Goal: Task Accomplishment & Management: Use online tool/utility

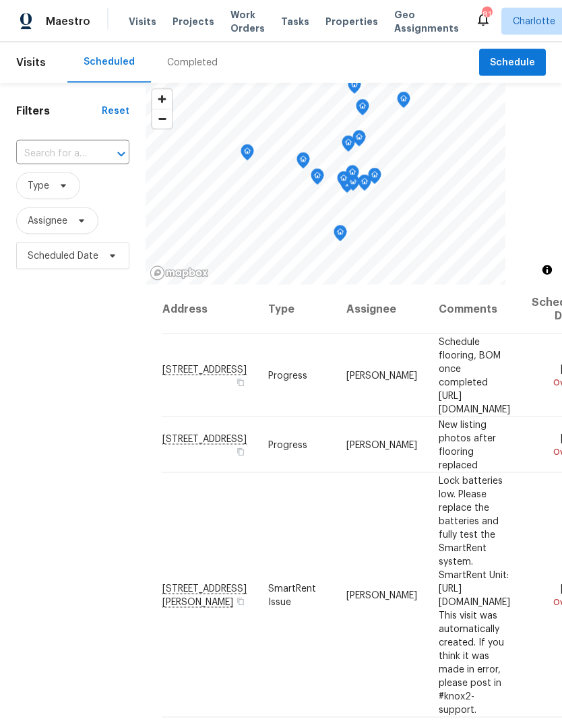
scroll to position [7, 0]
click at [232, 17] on span "Work Orders" at bounding box center [247, 21] width 34 height 27
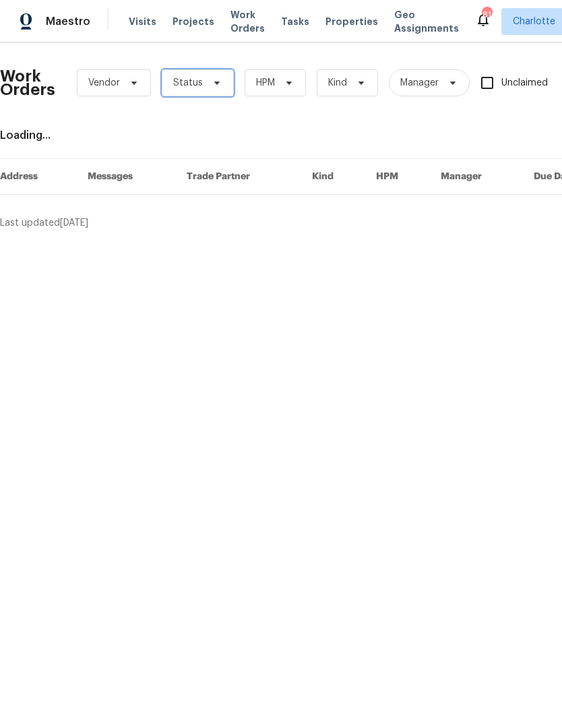
click at [212, 89] on span "Status" at bounding box center [198, 82] width 72 height 27
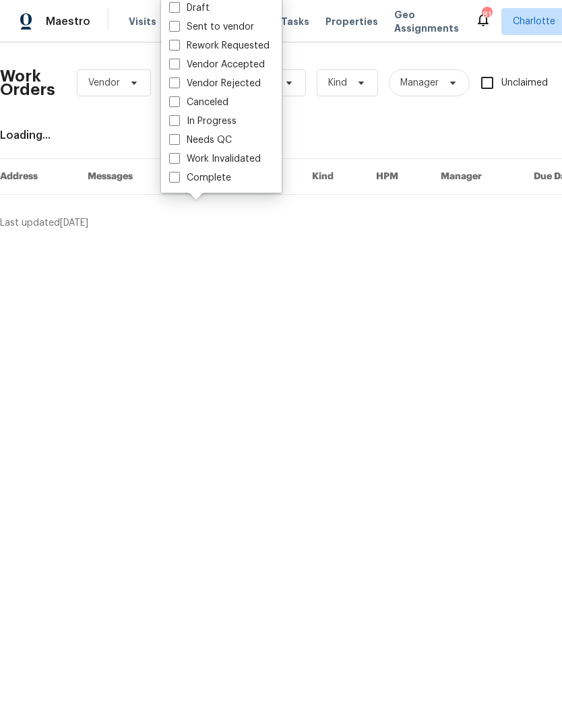
click at [243, 144] on div "Needs QC" at bounding box center [221, 140] width 113 height 19
click at [216, 141] on label "Needs QC" at bounding box center [200, 139] width 63 height 13
click at [178, 141] on input "Needs QC" at bounding box center [173, 137] width 9 height 9
checkbox input "true"
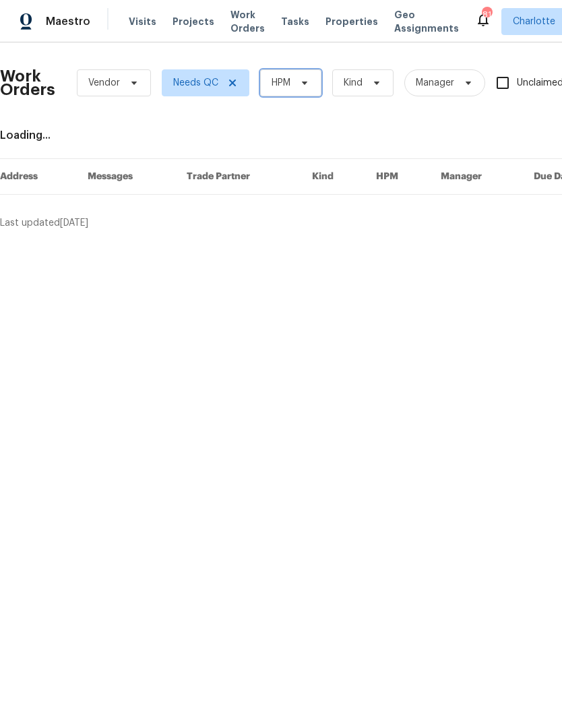
click at [311, 86] on span "HPM" at bounding box center [290, 82] width 61 height 27
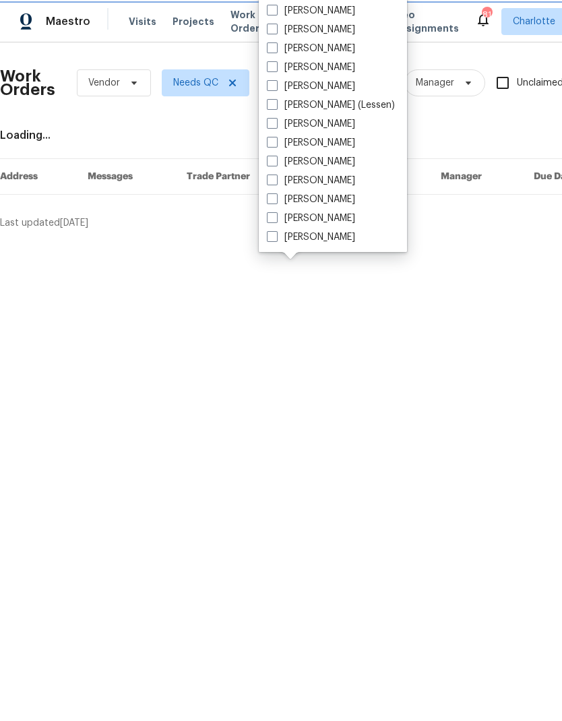
scroll to position [167, 0]
click at [332, 243] on label "[PERSON_NAME]" at bounding box center [311, 236] width 88 height 13
click at [276, 239] on input "[PERSON_NAME]" at bounding box center [271, 234] width 9 height 9
checkbox input "true"
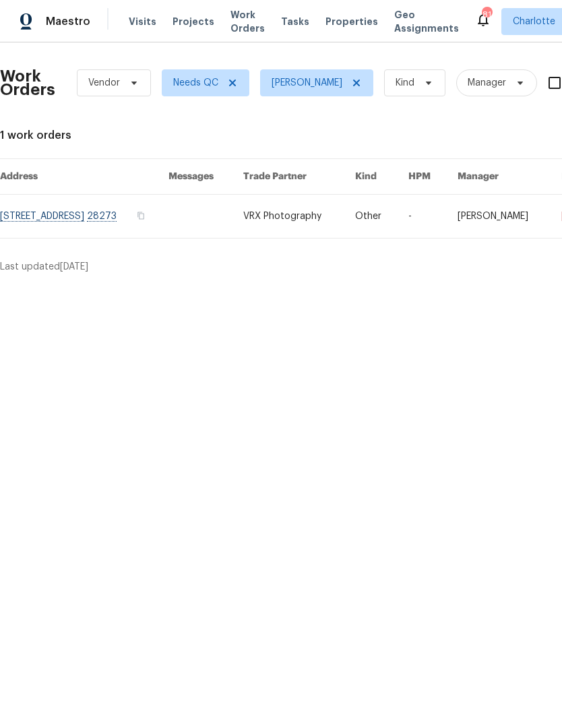
click at [86, 33] on div "Maestro" at bounding box center [45, 21] width 90 height 27
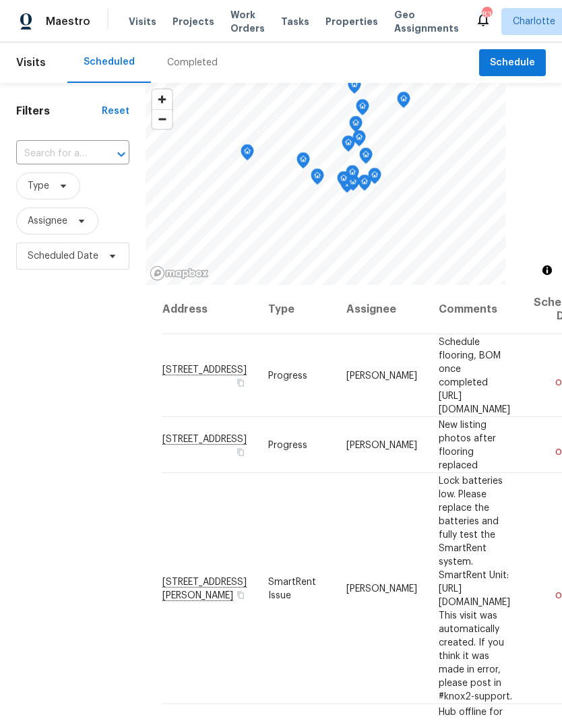
click at [193, 26] on span "Projects" at bounding box center [193, 21] width 42 height 13
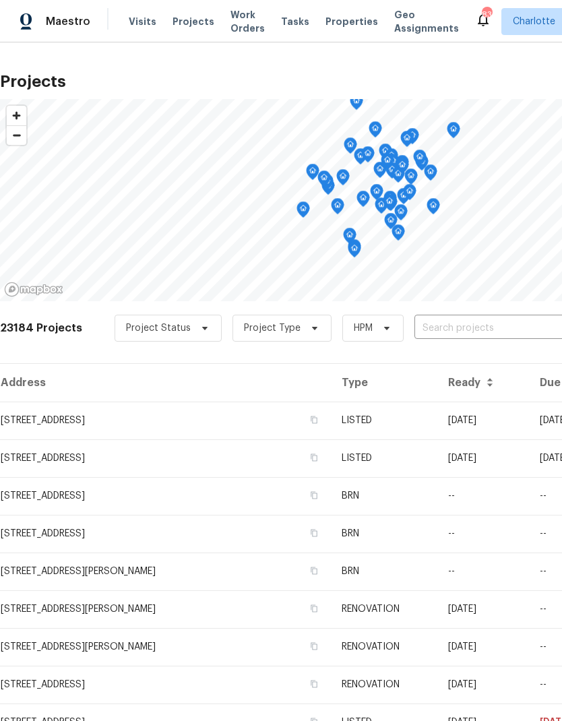
click at [470, 327] on input "text" at bounding box center [491, 328] width 154 height 21
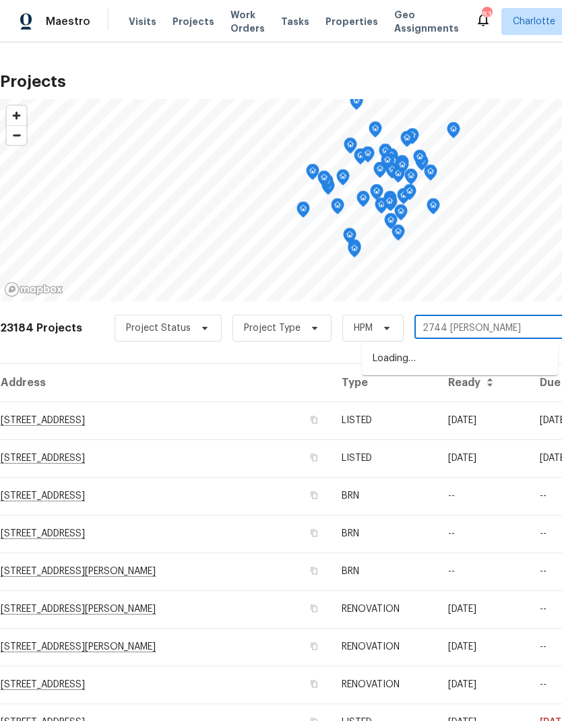
type input "2744 lynd"
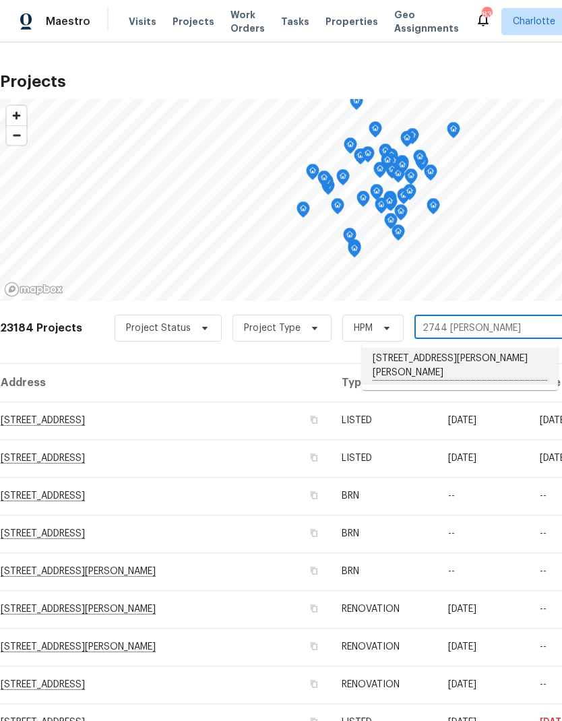
click at [440, 361] on li "2744 Lyndell Way, Lancaster, SC 29720" at bounding box center [460, 366] width 196 height 37
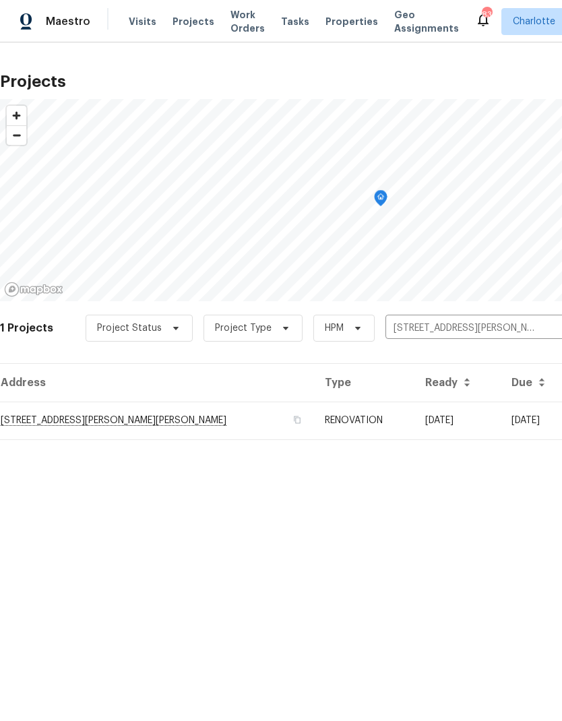
click at [65, 425] on td "2744 Lyndell Way, Lancaster, SC 29720" at bounding box center [157, 421] width 314 height 38
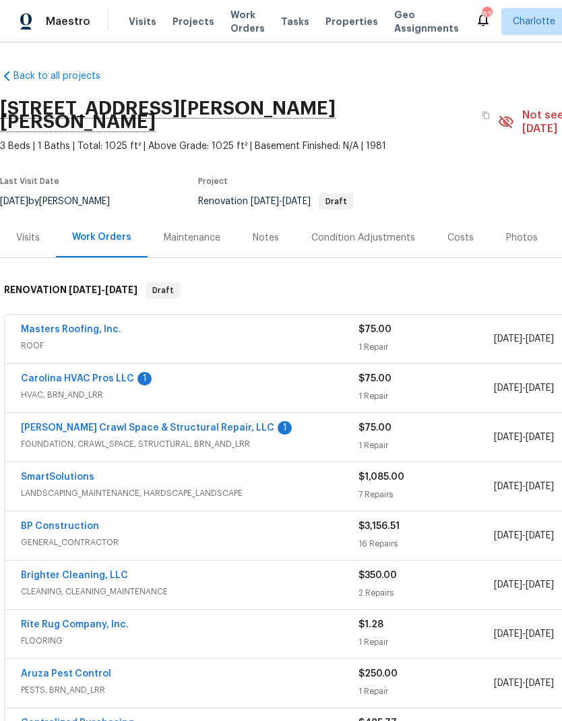
click at [63, 374] on link "Carolina HVAC Pros LLC" at bounding box center [77, 378] width 113 height 9
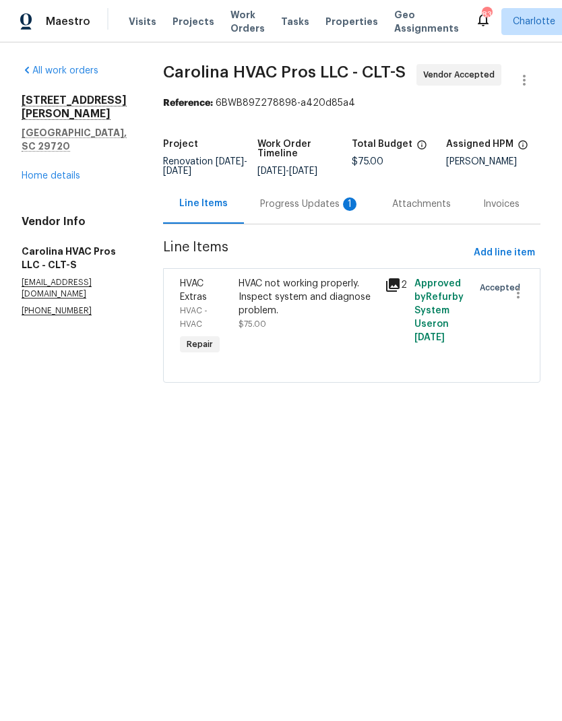
click at [348, 212] on div "Progress Updates 1" at bounding box center [310, 204] width 132 height 40
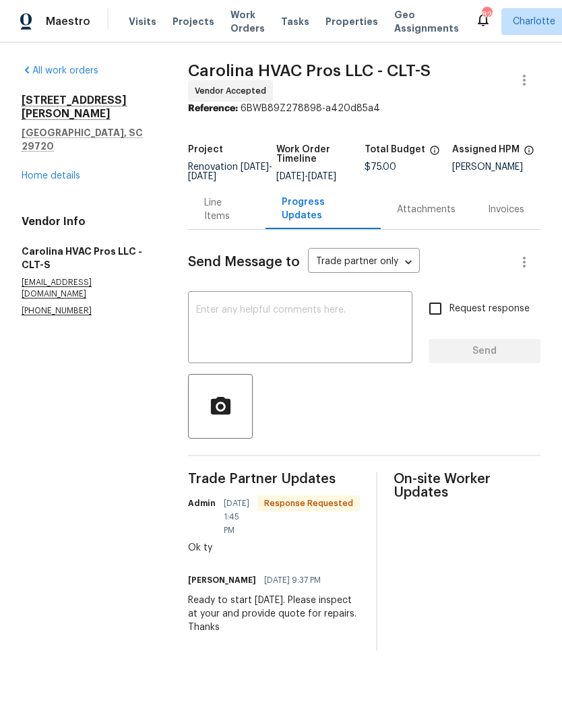
click at [326, 309] on div "x ​" at bounding box center [300, 328] width 224 height 69
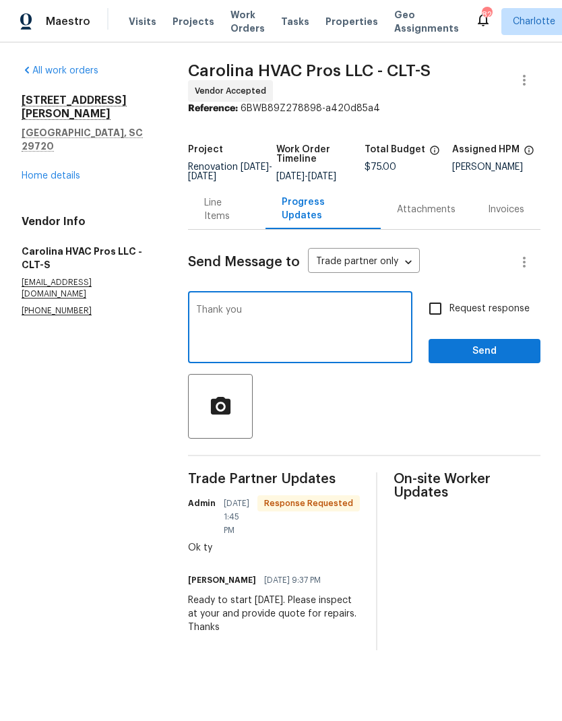
type textarea "Thank you"
click at [487, 364] on button "Send" at bounding box center [484, 351] width 112 height 25
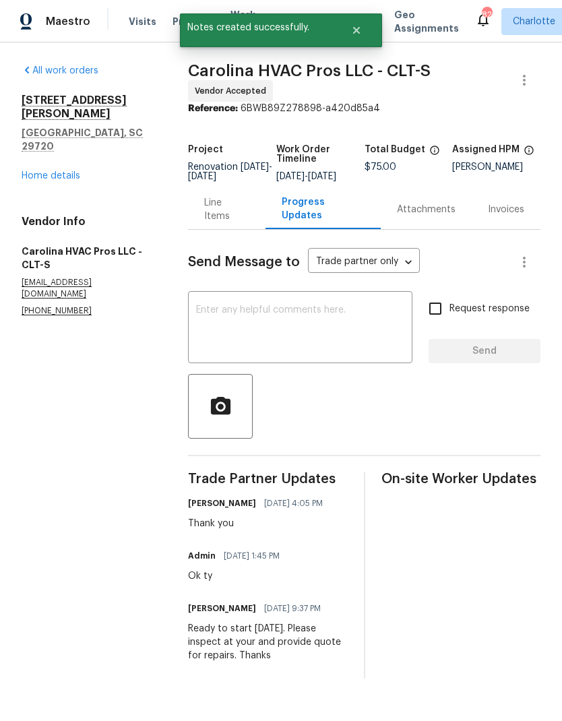
click at [34, 171] on link "Home details" at bounding box center [51, 175] width 59 height 9
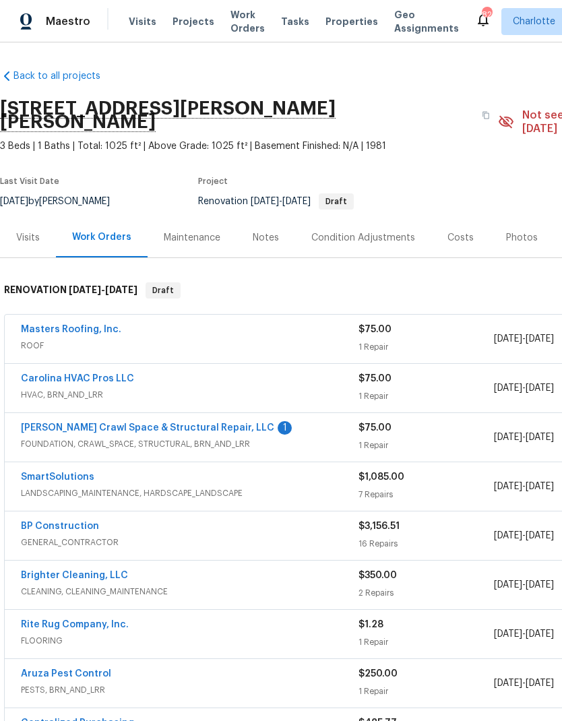
click at [80, 423] on link "Falcone Crawl Space & Structural Repair, LLC" at bounding box center [147, 427] width 253 height 9
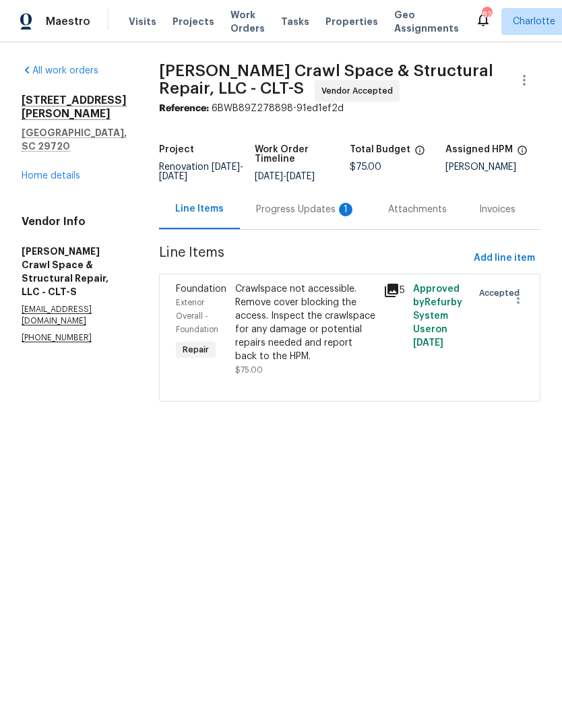
click at [327, 216] on div "Progress Updates 1" at bounding box center [306, 209] width 100 height 13
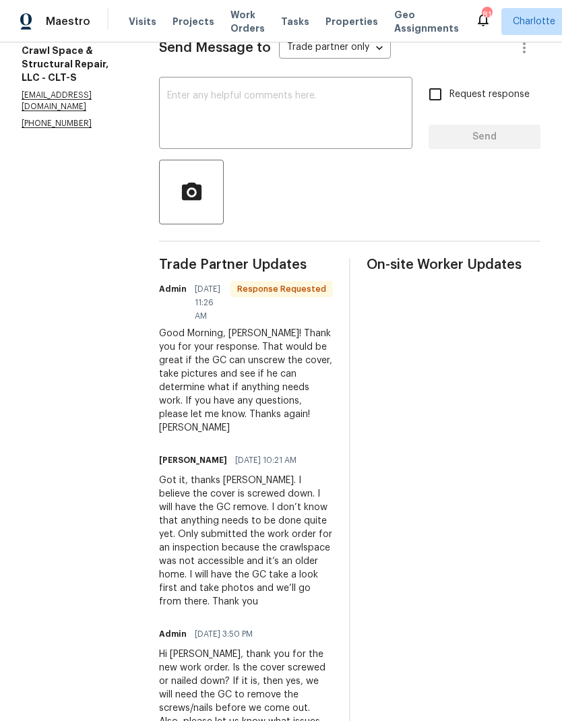
scroll to position [220, 0]
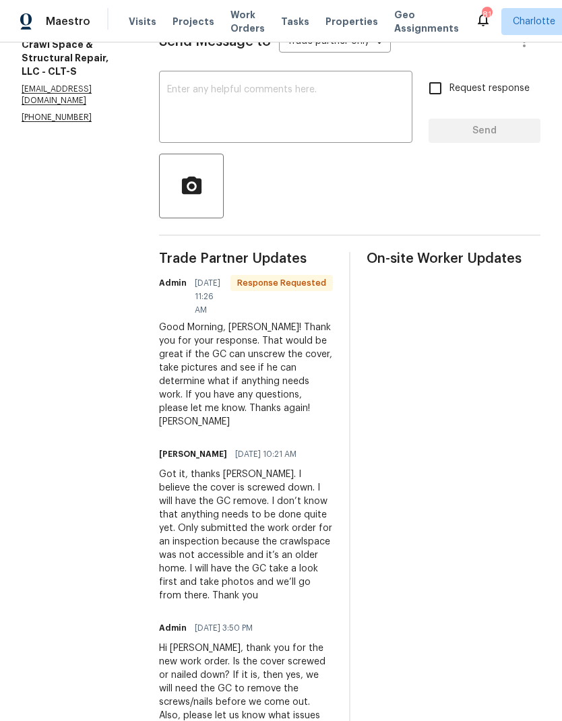
click at [337, 165] on div at bounding box center [349, 186] width 381 height 65
click at [355, 124] on textarea at bounding box center [285, 108] width 237 height 47
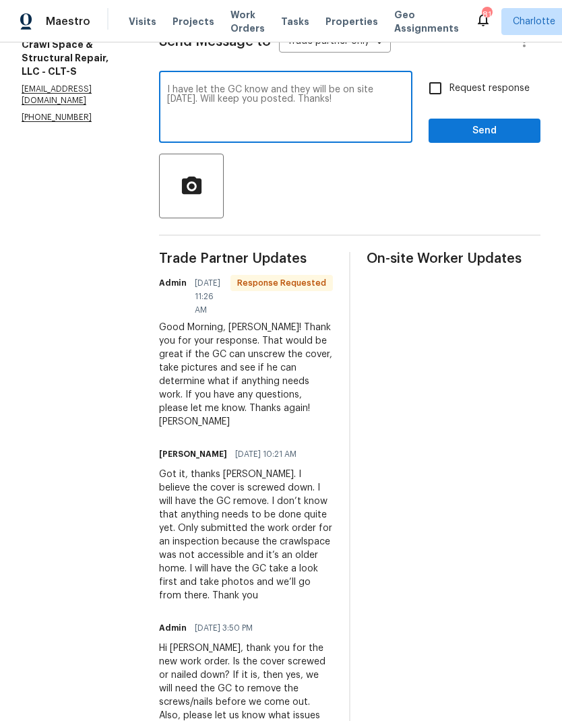
type textarea "I have let the GC know and they will be on site tomorrow. Will keep you posted.…"
click at [517, 139] on span "Send" at bounding box center [484, 131] width 90 height 17
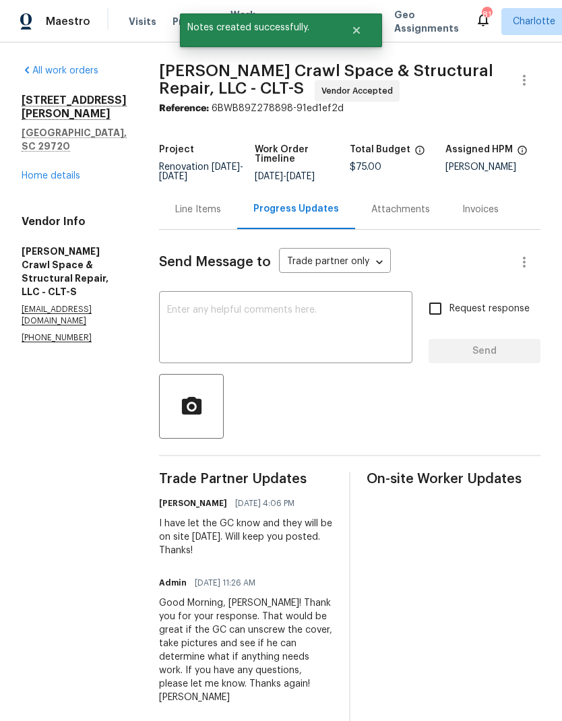
click at [43, 166] on div "All work orders 2744 Lyndell Way Lancaster, SC 29720 Home details Vendor Info F…" at bounding box center [74, 204] width 105 height 280
click at [42, 166] on div "All work orders 2744 Lyndell Way Lancaster, SC 29720 Home details Vendor Info F…" at bounding box center [74, 204] width 105 height 280
click at [51, 171] on link "Home details" at bounding box center [51, 175] width 59 height 9
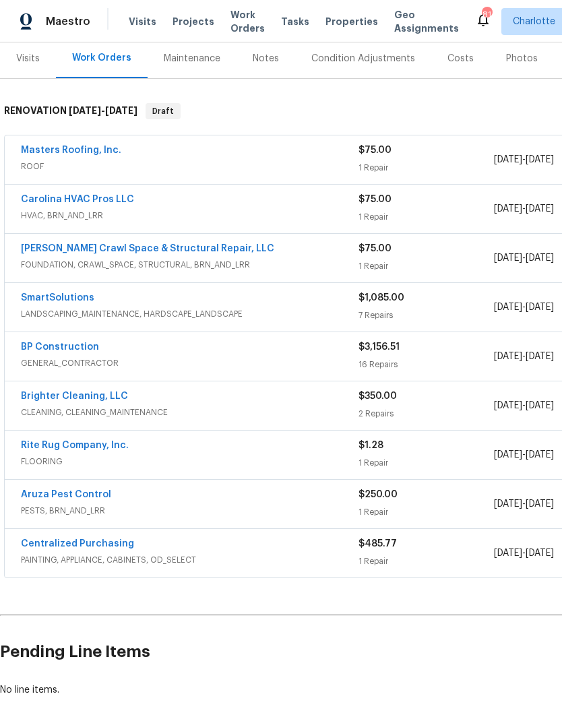
scroll to position [179, 0]
click at [38, 333] on div "BP Construction GENERAL_CONTRACTOR $3,156.51 16 Repairs 8/19/2025 - 8/26/2025 V…" at bounding box center [381, 357] width 752 height 49
click at [38, 343] on link "BP Construction" at bounding box center [60, 347] width 78 height 9
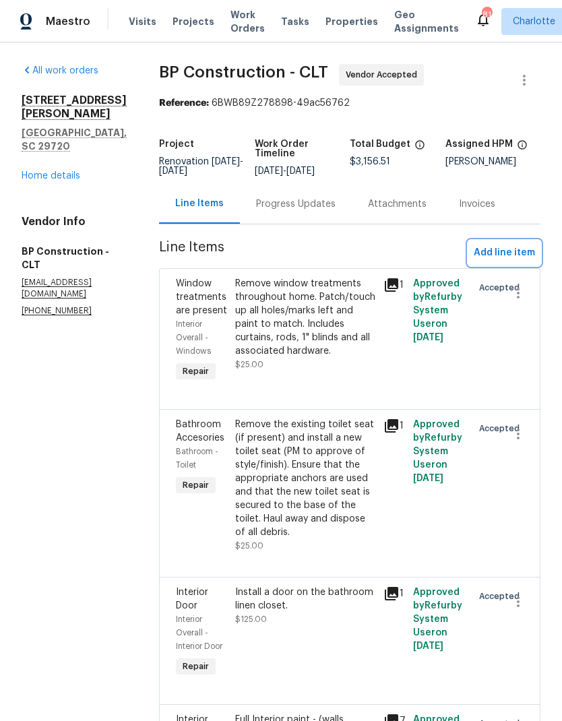
click at [511, 250] on span "Add line item" at bounding box center [504, 253] width 61 height 17
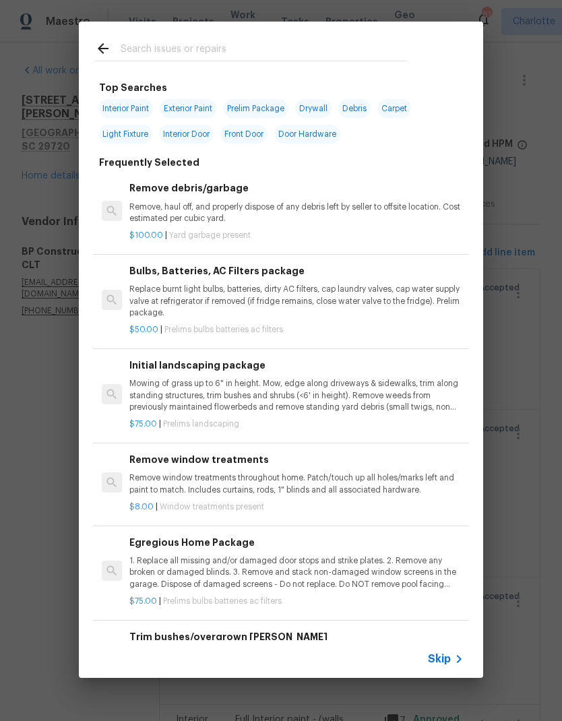
click at [289, 42] on input "text" at bounding box center [264, 50] width 286 height 20
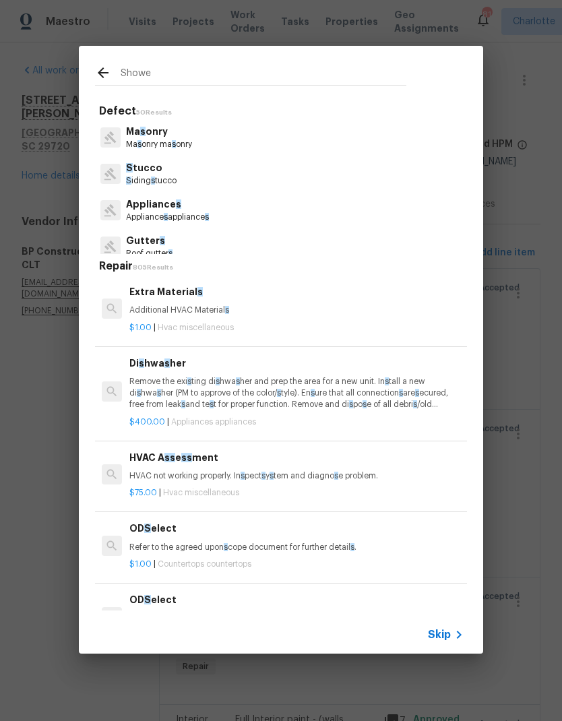
type input "Shower"
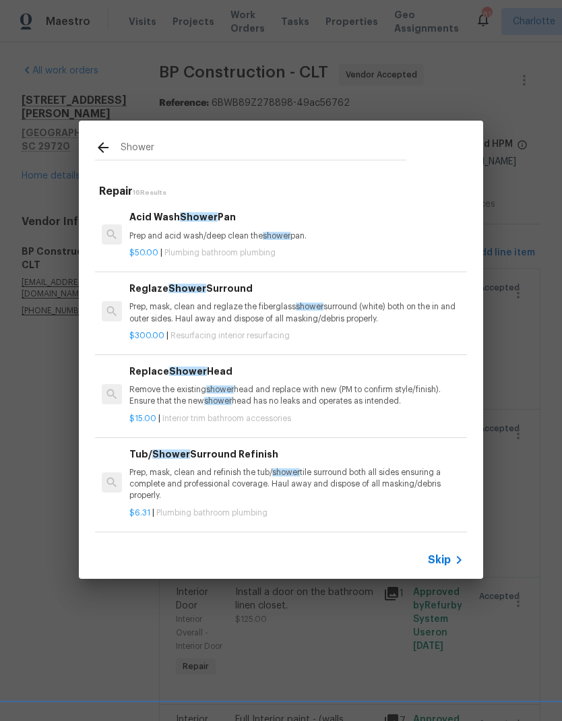
click at [319, 387] on p "Remove the existing shower head and replace with new (PM to confirm style/finis…" at bounding box center [296, 395] width 334 height 23
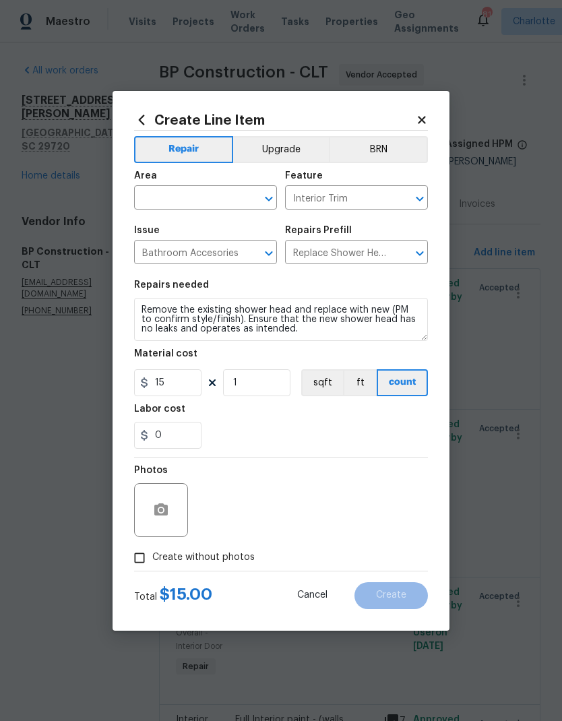
click at [216, 206] on input "text" at bounding box center [186, 199] width 105 height 21
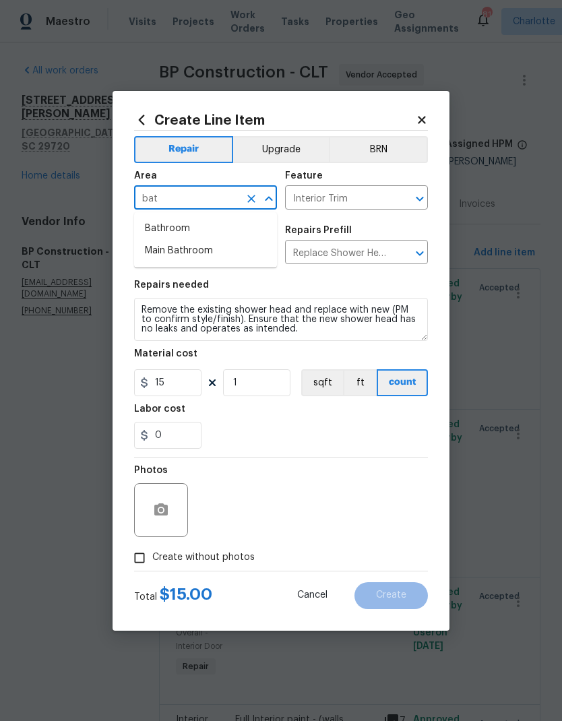
click at [220, 231] on li "Bathroom" at bounding box center [205, 229] width 143 height 22
type input "Bathroom"
click at [177, 511] on button "button" at bounding box center [161, 510] width 32 height 32
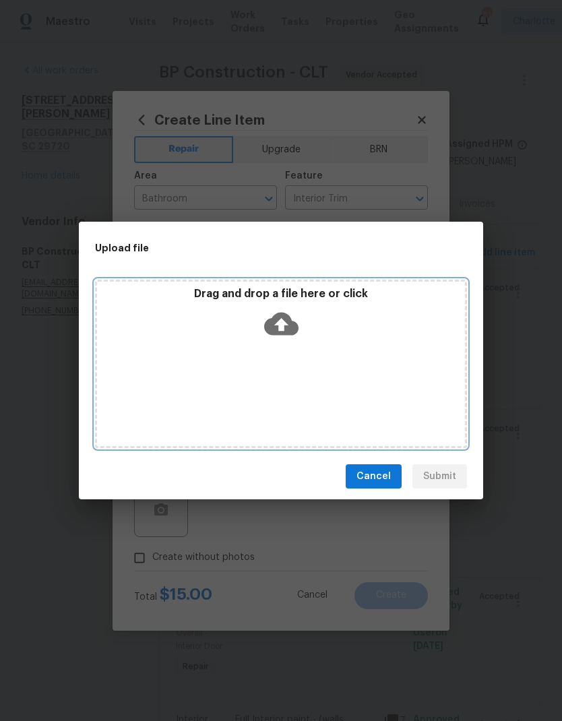
click at [294, 322] on icon at bounding box center [281, 324] width 34 height 23
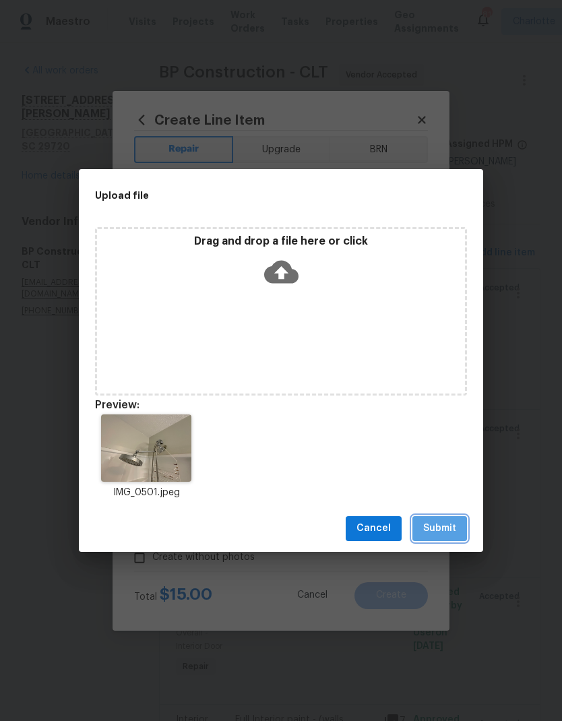
click at [447, 521] on span "Submit" at bounding box center [439, 528] width 33 height 17
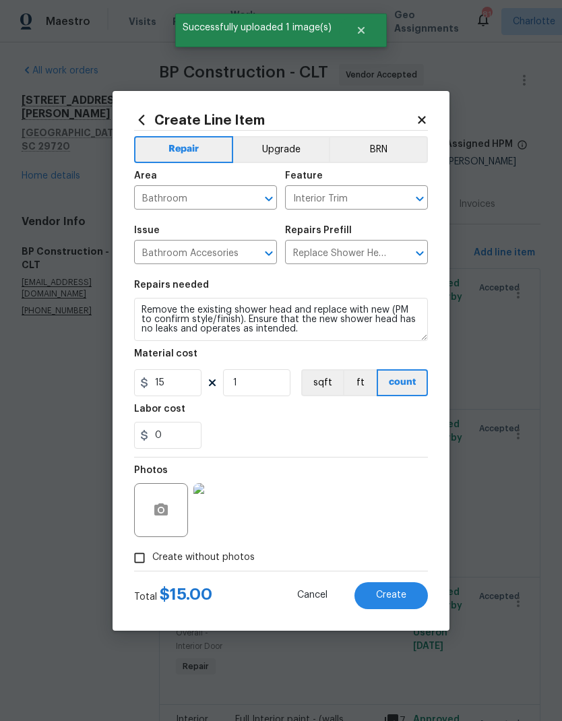
click at [412, 608] on button "Create" at bounding box center [390, 595] width 73 height 27
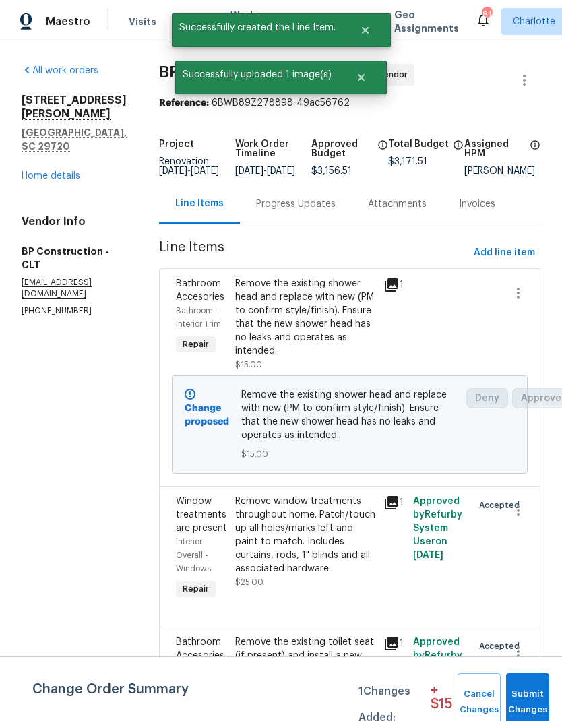
click at [513, 261] on span "Add line item" at bounding box center [504, 253] width 61 height 17
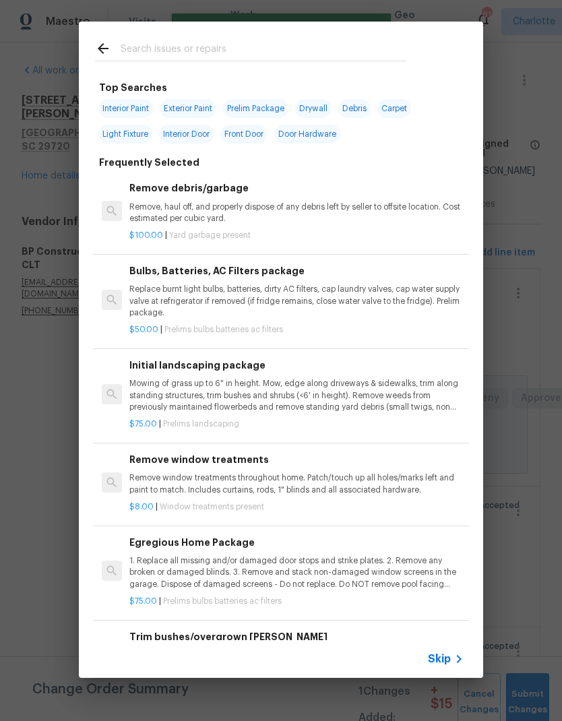
click at [276, 49] on input "text" at bounding box center [264, 50] width 286 height 20
type input "F"
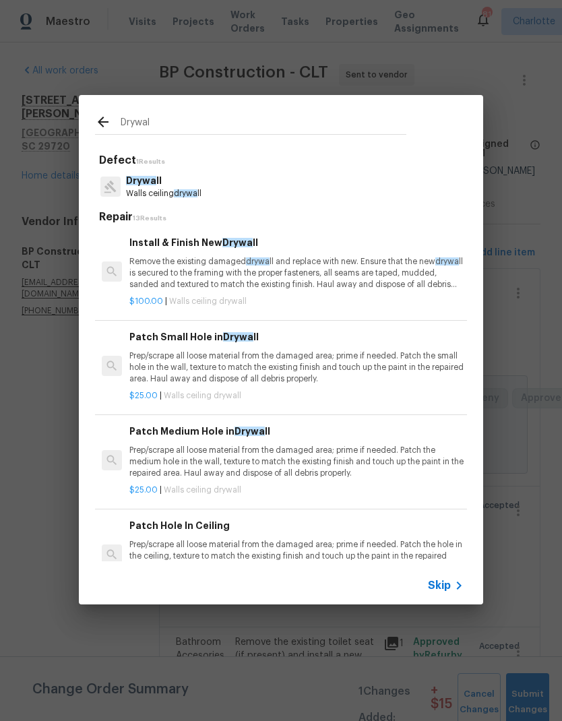
type input "Drywall"
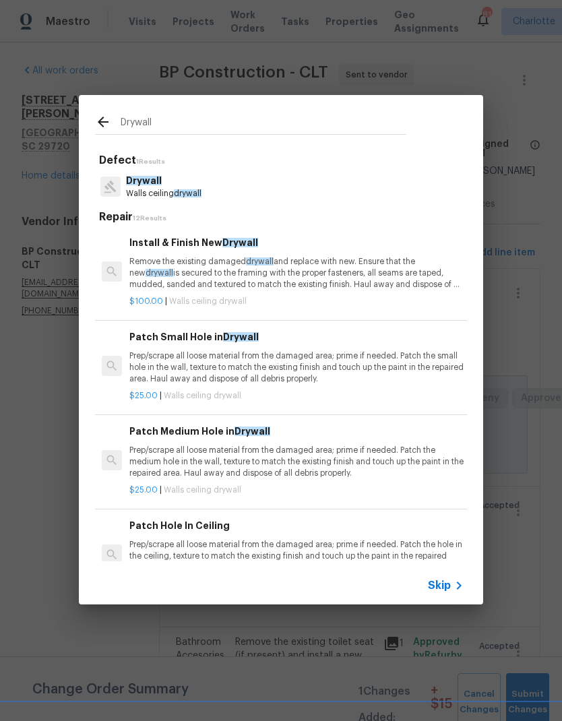
click at [348, 264] on p "Remove the existing damaged drywall and replace with new. Ensure that the new d…" at bounding box center [296, 273] width 334 height 34
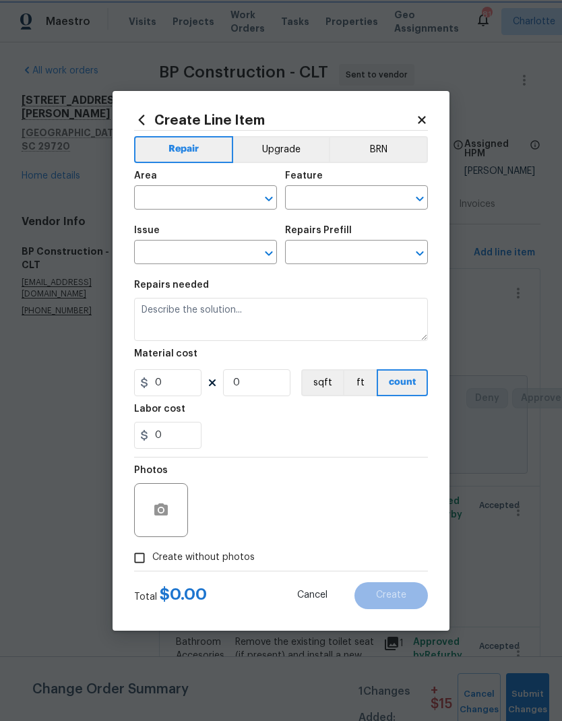
type input "Walls and Ceiling"
type input "Drywall"
type input "Install & Finish New Drywall $100.00"
type textarea "Remove the existing damaged drywall and replace with new. Ensure that the new d…"
type input "100"
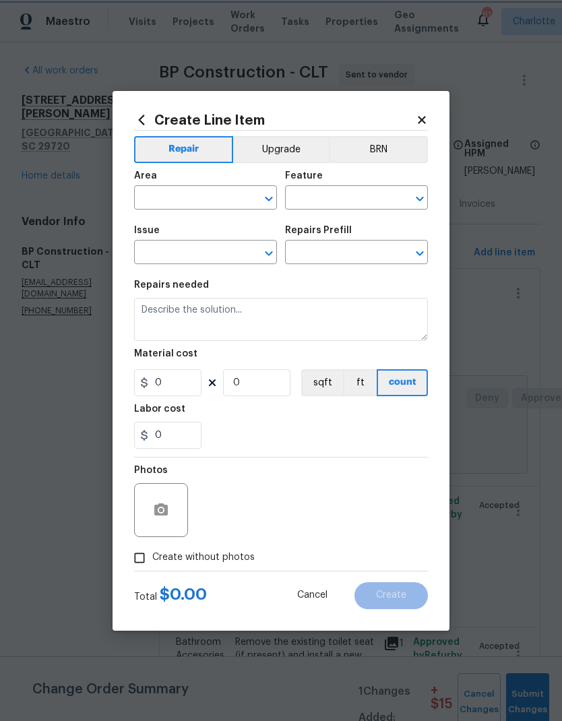
type input "1"
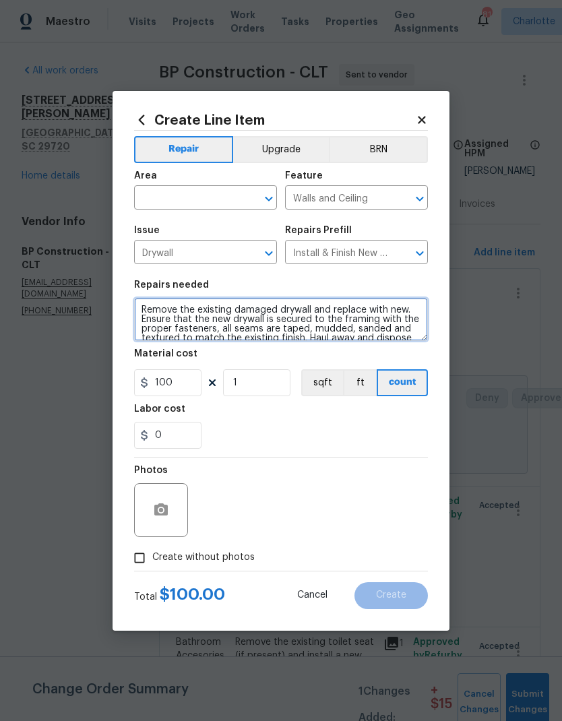
click at [156, 303] on textarea "Remove the existing damaged drywall and replace with new. Ensure that the new d…" at bounding box center [281, 319] width 294 height 43
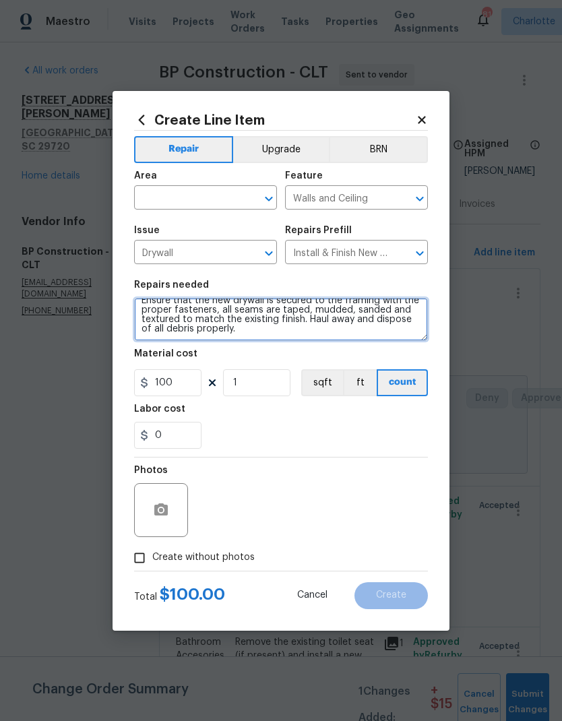
scroll to position [19, 0]
click at [243, 332] on textarea "Remove the existing damaged drywall and replace with new. Ensure that the new d…" at bounding box center [281, 319] width 294 height 43
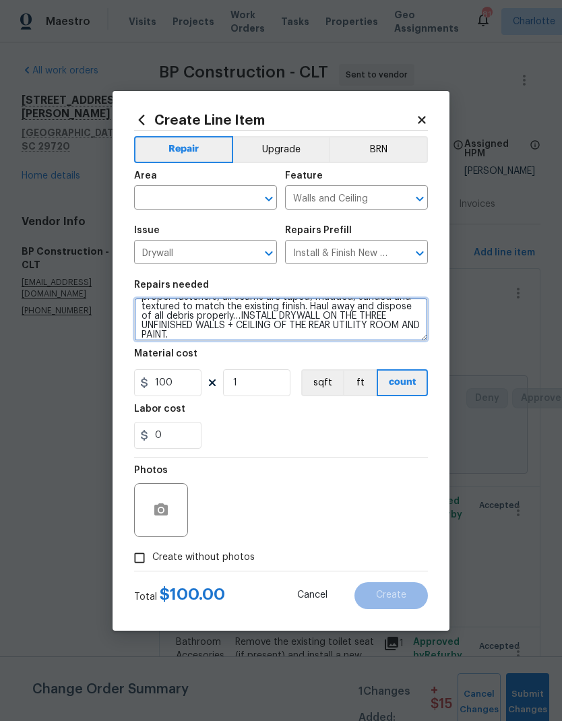
type textarea "Remove the existing damaged drywall and replace with new. Ensure that the new d…"
click at [217, 195] on input "text" at bounding box center [186, 199] width 105 height 21
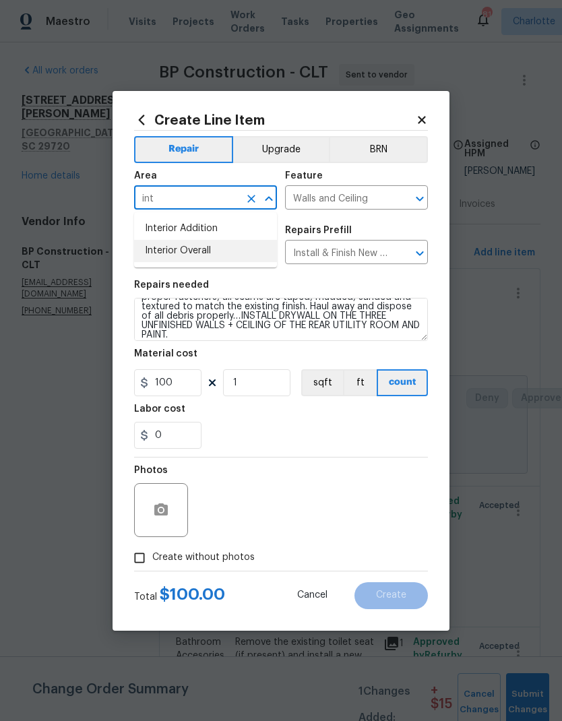
click at [212, 253] on li "Interior Overall" at bounding box center [205, 251] width 143 height 22
type input "Interior Overall"
click at [167, 386] on input "100" at bounding box center [167, 382] width 67 height 27
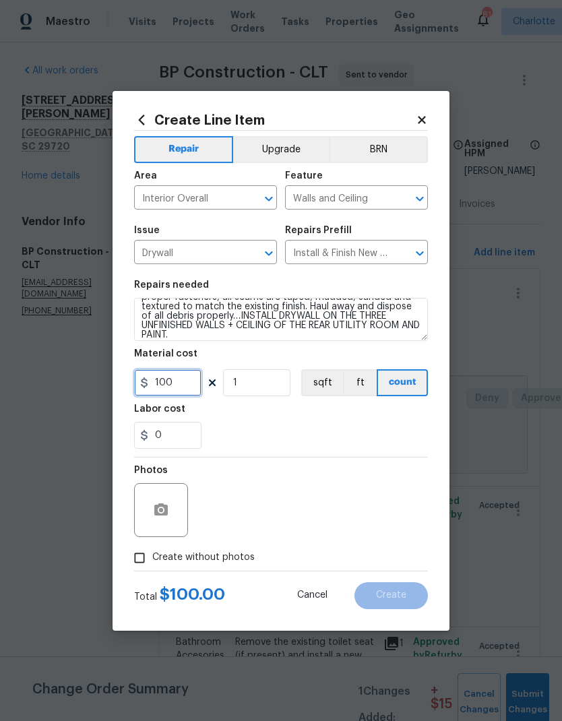
click at [165, 387] on input "100" at bounding box center [167, 382] width 67 height 27
click at [164, 387] on input "100" at bounding box center [167, 382] width 67 height 27
type input "750"
click at [168, 511] on icon "button" at bounding box center [161, 510] width 16 height 16
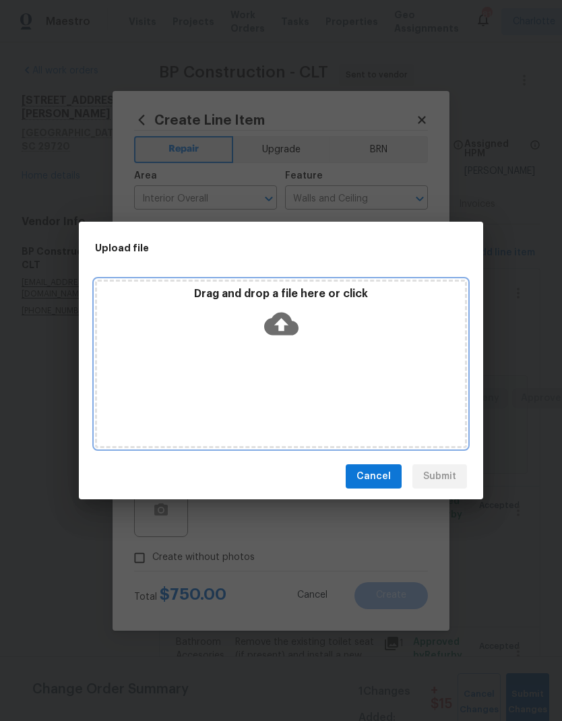
click at [277, 323] on icon at bounding box center [281, 324] width 34 height 34
click at [282, 331] on icon at bounding box center [281, 324] width 34 height 23
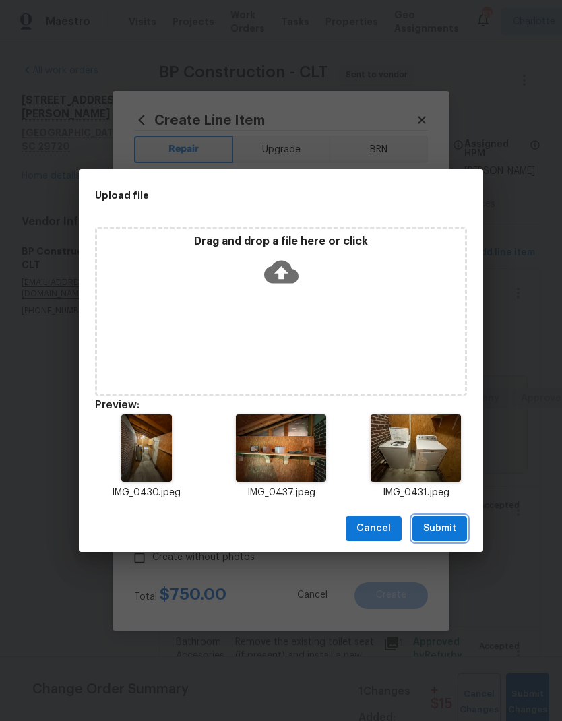
click at [464, 532] on button "Submit" at bounding box center [439, 528] width 55 height 25
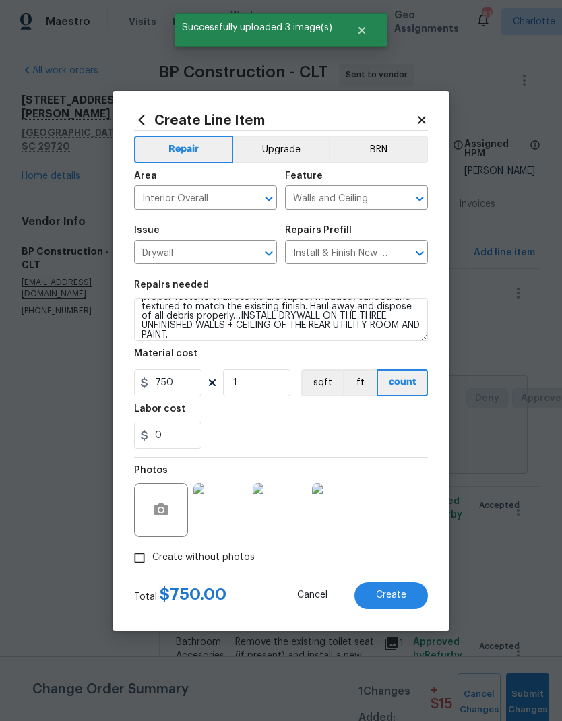
click at [227, 504] on img at bounding box center [220, 510] width 54 height 54
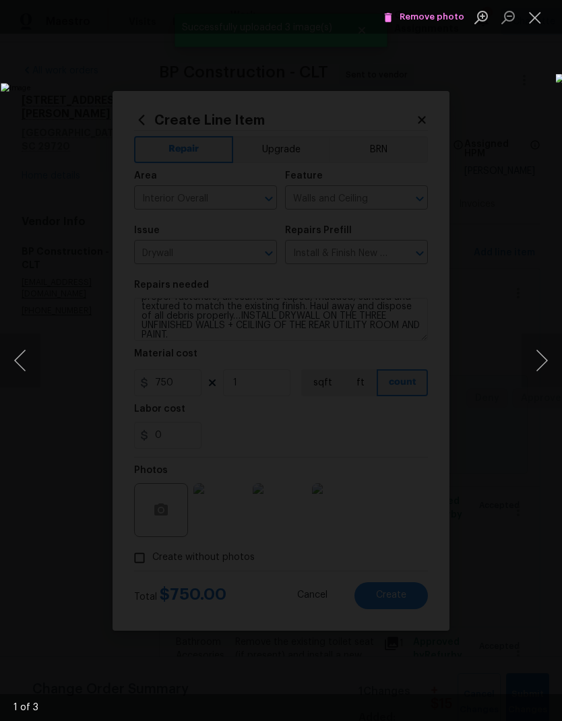
click at [541, 358] on button "Next image" at bounding box center [541, 360] width 40 height 54
click at [542, 359] on button "Next image" at bounding box center [541, 360] width 40 height 54
click at [545, 360] on button "Next image" at bounding box center [541, 360] width 40 height 54
click at [543, 368] on button "Next image" at bounding box center [541, 360] width 40 height 54
click at [543, 371] on button "Next image" at bounding box center [541, 360] width 40 height 54
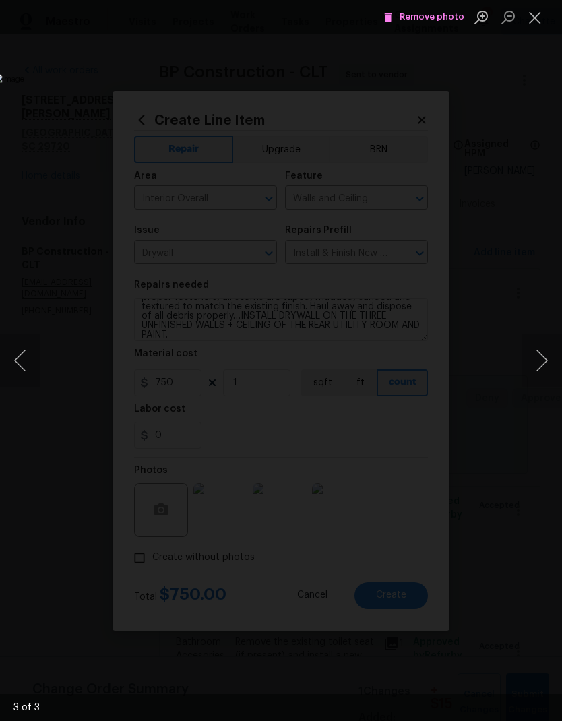
click at [546, 375] on button "Next image" at bounding box center [541, 360] width 40 height 54
click at [530, 29] on button "Close lightbox" at bounding box center [534, 17] width 27 height 24
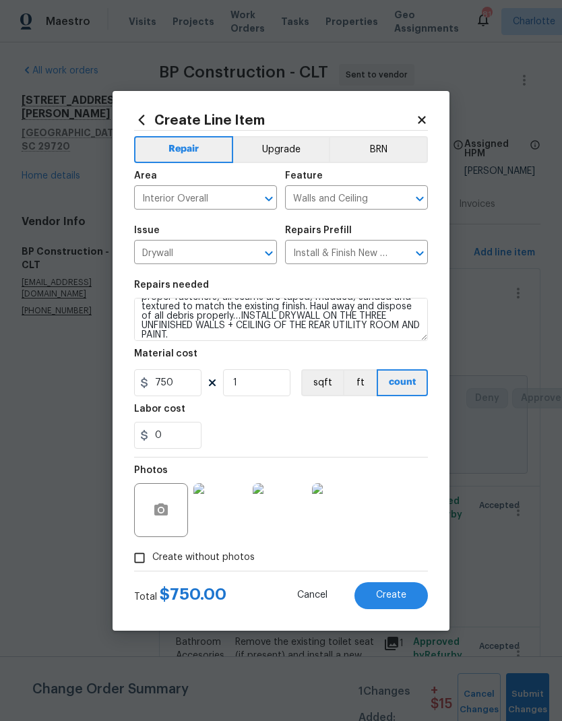
click at [402, 600] on span "Create" at bounding box center [391, 595] width 30 height 10
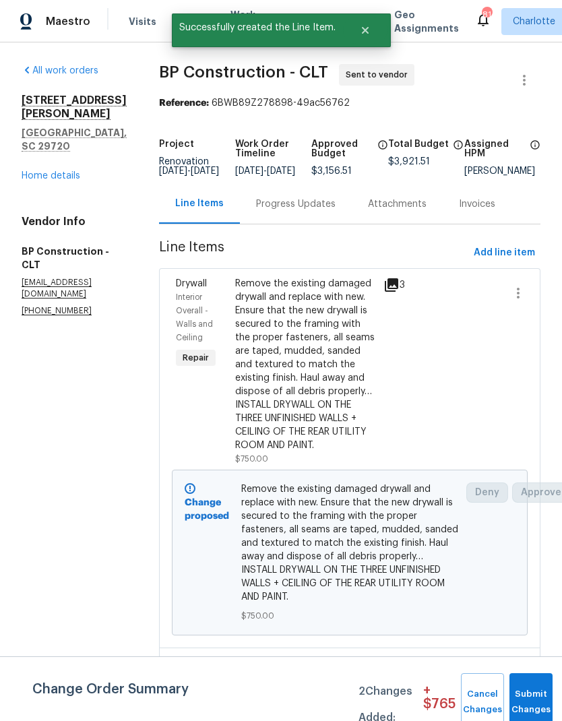
scroll to position [0, 0]
click at [517, 261] on span "Add line item" at bounding box center [504, 253] width 61 height 17
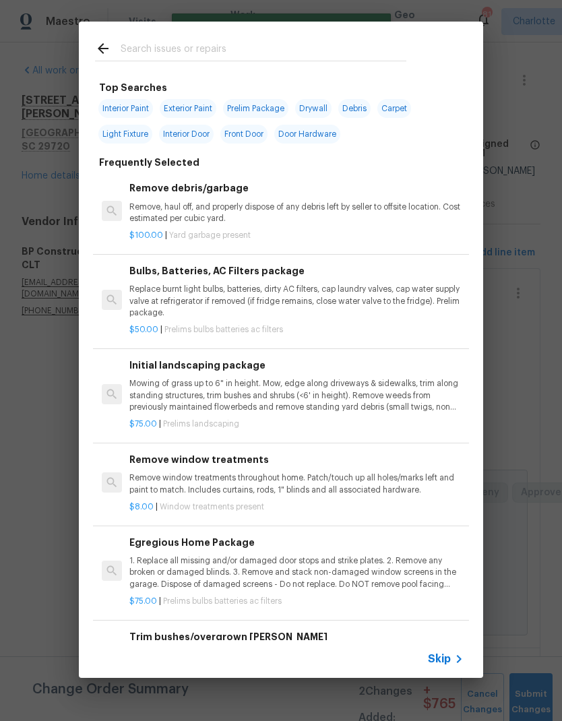
click at [306, 41] on input "text" at bounding box center [264, 50] width 286 height 20
type input "Brick"
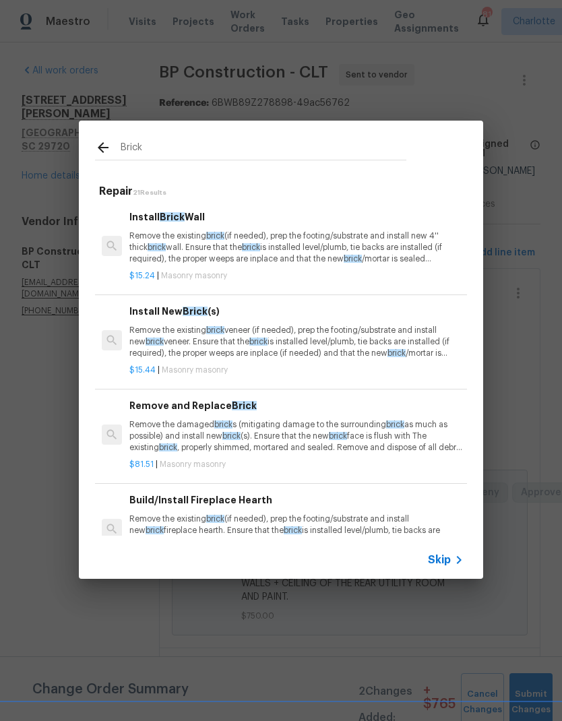
click at [406, 251] on p "Remove the existing brick (if needed), prep the footing/substrate and install n…" at bounding box center [296, 247] width 334 height 34
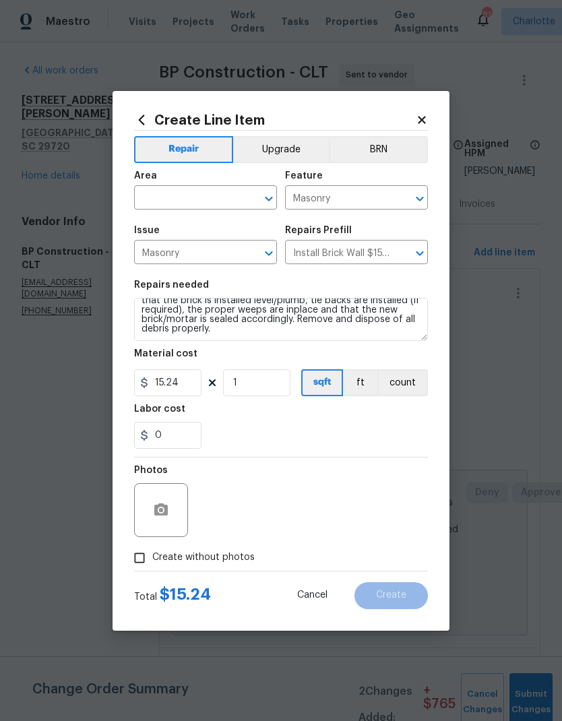
scroll to position [28, 0]
click at [227, 335] on textarea "Remove the existing brick (if needed), prep the footing/substrate and install n…" at bounding box center [281, 319] width 294 height 43
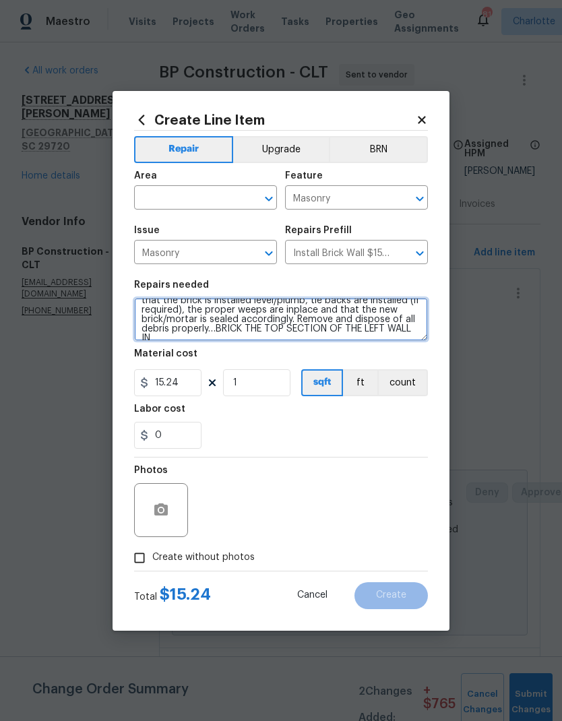
scroll to position [32, 0]
type textarea "Remove the existing brick (if needed), prep the footing/substrate and install n…"
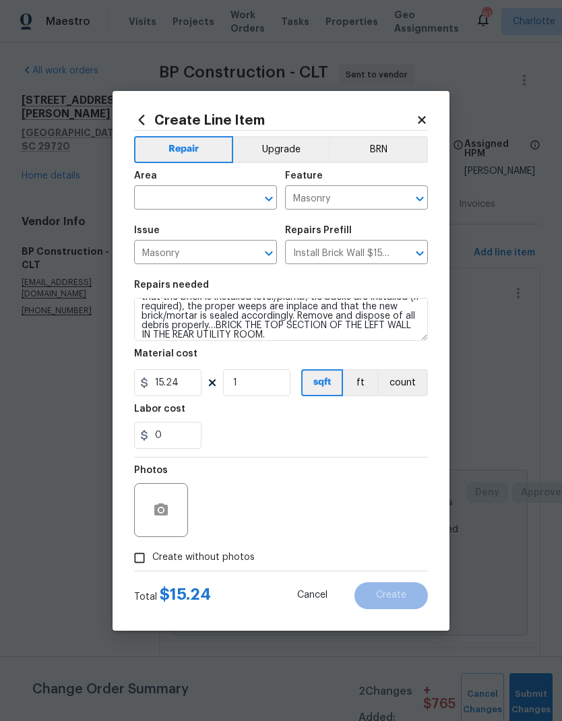
click at [209, 207] on input "text" at bounding box center [186, 199] width 105 height 21
click at [230, 248] on li "Interior Overall" at bounding box center [205, 251] width 143 height 22
type input "Interior Overall"
click at [167, 517] on icon "button" at bounding box center [161, 510] width 16 height 16
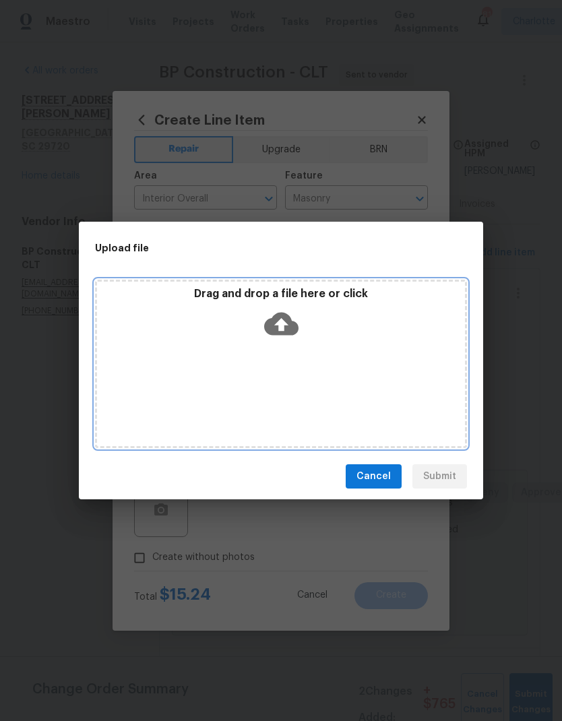
click at [298, 329] on div "Drag and drop a file here or click" at bounding box center [281, 316] width 368 height 58
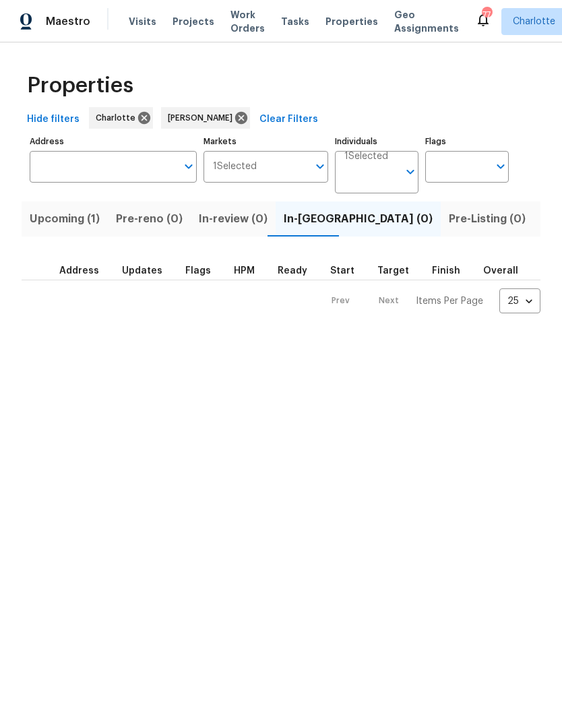
scroll to position [0, 25]
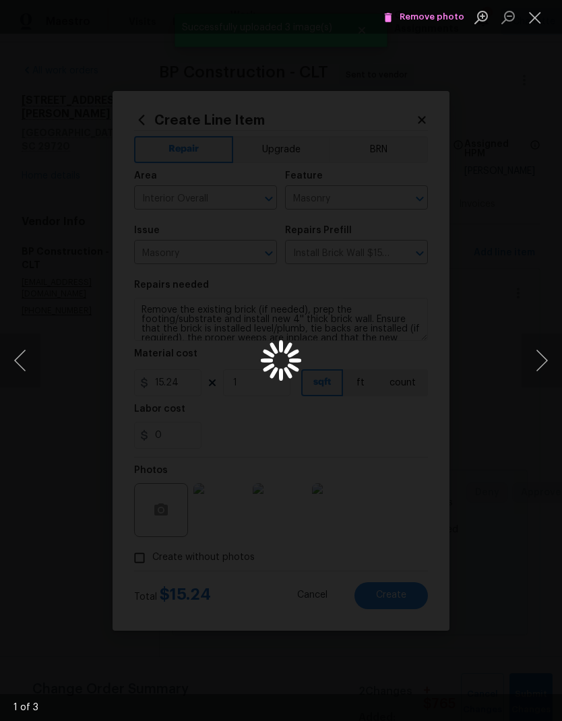
scroll to position [32, 0]
click at [538, 348] on button "Next image" at bounding box center [541, 360] width 40 height 54
click at [545, 350] on button "Next image" at bounding box center [541, 360] width 40 height 54
click at [541, 344] on button "Next image" at bounding box center [541, 360] width 40 height 54
click at [532, 23] on button "Close lightbox" at bounding box center [534, 17] width 27 height 24
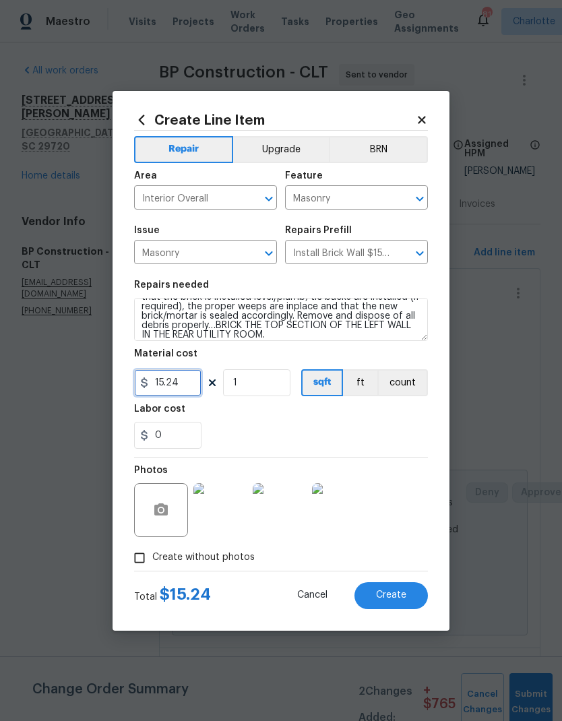
click at [188, 386] on input "15.24" at bounding box center [167, 382] width 67 height 27
type input "1000"
click at [414, 446] on div "0" at bounding box center [281, 435] width 294 height 27
click at [416, 598] on button "Create" at bounding box center [390, 595] width 73 height 27
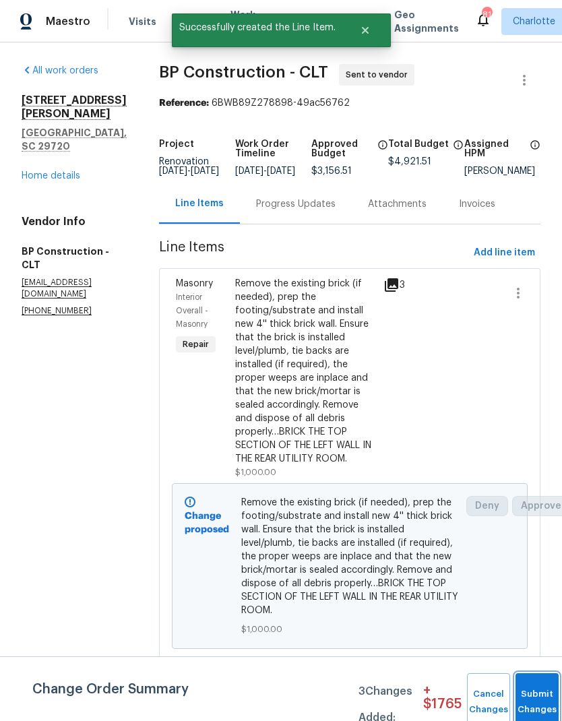
click at [529, 684] on button "Submit Changes" at bounding box center [536, 702] width 43 height 58
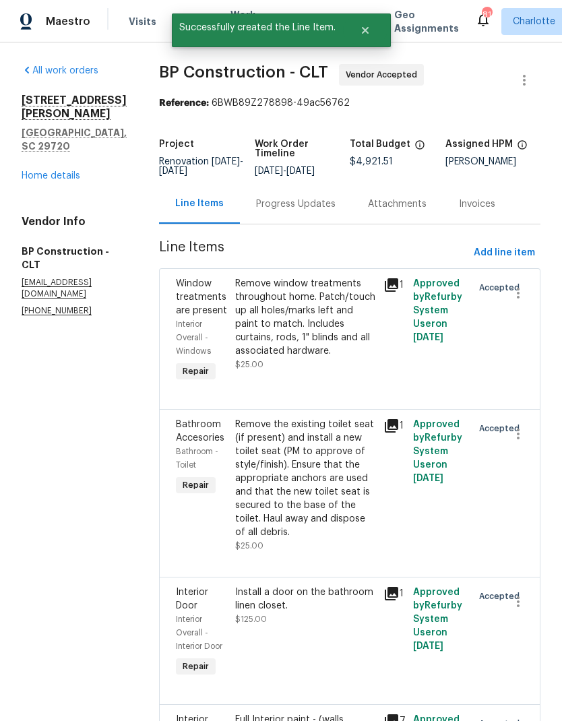
click at [69, 171] on link "Home details" at bounding box center [51, 175] width 59 height 9
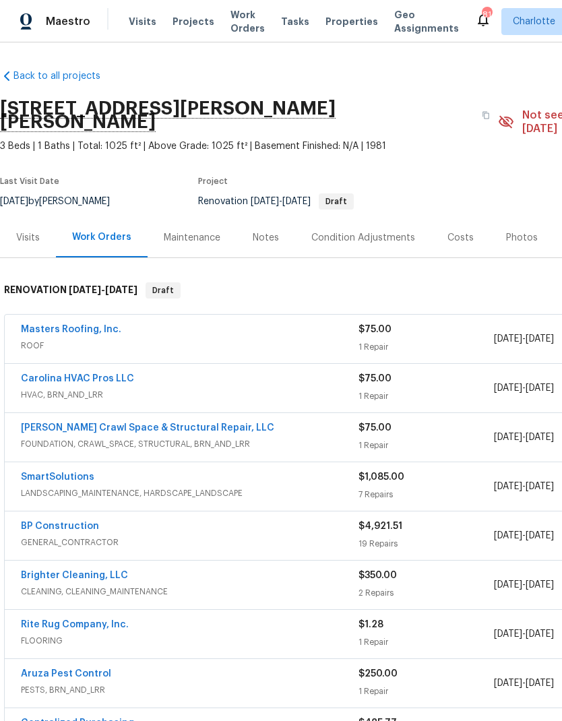
click at [461, 231] on div "Costs" at bounding box center [460, 237] width 26 height 13
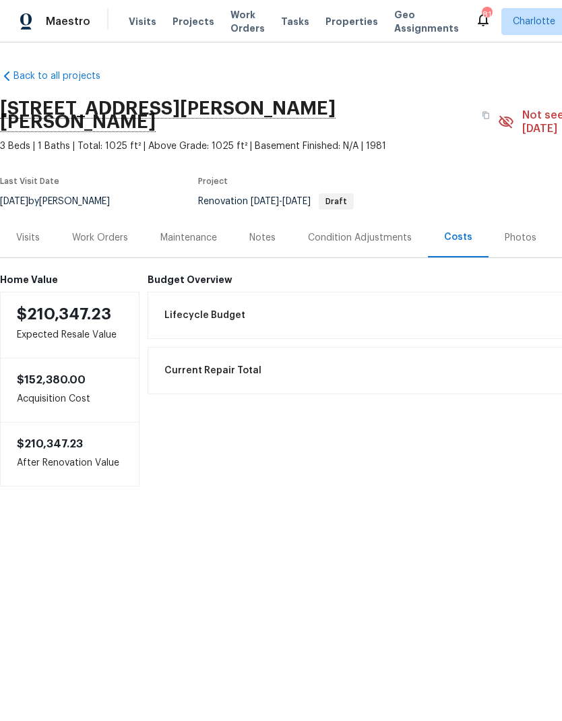
click at [73, 20] on span "Maestro" at bounding box center [68, 21] width 44 height 13
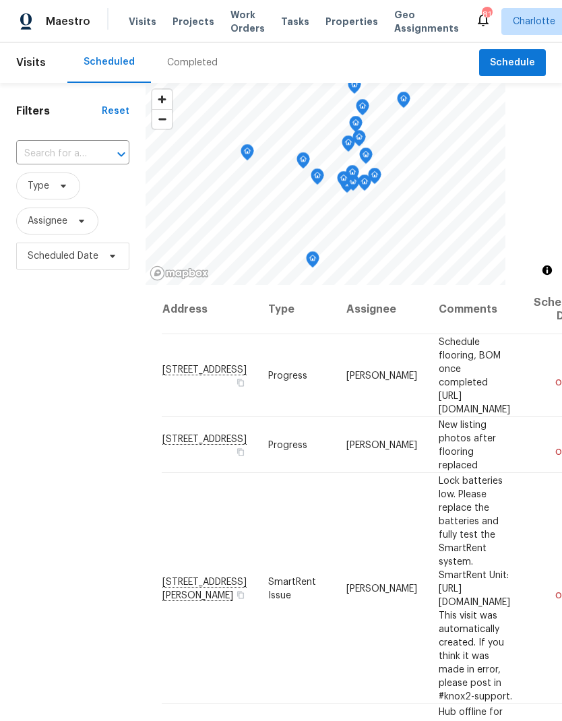
click at [196, 26] on span "Projects" at bounding box center [193, 21] width 42 height 13
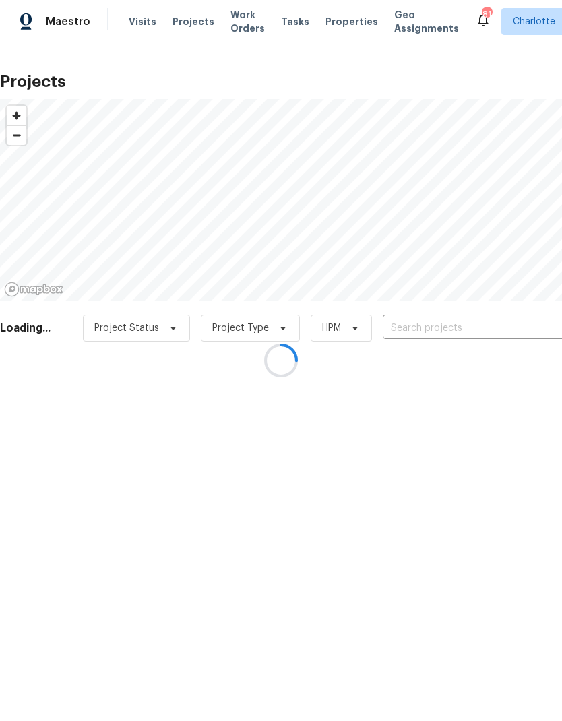
click at [453, 324] on div at bounding box center [281, 360] width 562 height 721
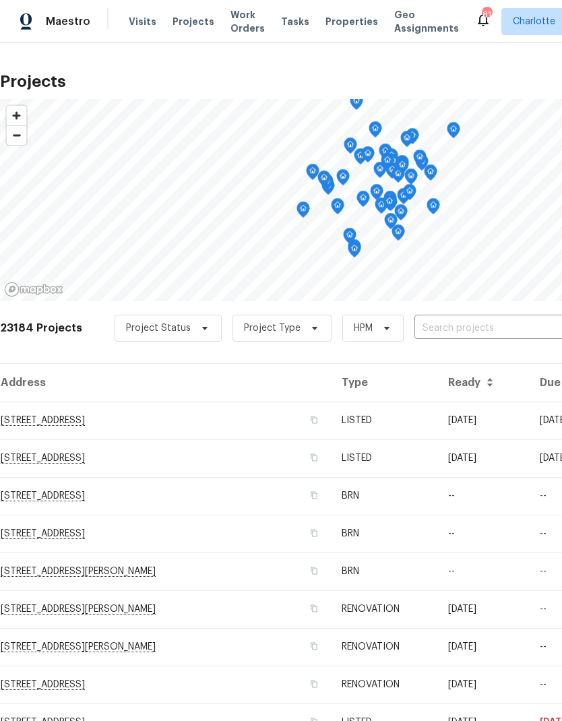
click at [463, 327] on input "text" at bounding box center [491, 328] width 154 height 21
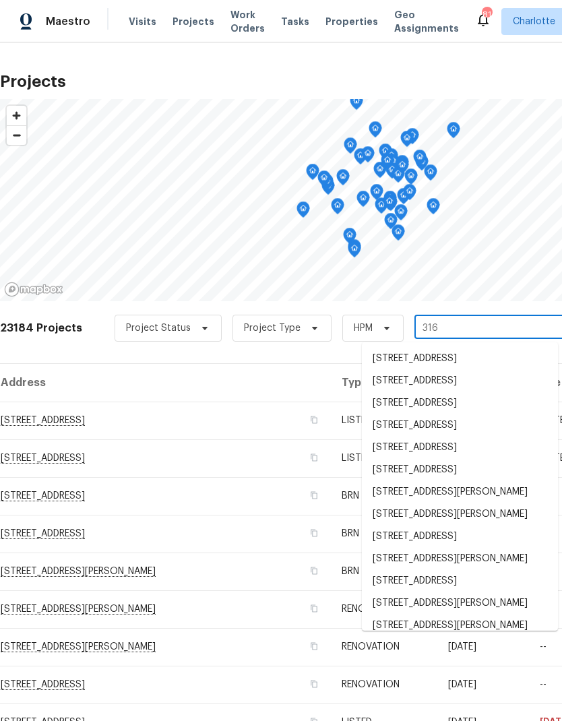
type input "316 e"
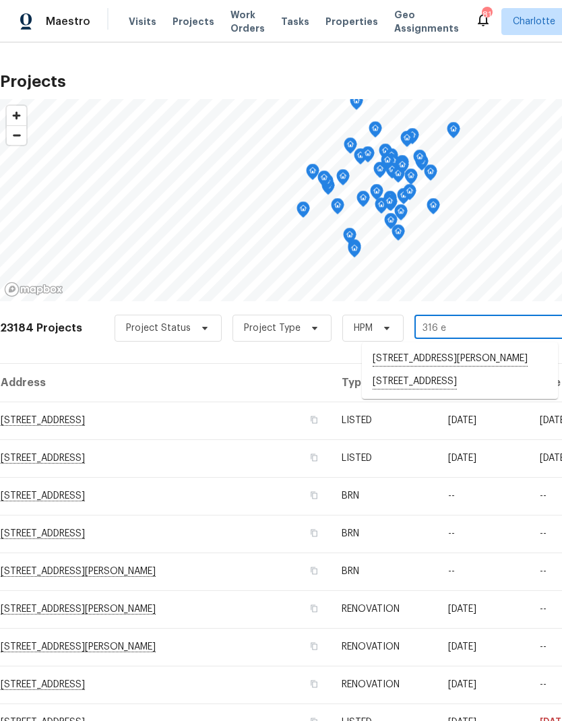
click at [447, 387] on li "316 Epperstone Ln, Matthews, NC 28105" at bounding box center [460, 382] width 196 height 23
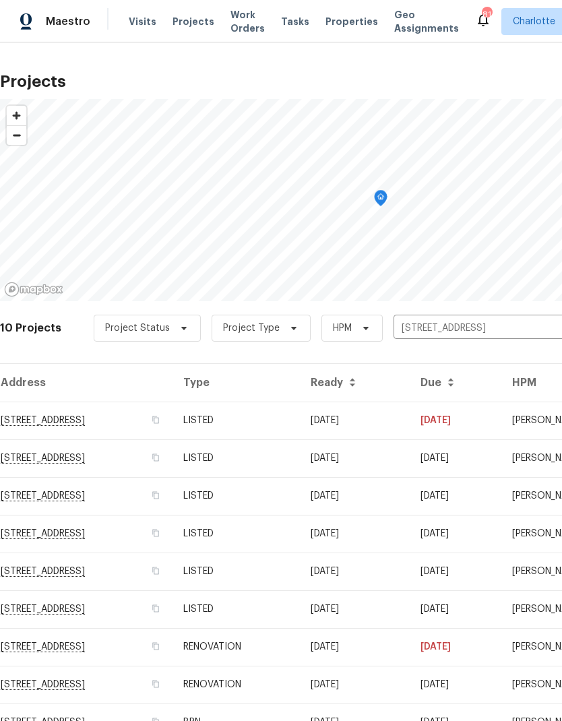
click at [148, 422] on td "316 Epperstone Ln, Matthews, NC 28105" at bounding box center [86, 421] width 172 height 38
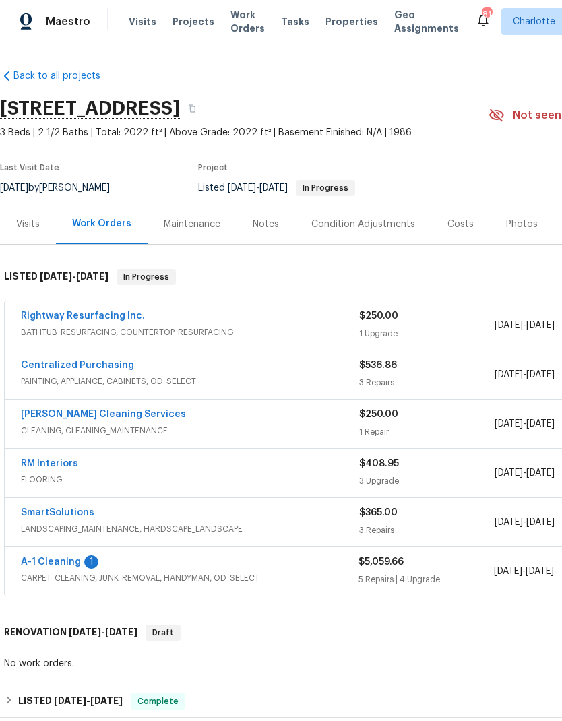
click at [75, 563] on link "A-1 Cleaning" at bounding box center [51, 561] width 60 height 9
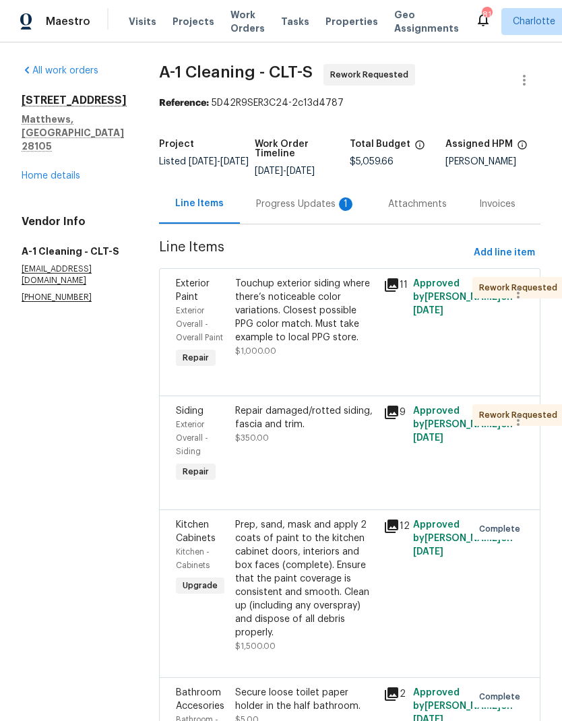
click at [326, 211] on div "Progress Updates 1" at bounding box center [306, 203] width 100 height 13
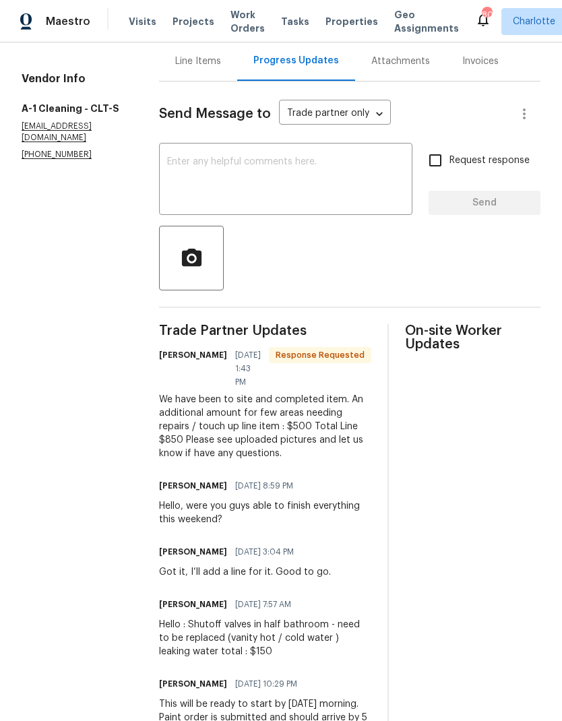
scroll to position [150, 0]
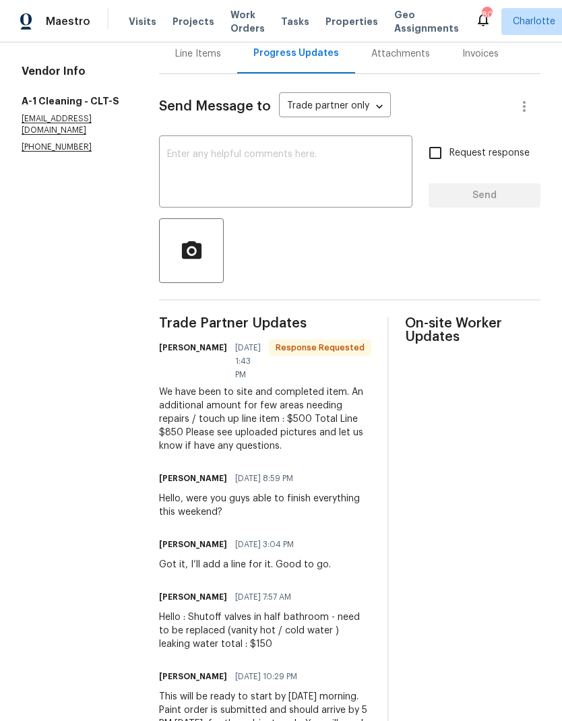
click at [202, 48] on div "Line Items" at bounding box center [198, 53] width 46 height 13
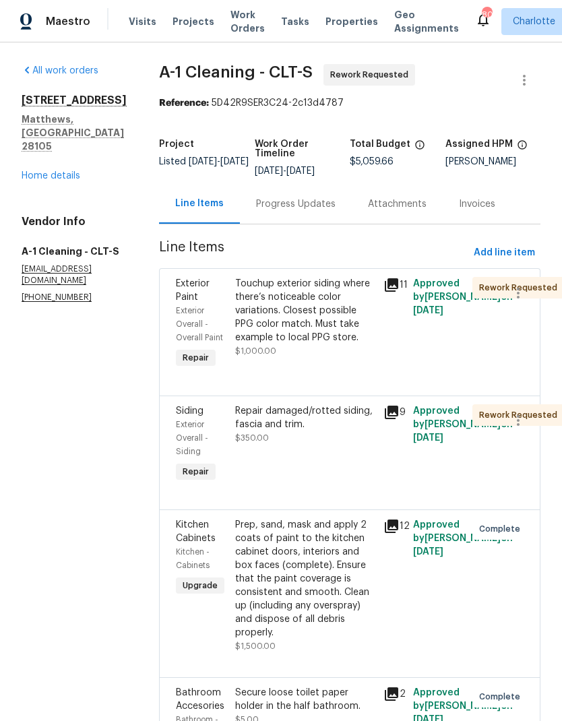
click at [280, 195] on div "Progress Updates" at bounding box center [296, 204] width 112 height 40
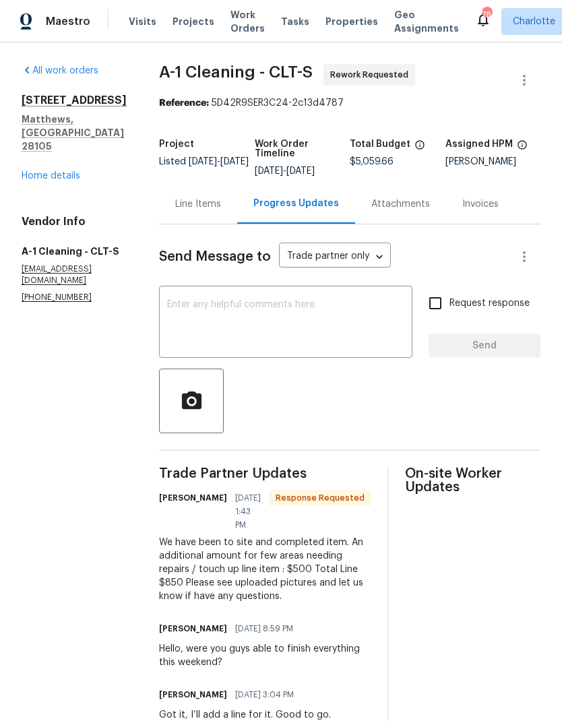
click at [175, 199] on div "Line Items" at bounding box center [198, 203] width 46 height 13
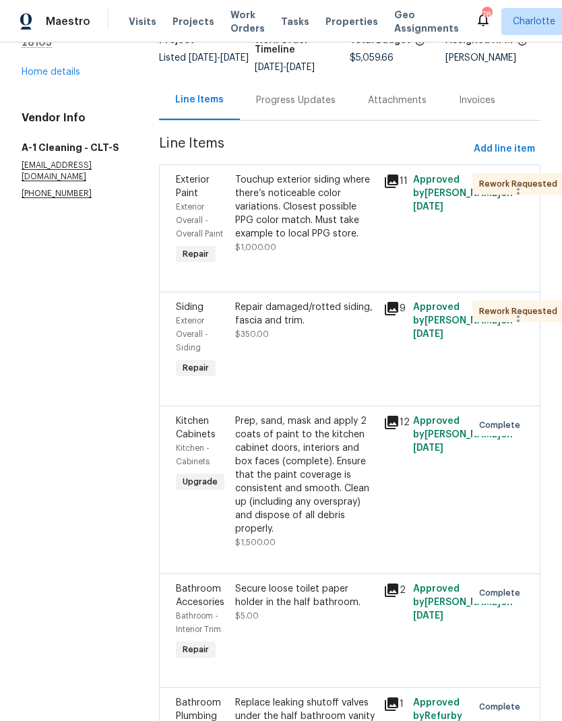
scroll to position [146, 0]
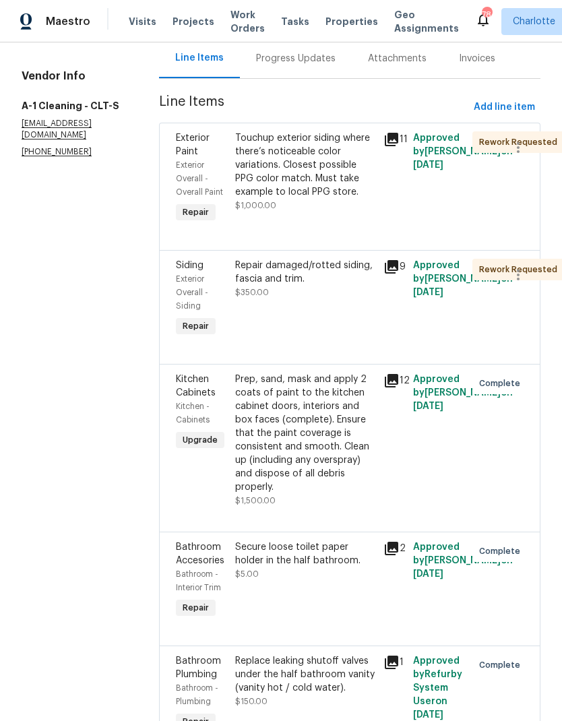
click at [240, 53] on div "Progress Updates" at bounding box center [296, 58] width 112 height 40
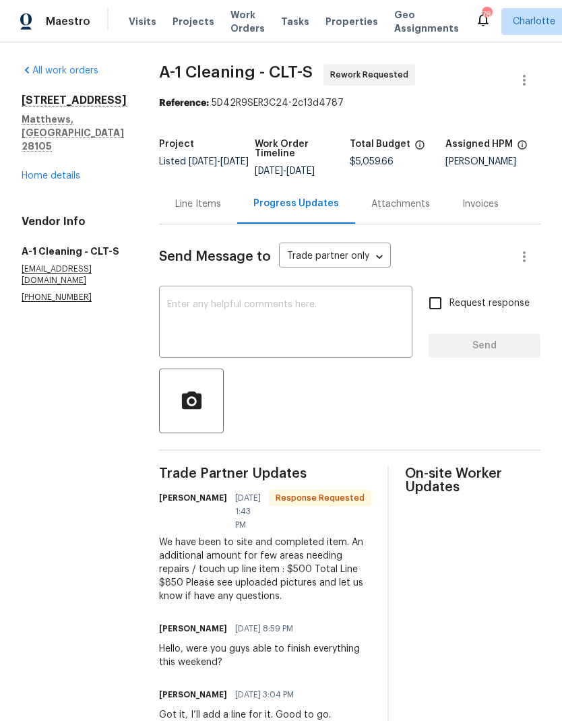
click at [181, 207] on div "Line Items" at bounding box center [198, 203] width 46 height 13
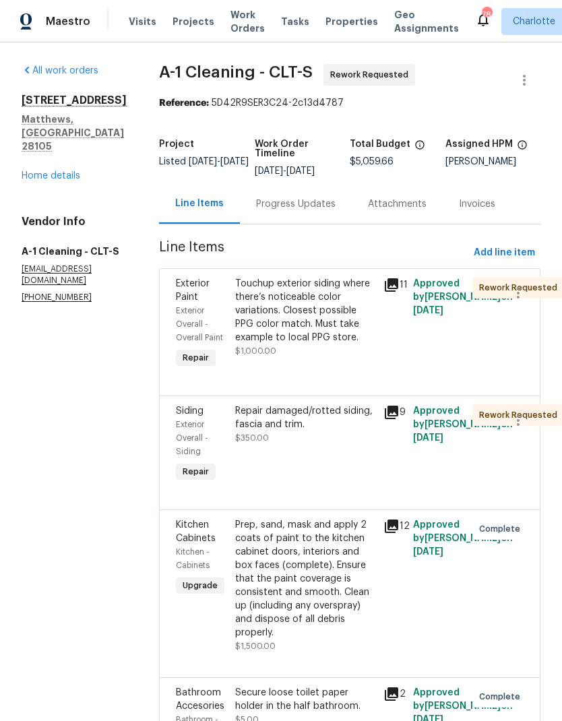
click at [299, 201] on div "Progress Updates" at bounding box center [295, 203] width 79 height 13
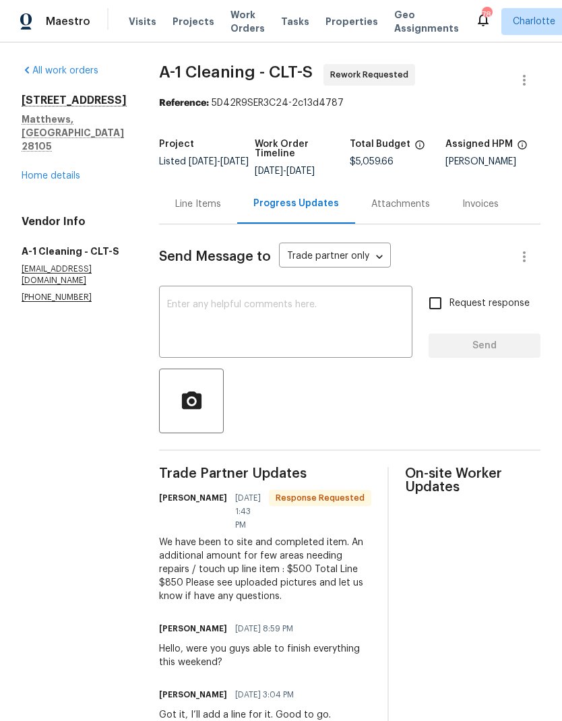
click at [206, 208] on div "Line Items" at bounding box center [198, 203] width 46 height 13
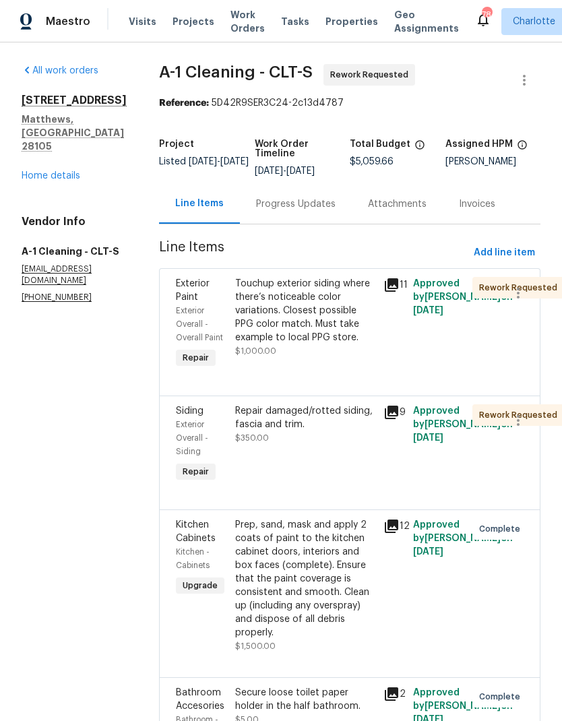
click at [351, 431] on div "Repair damaged/rotted siding, fascia and trim." at bounding box center [305, 417] width 140 height 27
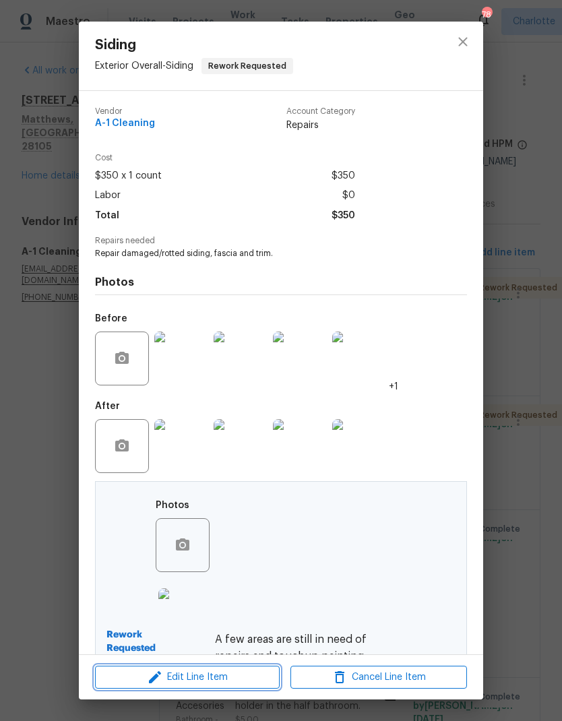
click at [258, 680] on span "Edit Line Item" at bounding box center [187, 677] width 177 height 17
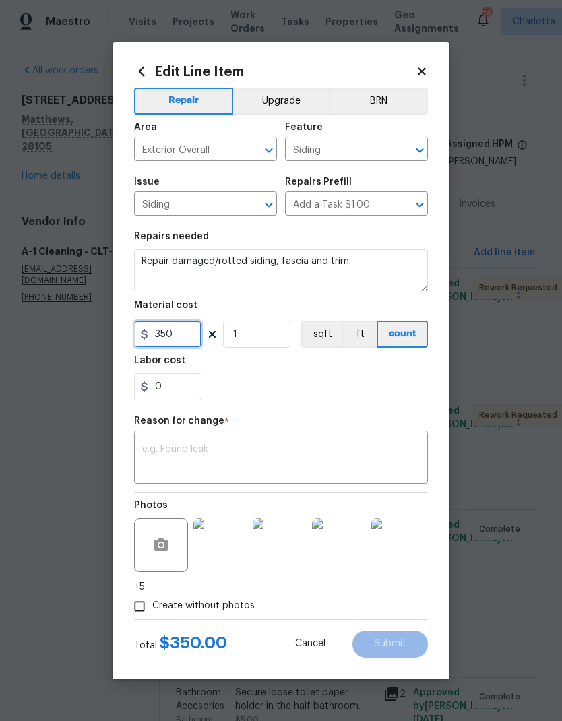
click at [189, 342] on input "350" at bounding box center [167, 334] width 67 height 27
type input "850"
click at [292, 473] on textarea at bounding box center [281, 459] width 278 height 28
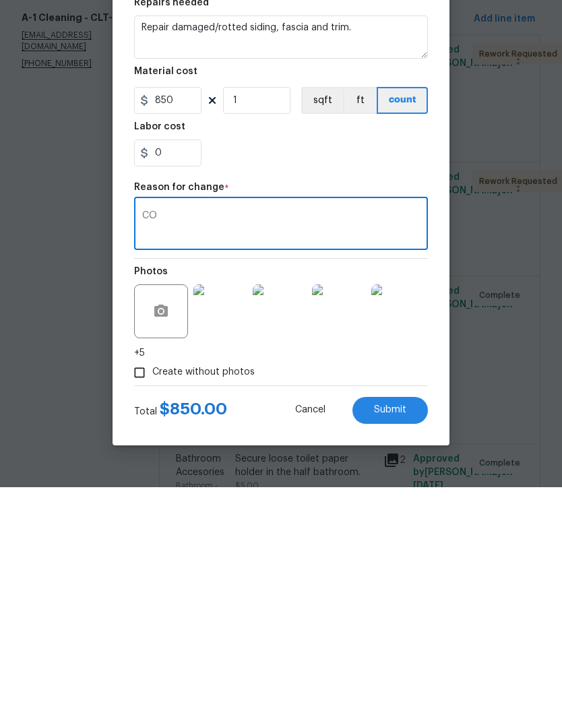
scroll to position [54, 0]
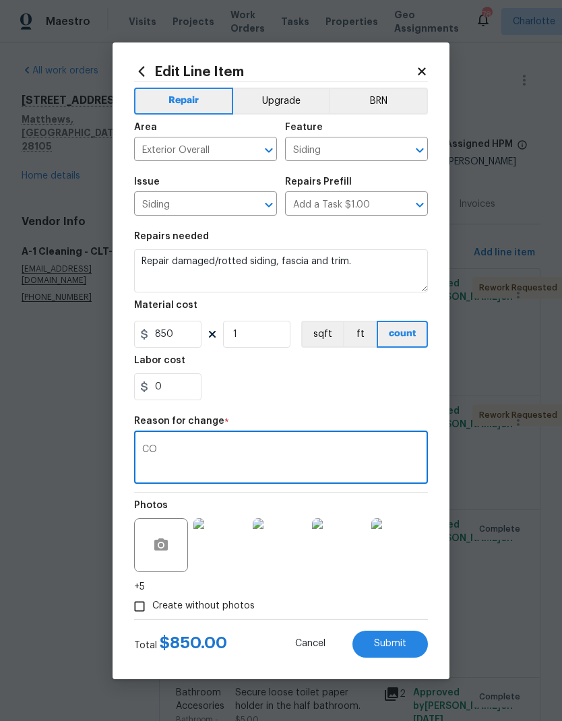
type textarea "CO"
click at [400, 637] on button "Submit" at bounding box center [389, 644] width 75 height 27
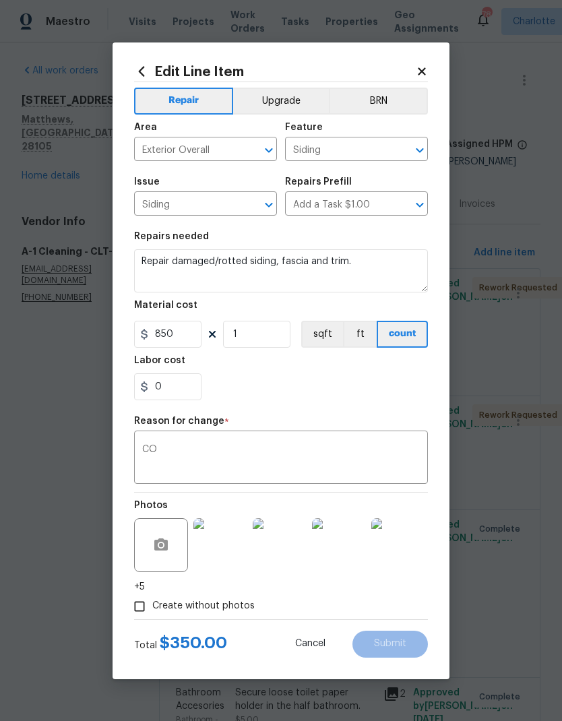
type input "350"
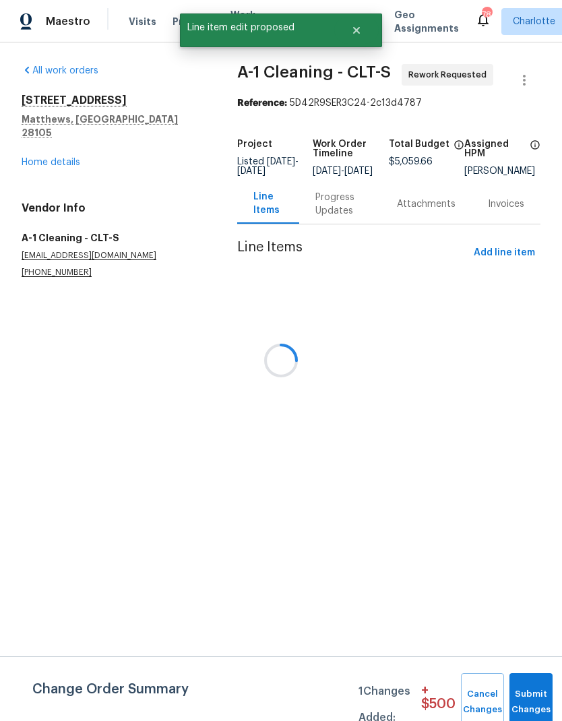
scroll to position [0, 0]
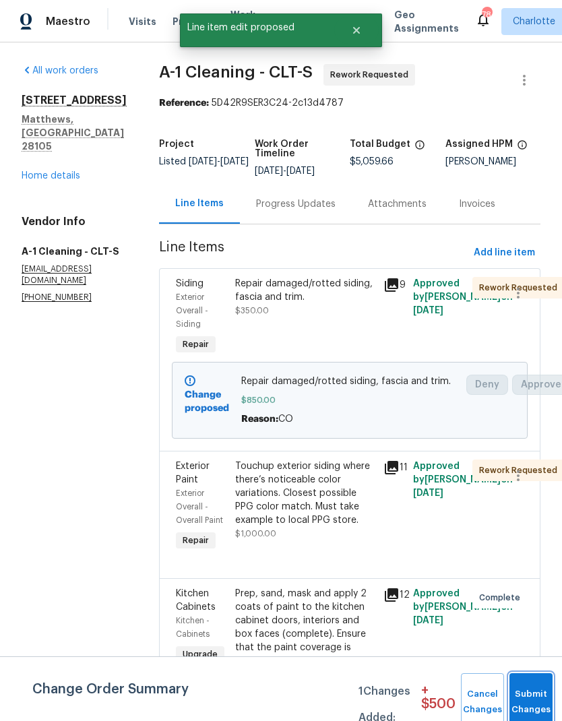
click at [523, 699] on button "Submit Changes" at bounding box center [530, 702] width 43 height 58
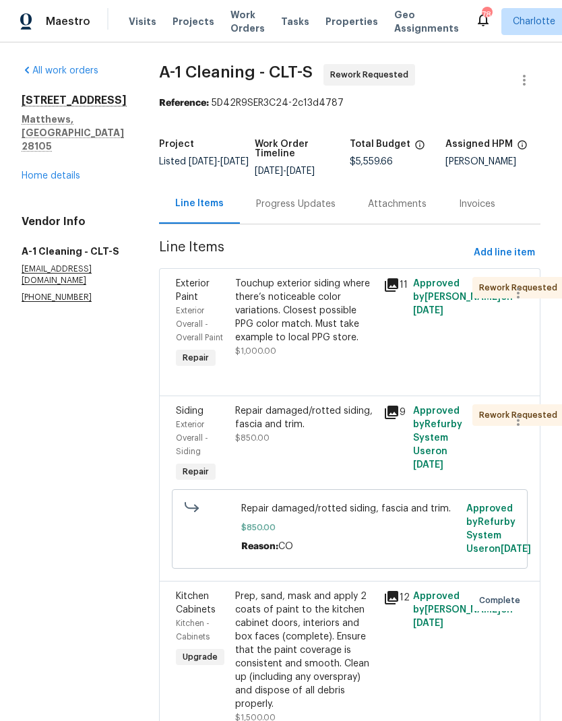
click at [279, 203] on div "Progress Updates" at bounding box center [295, 203] width 79 height 13
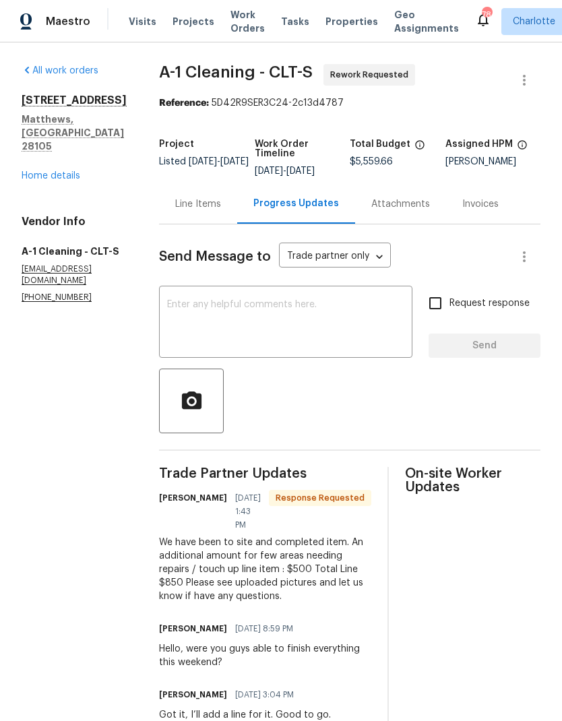
click at [309, 313] on textarea at bounding box center [285, 323] width 237 height 47
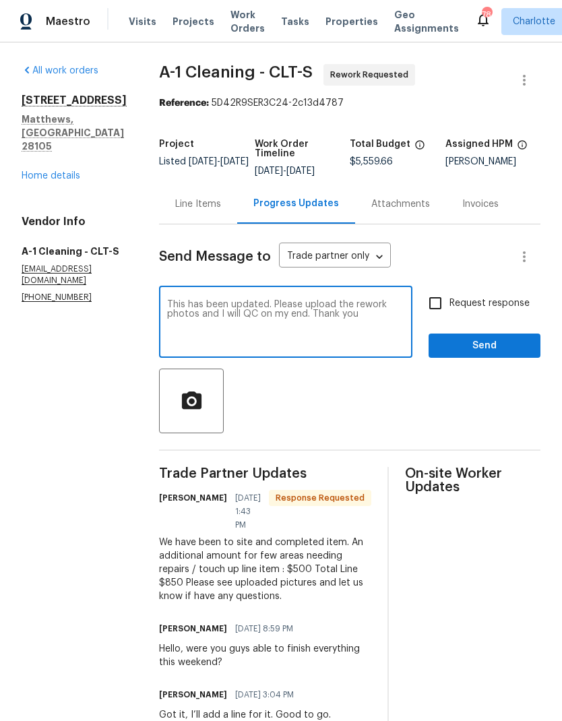
type textarea "This has been updated. Please upload the rework photos and I will QC on my end.…"
click at [437, 307] on input "Request response" at bounding box center [435, 303] width 28 height 28
checkbox input "true"
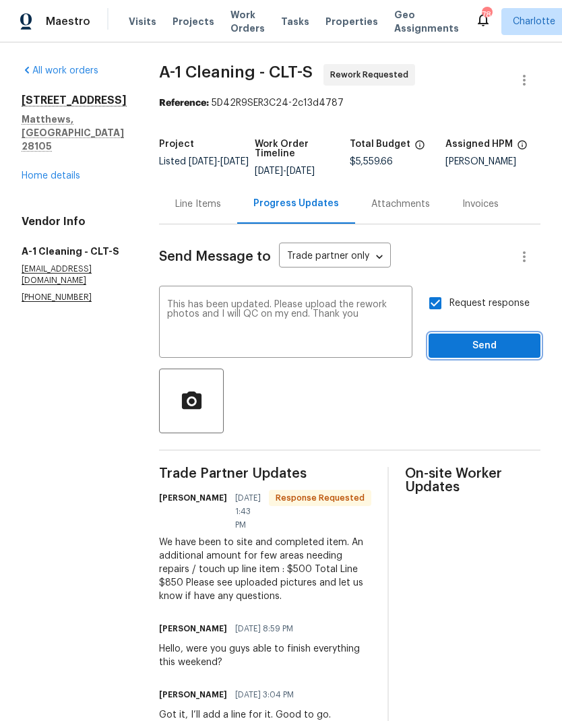
click at [470, 346] on span "Send" at bounding box center [484, 346] width 90 height 17
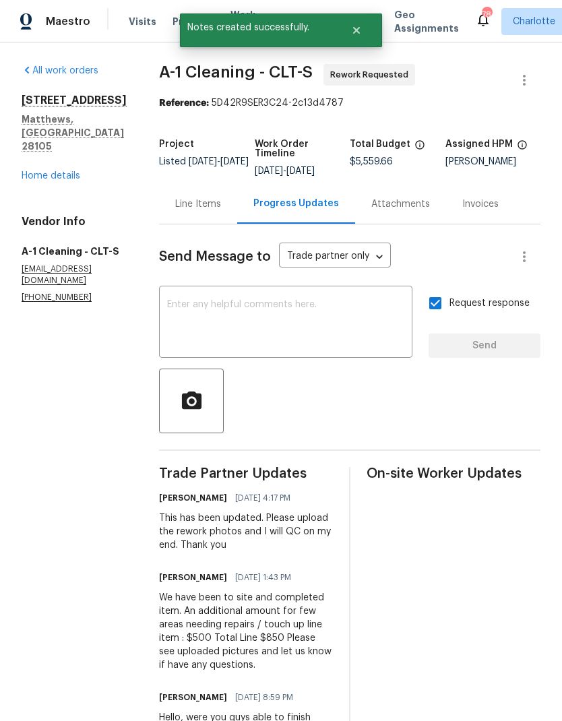
click at [80, 25] on span "Maestro" at bounding box center [68, 21] width 44 height 13
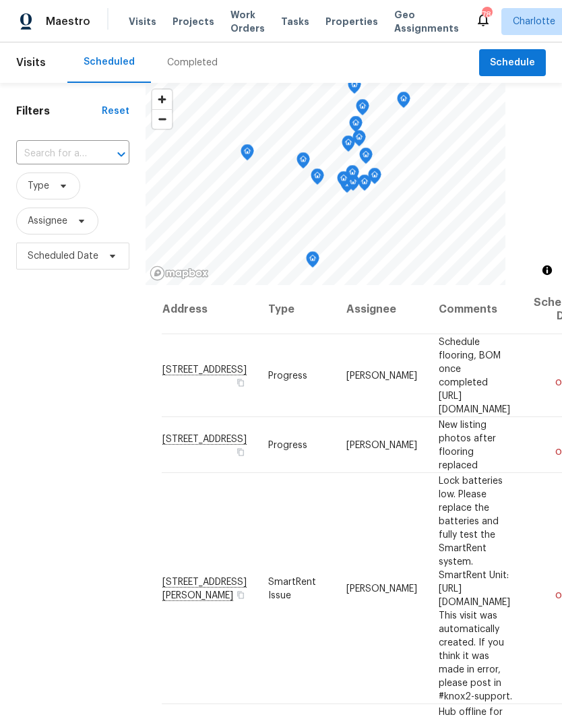
click at [245, 20] on span "Work Orders" at bounding box center [247, 21] width 34 height 27
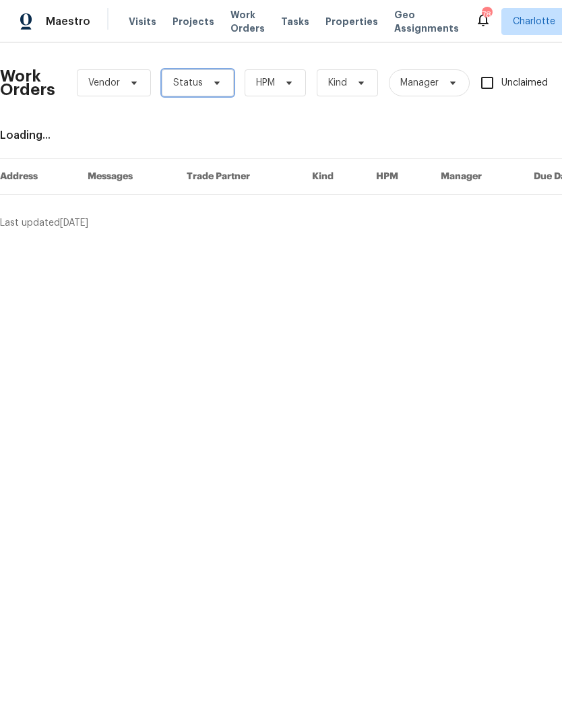
click at [212, 85] on icon at bounding box center [217, 82] width 11 height 11
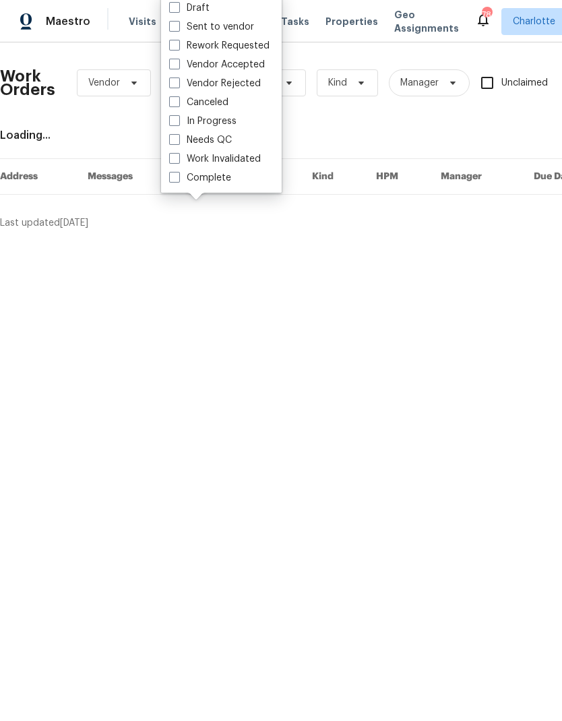
click at [229, 144] on label "Needs QC" at bounding box center [200, 139] width 63 height 13
click at [178, 142] on input "Needs QC" at bounding box center [173, 137] width 9 height 9
checkbox input "true"
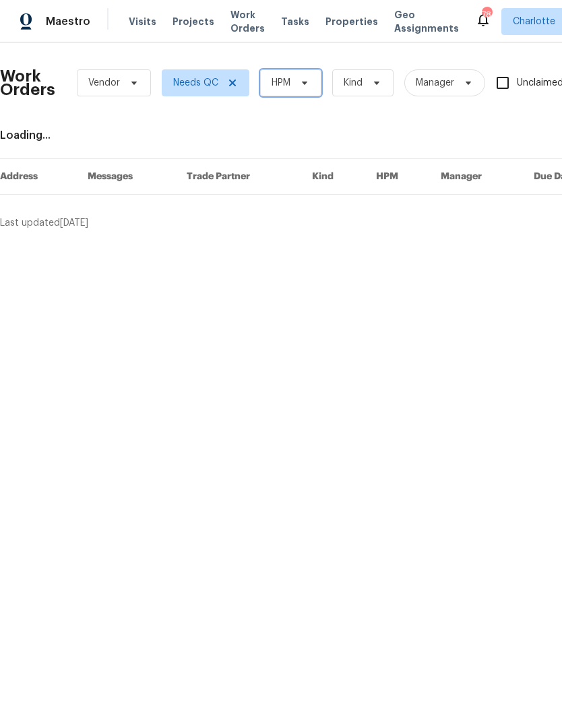
click at [290, 73] on span "HPM" at bounding box center [290, 82] width 61 height 27
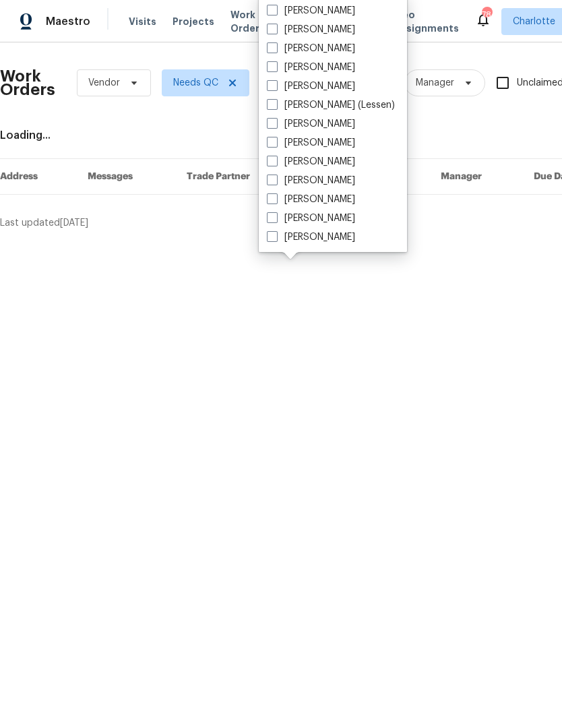
scroll to position [167, 0]
click at [323, 239] on label "[PERSON_NAME]" at bounding box center [311, 236] width 88 height 13
click at [276, 239] on input "[PERSON_NAME]" at bounding box center [271, 234] width 9 height 9
checkbox input "true"
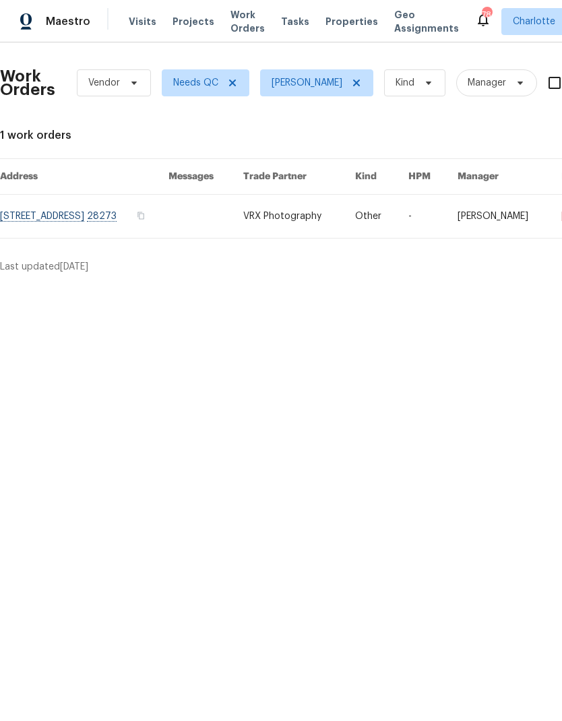
click at [66, 21] on span "Maestro" at bounding box center [68, 21] width 44 height 13
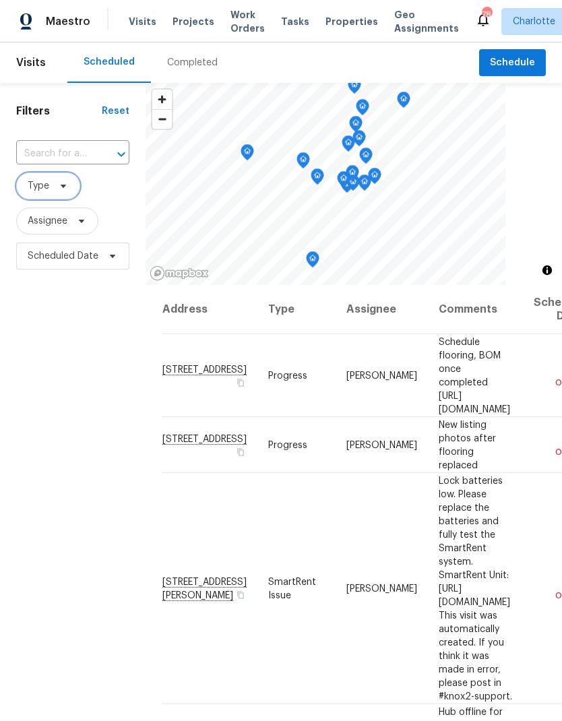
click at [72, 189] on span "Type" at bounding box center [48, 185] width 64 height 27
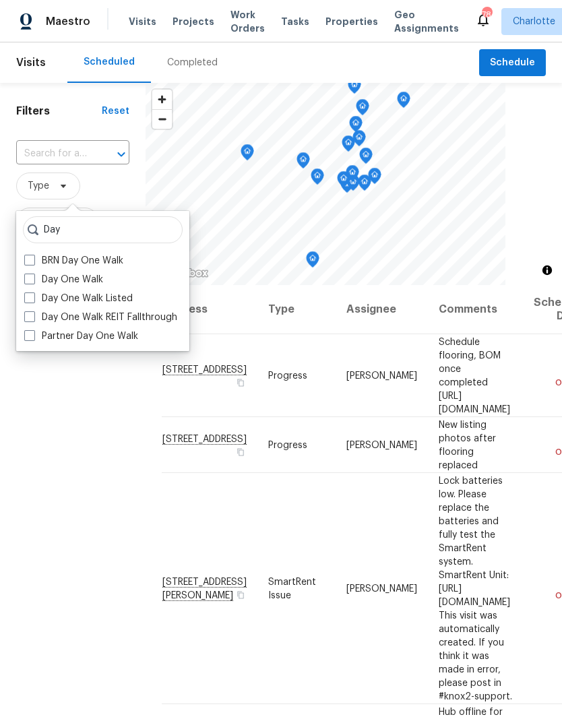
type input "Day"
click at [101, 279] on label "Day One Walk" at bounding box center [63, 279] width 79 height 13
click at [33, 279] on input "Day One Walk" at bounding box center [28, 277] width 9 height 9
checkbox input "true"
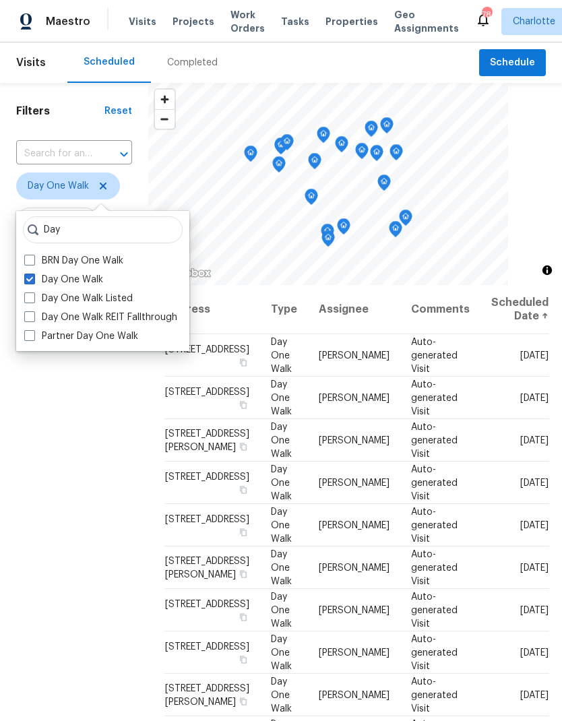
click at [75, 400] on div "Filters Reset ​ Day One Walk Assignee Scheduled Date" at bounding box center [74, 472] width 148 height 779
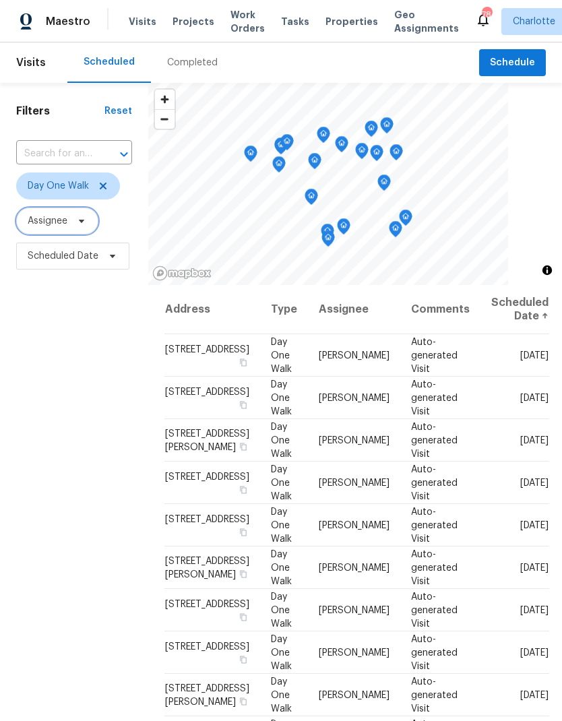
click at [82, 224] on icon at bounding box center [81, 221] width 11 height 11
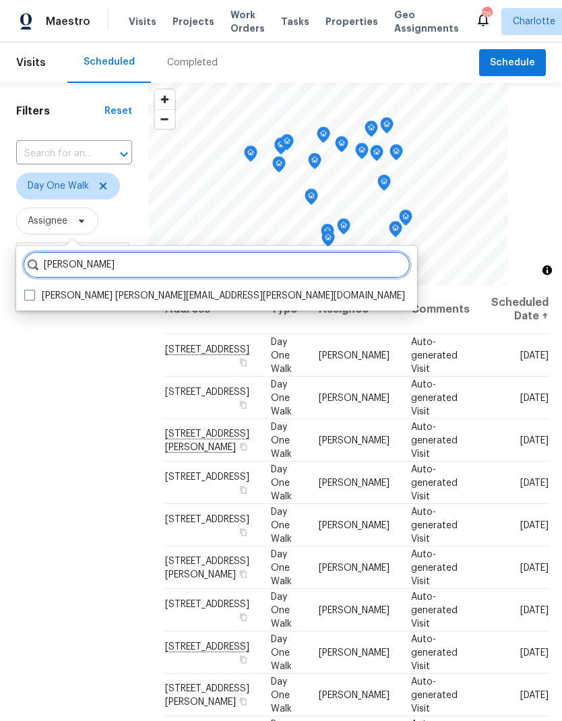
type input "Dan baquero"
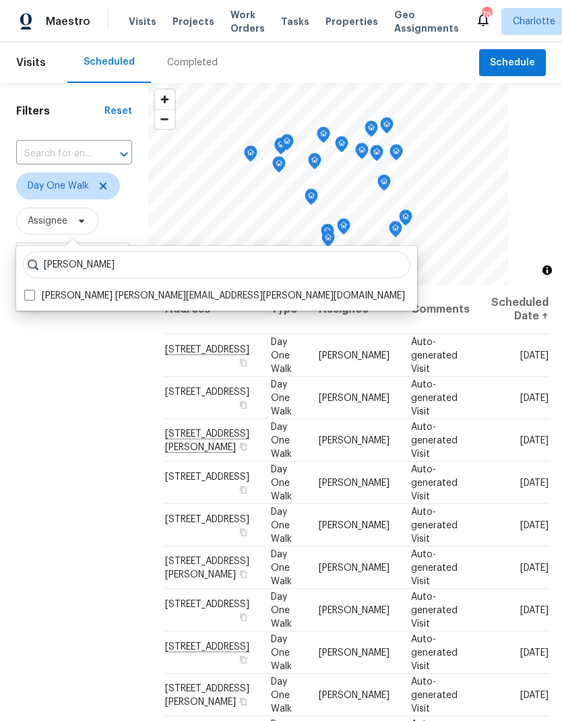
click at [33, 290] on span at bounding box center [29, 295] width 11 height 11
click at [33, 289] on input "Dan Baquero dan.baquero@opendoor.com" at bounding box center [28, 293] width 9 height 9
checkbox input "true"
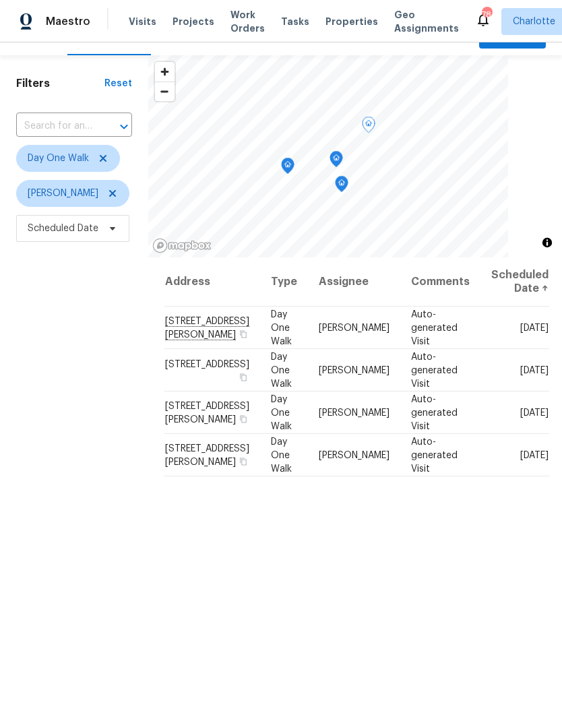
scroll to position [27, 0]
click at [510, 539] on div "Address Type Assignee Comments Scheduled Date ↑ 3429 Anastasia Ct, Charlotte, N…" at bounding box center [355, 546] width 414 height 577
click at [61, 350] on div "Filters Reset ​ Day One Walk Dan Baquero Scheduled Date" at bounding box center [74, 445] width 148 height 779
click at [194, 424] on span "9420 Misty Arbor Way, Charlotte, NC 28269" at bounding box center [207, 413] width 84 height 23
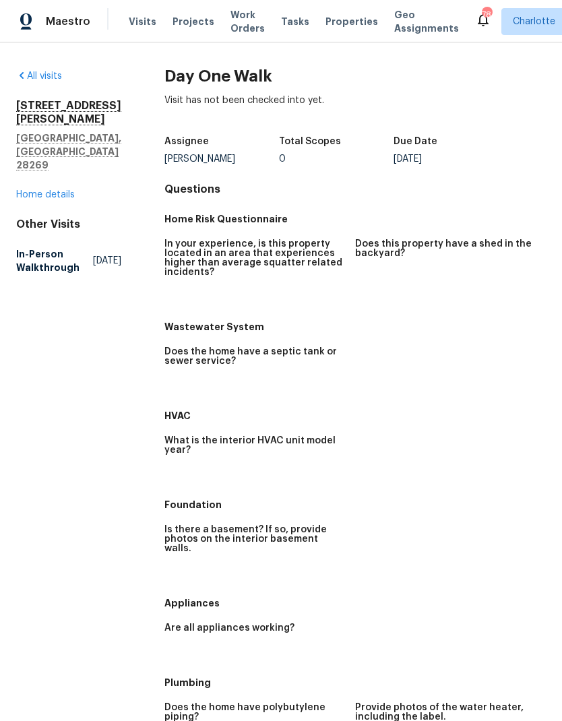
click at [36, 190] on link "Home details" at bounding box center [45, 194] width 59 height 9
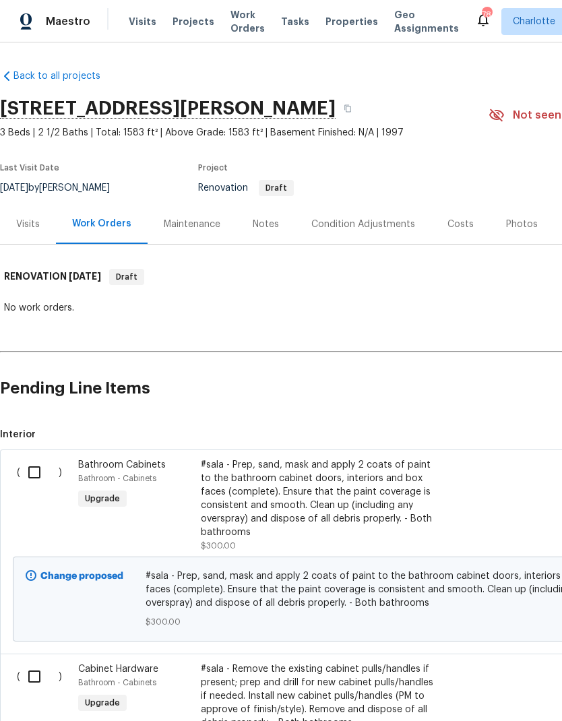
click at [62, 18] on span "Maestro" at bounding box center [68, 21] width 44 height 13
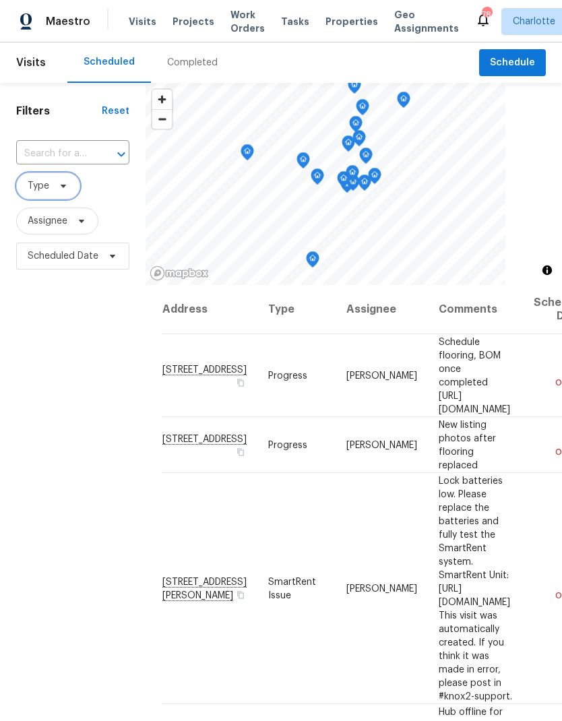
click at [65, 186] on icon at bounding box center [63, 186] width 5 height 3
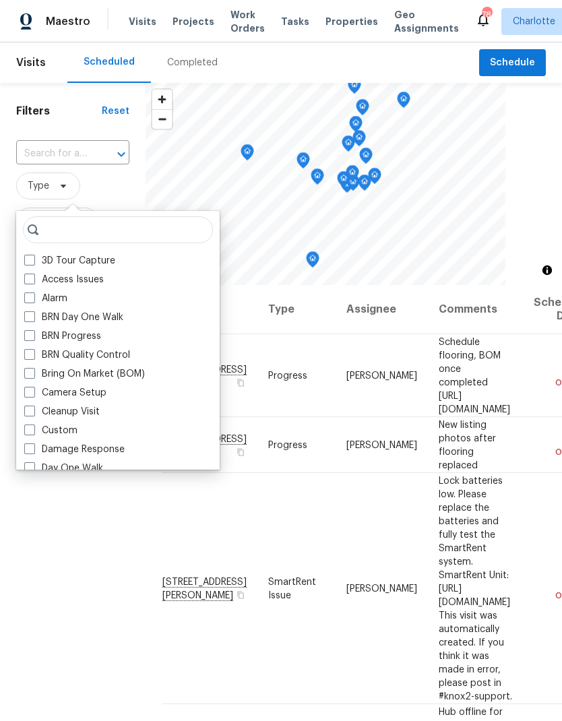
click at [97, 191] on span "Type" at bounding box center [72, 185] width 113 height 27
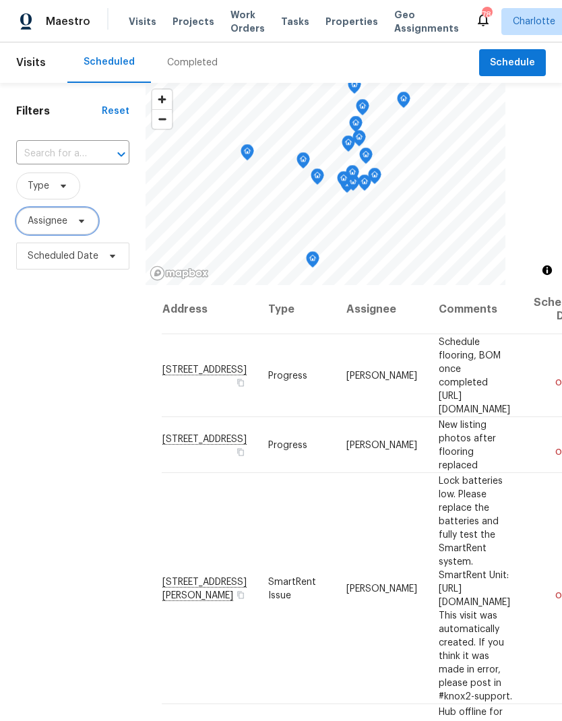
click at [86, 218] on icon at bounding box center [81, 221] width 11 height 11
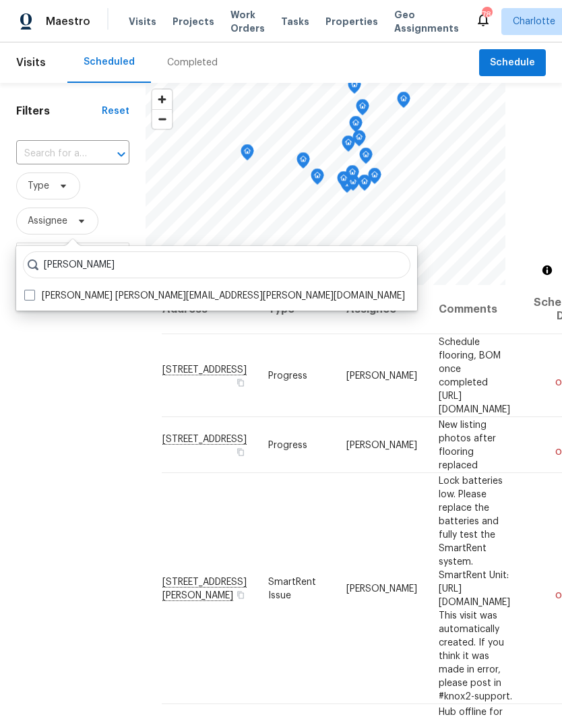
type input "Dan baquero"
click at [30, 292] on span at bounding box center [29, 295] width 11 height 11
click at [30, 292] on input "Dan Baquero dan.baquero@opendoor.com" at bounding box center [28, 293] width 9 height 9
checkbox input "true"
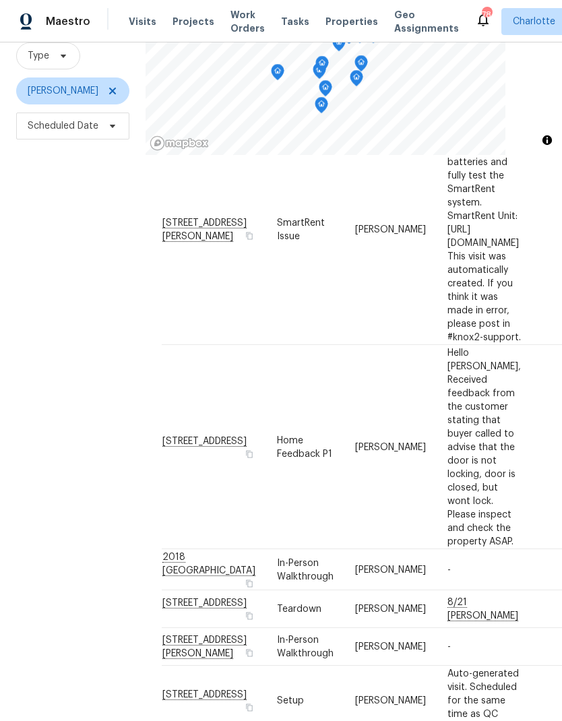
scroll to position [175, -1]
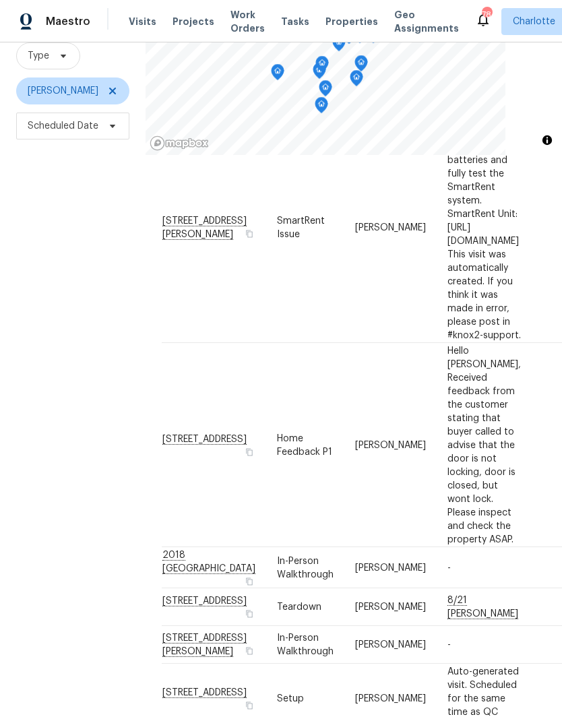
click at [56, 330] on div "Filters Reset ​ Type Dan Baquero Scheduled Date" at bounding box center [73, 342] width 146 height 779
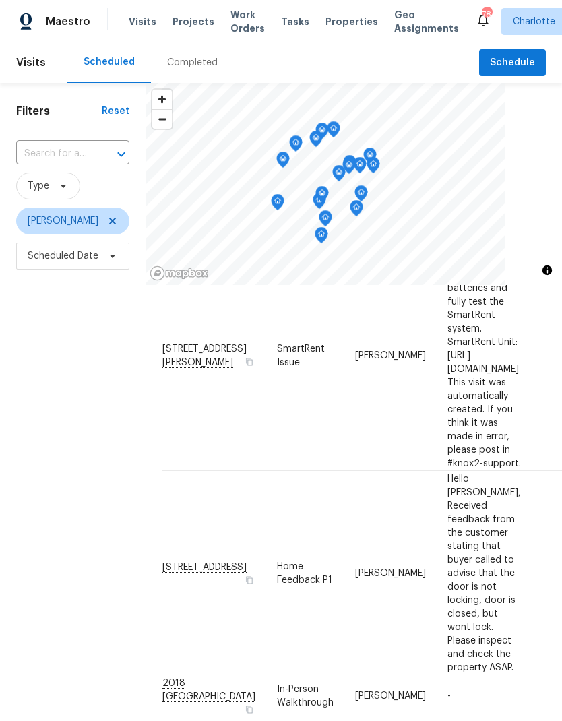
scroll to position [0, 0]
click at [72, 191] on span "Type" at bounding box center [48, 185] width 64 height 27
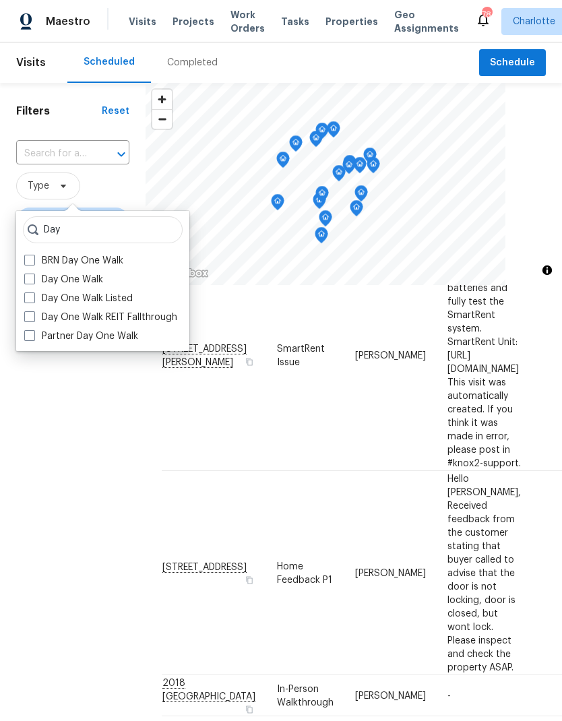
type input "Day"
click at [29, 284] on label "Day One Walk" at bounding box center [63, 279] width 79 height 13
click at [29, 282] on input "Day One Walk" at bounding box center [28, 277] width 9 height 9
checkbox input "true"
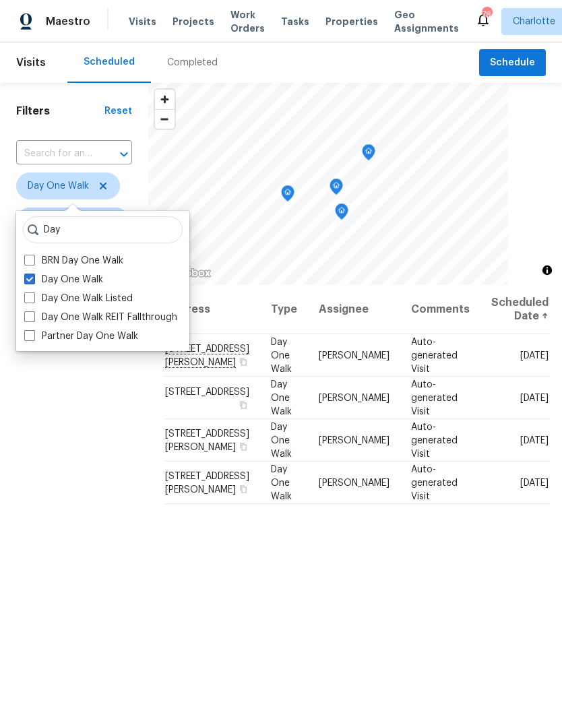
click at [61, 404] on div "Filters Reset ​ Day One Walk Dan Baquero Scheduled Date" at bounding box center [74, 472] width 148 height 779
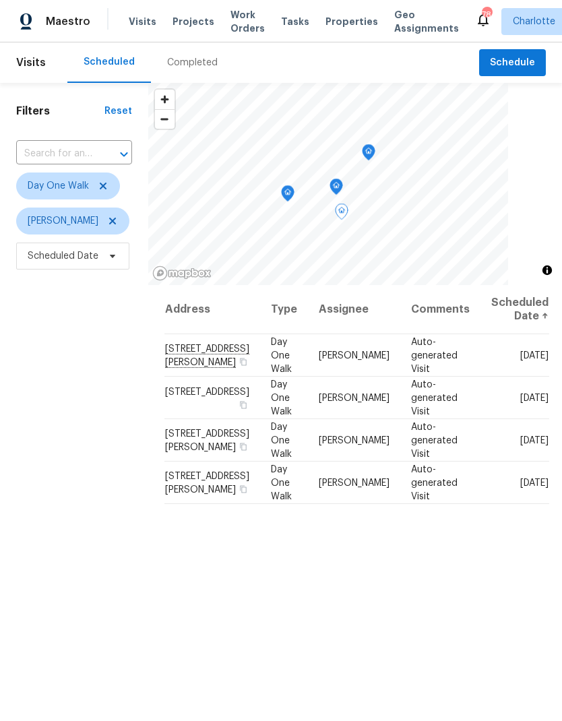
click at [183, 396] on span "2220 Brandybuck Ln, Charlotte, NC 28269" at bounding box center [207, 391] width 84 height 9
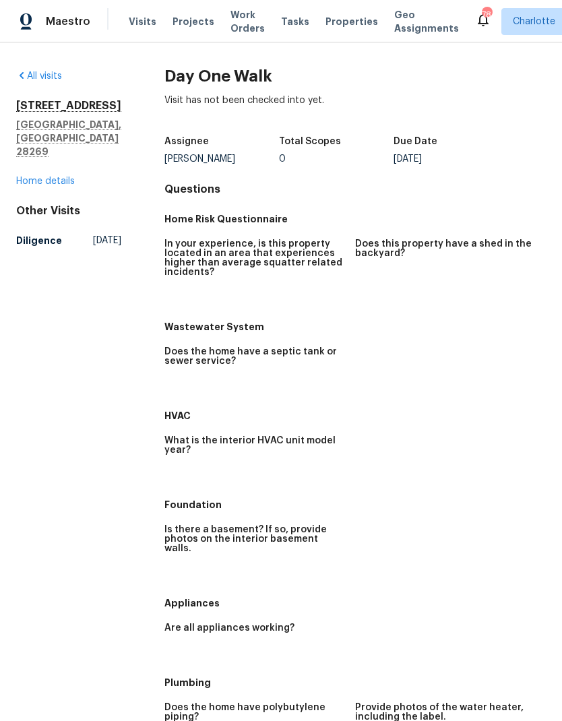
click at [29, 177] on link "Home details" at bounding box center [45, 181] width 59 height 9
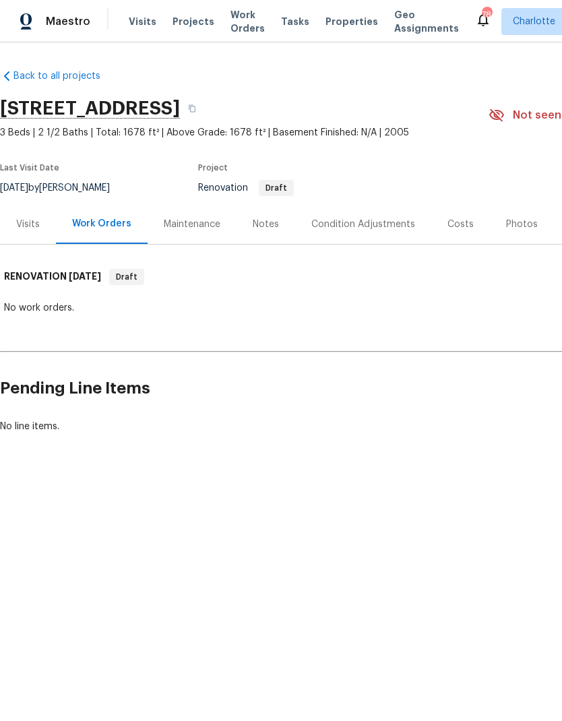
click at [24, 230] on div "Visits" at bounding box center [28, 224] width 24 height 13
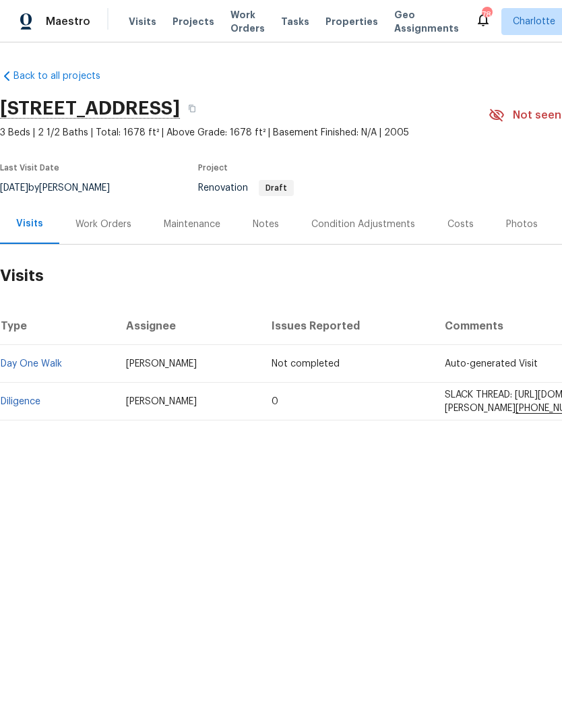
click at [21, 406] on link "Diligence" at bounding box center [21, 401] width 40 height 9
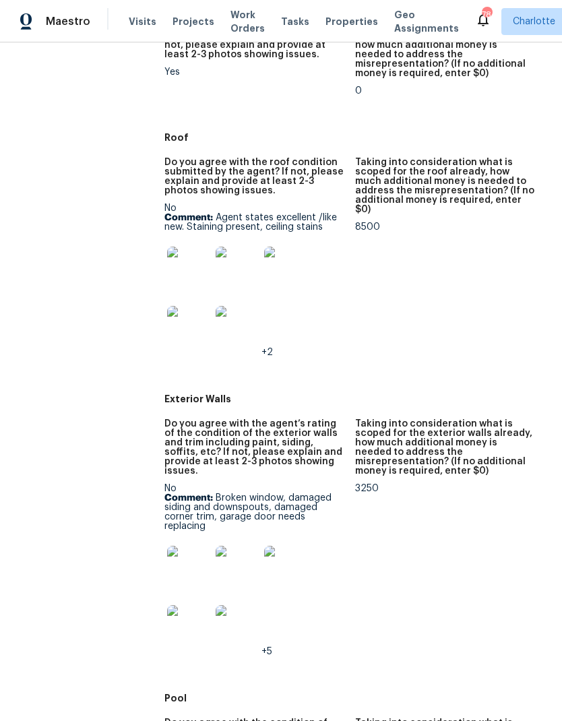
scroll to position [483, 0]
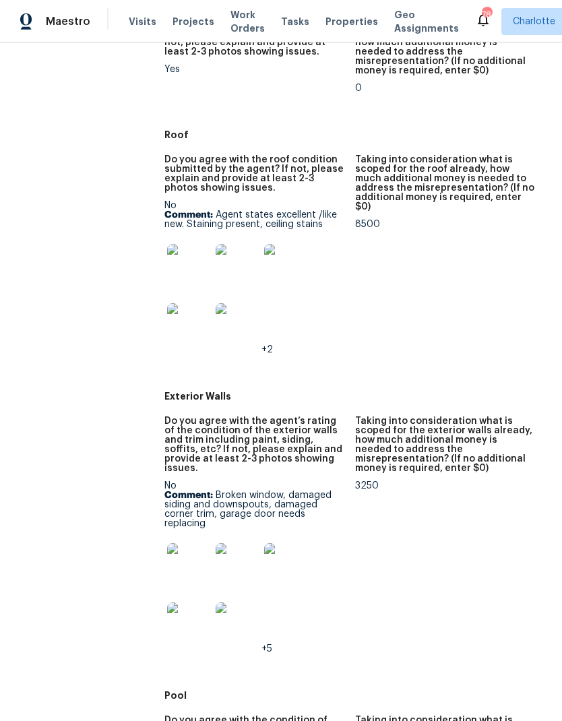
click at [184, 255] on img at bounding box center [188, 265] width 43 height 43
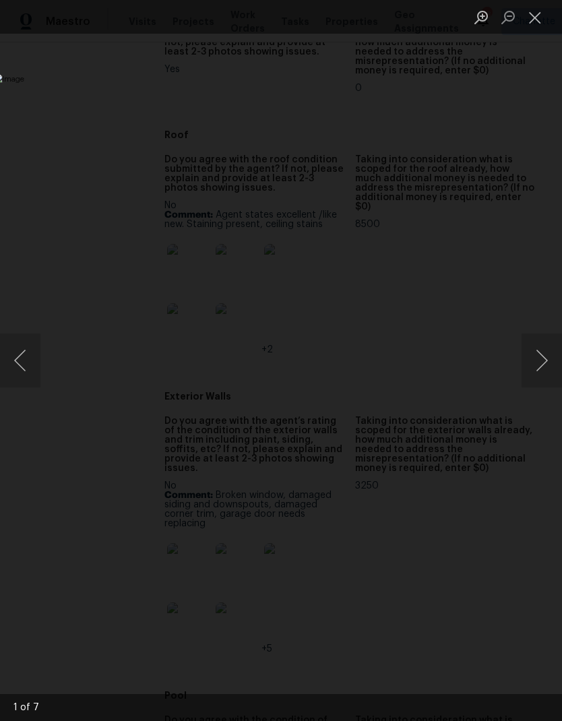
click at [529, 350] on button "Next image" at bounding box center [541, 360] width 40 height 54
click at [527, 354] on button "Next image" at bounding box center [541, 360] width 40 height 54
click at [525, 362] on button "Next image" at bounding box center [541, 360] width 40 height 54
click at [530, 356] on button "Next image" at bounding box center [541, 360] width 40 height 54
click at [532, 350] on button "Next image" at bounding box center [541, 360] width 40 height 54
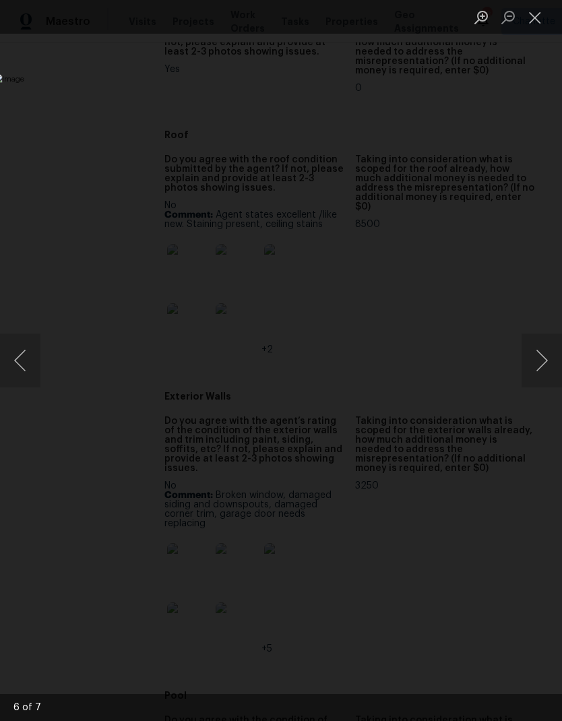
click at [532, 350] on button "Next image" at bounding box center [541, 360] width 40 height 54
click at [531, 356] on button "Next image" at bounding box center [541, 360] width 40 height 54
click at [530, 355] on button "Next image" at bounding box center [541, 360] width 40 height 54
click at [530, 358] on button "Next image" at bounding box center [541, 360] width 40 height 54
click at [531, 353] on button "Next image" at bounding box center [541, 360] width 40 height 54
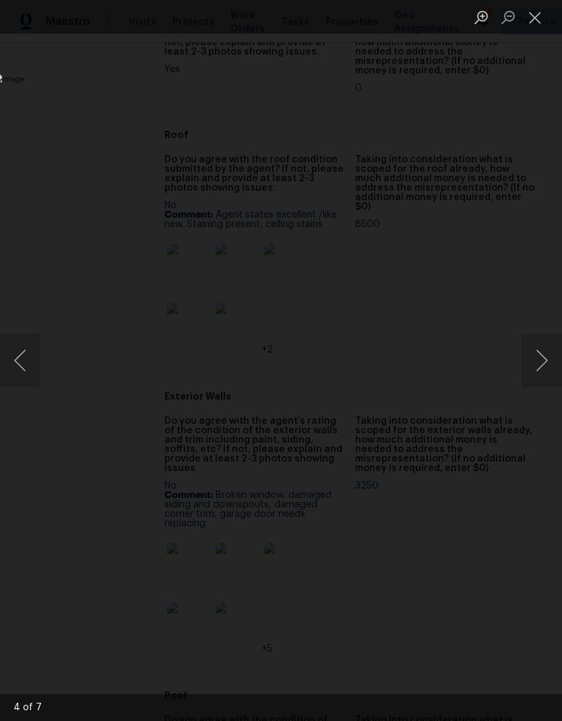
click at [530, 356] on button "Next image" at bounding box center [541, 360] width 40 height 54
click at [536, 24] on button "Close lightbox" at bounding box center [534, 17] width 27 height 24
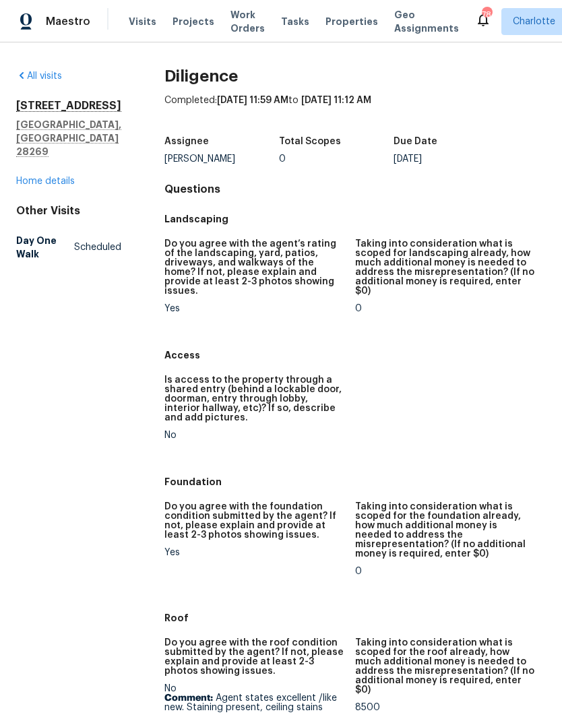
scroll to position [0, 0]
click at [43, 28] on div "Maestro" at bounding box center [45, 21] width 90 height 27
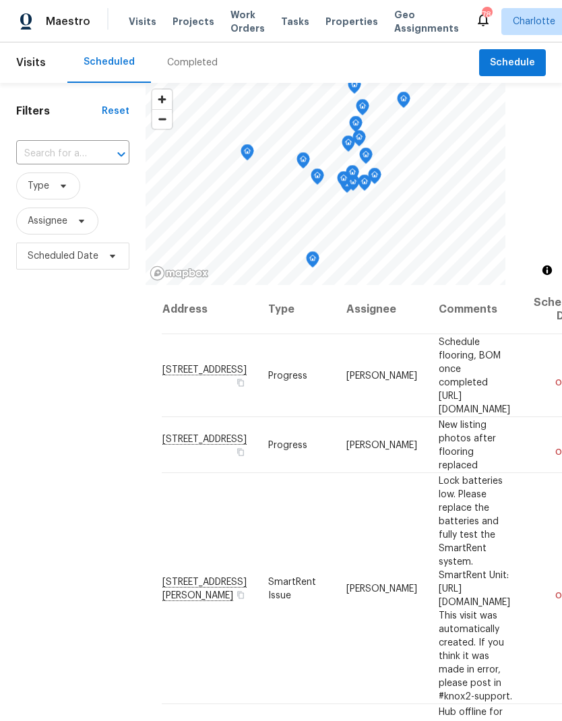
click at [84, 158] on input "text" at bounding box center [53, 153] width 75 height 21
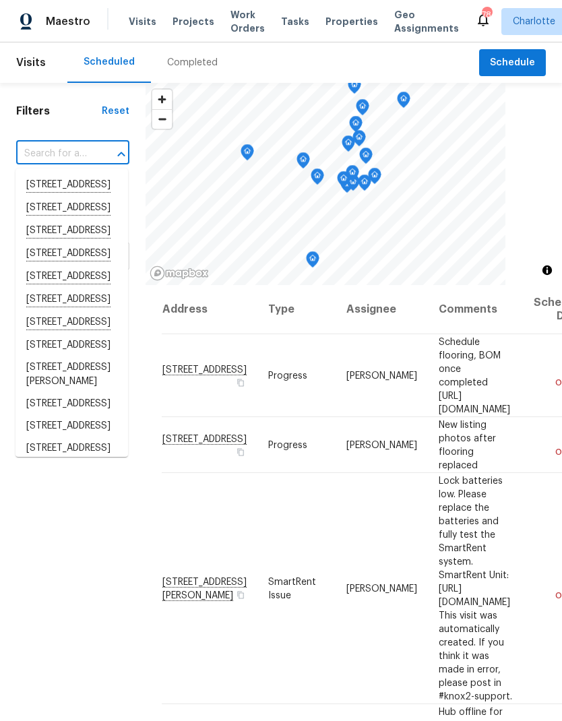
type input "6"
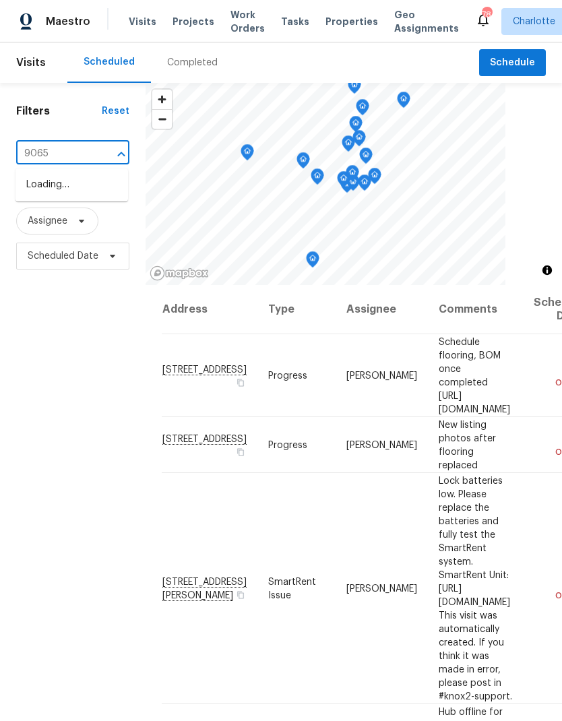
type input "9065"
click at [104, 196] on li "[STREET_ADDRESS]" at bounding box center [71, 185] width 113 height 22
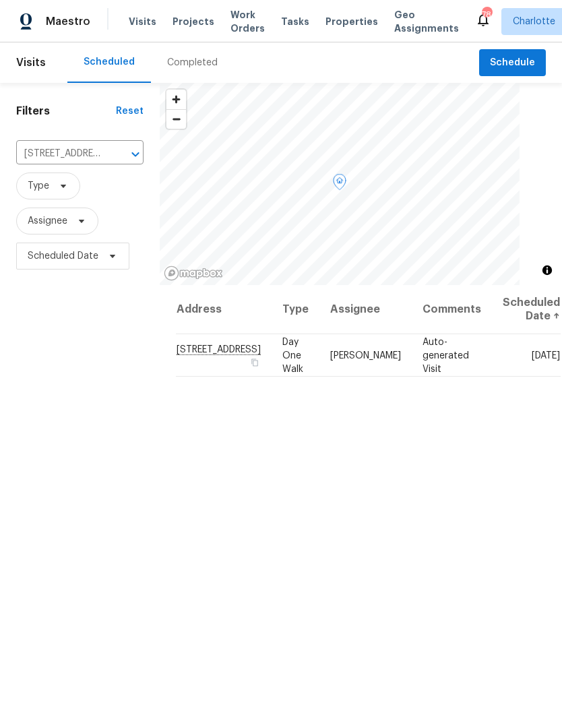
click at [221, 334] on td "[STREET_ADDRESS]" at bounding box center [224, 355] width 96 height 42
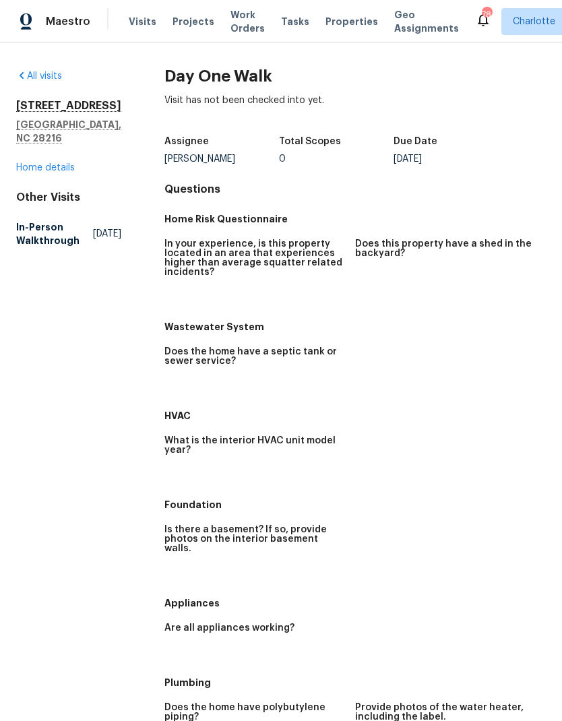
click at [61, 163] on link "Home details" at bounding box center [45, 167] width 59 height 9
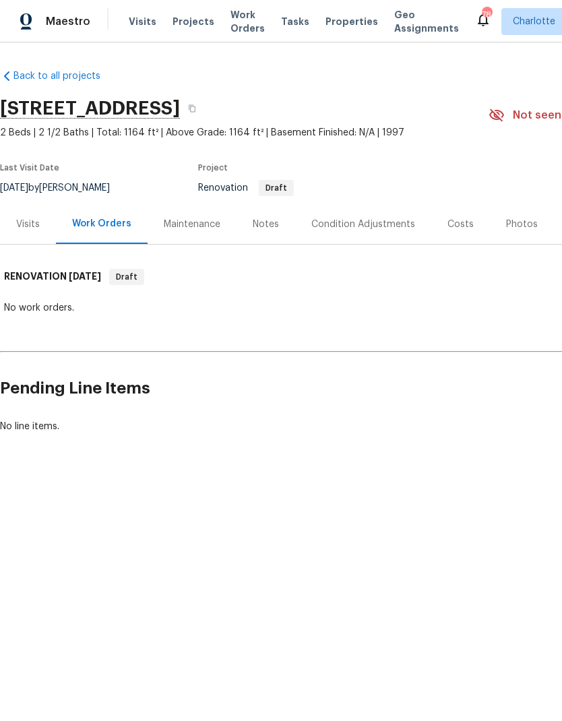
click at [40, 221] on div "Visits" at bounding box center [28, 224] width 56 height 40
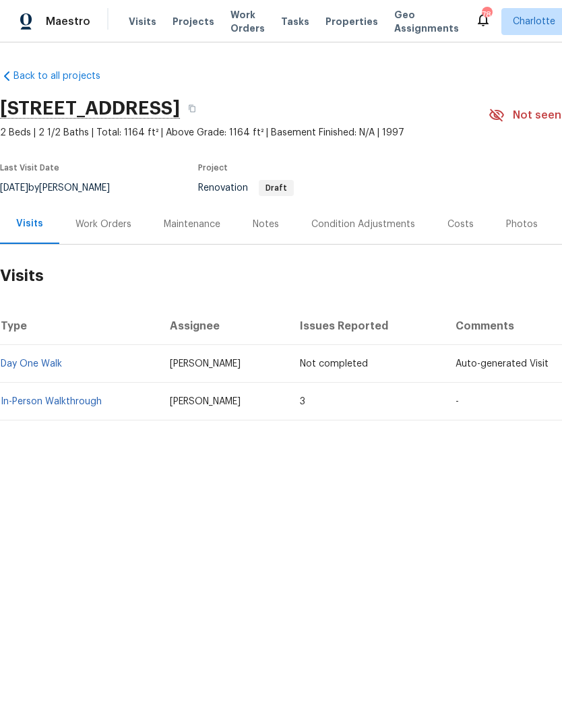
click at [43, 403] on link "In-Person Walkthrough" at bounding box center [51, 401] width 101 height 9
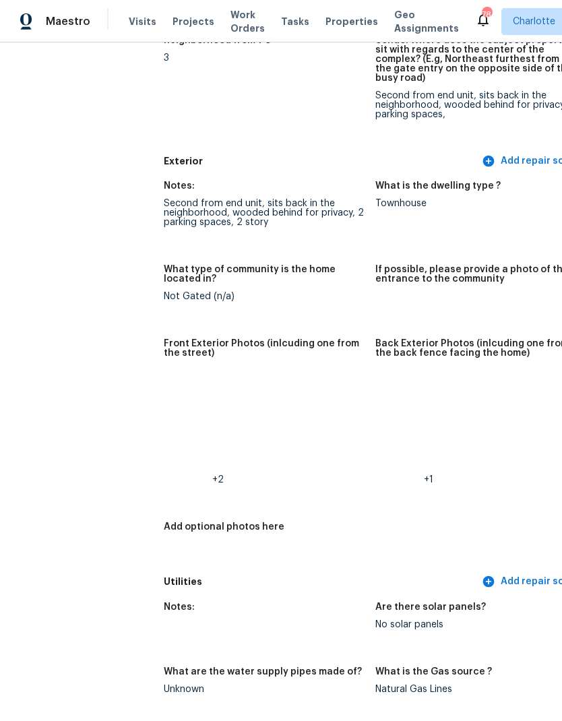
scroll to position [479, 2]
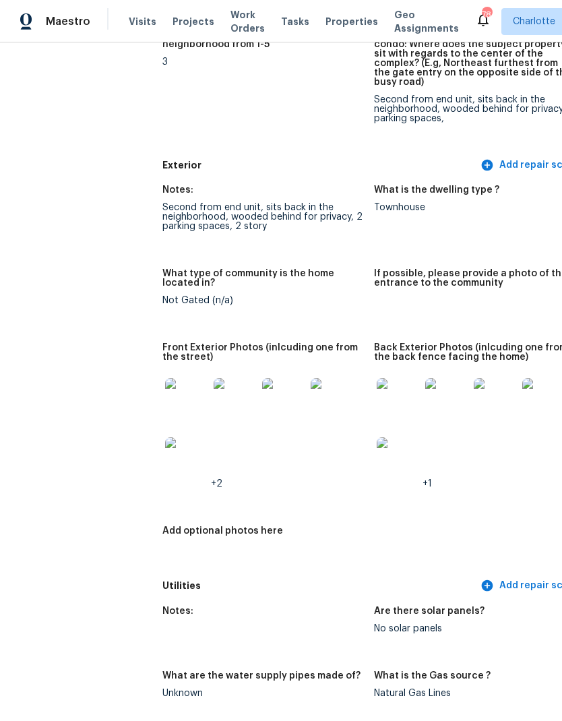
click at [165, 389] on img at bounding box center [186, 399] width 43 height 43
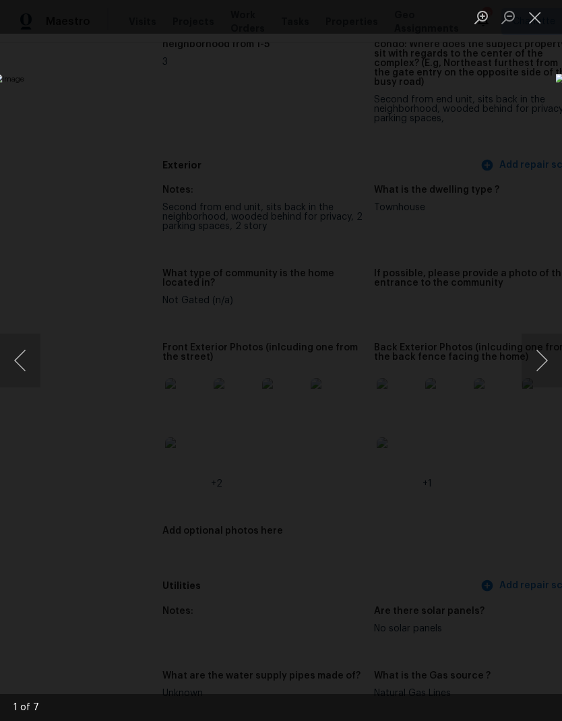
click at [542, 367] on button "Next image" at bounding box center [541, 360] width 40 height 54
click at [544, 366] on button "Next image" at bounding box center [541, 360] width 40 height 54
click at [544, 364] on button "Next image" at bounding box center [541, 360] width 40 height 54
click at [546, 364] on button "Next image" at bounding box center [541, 360] width 40 height 54
click at [540, 363] on button "Next image" at bounding box center [541, 360] width 40 height 54
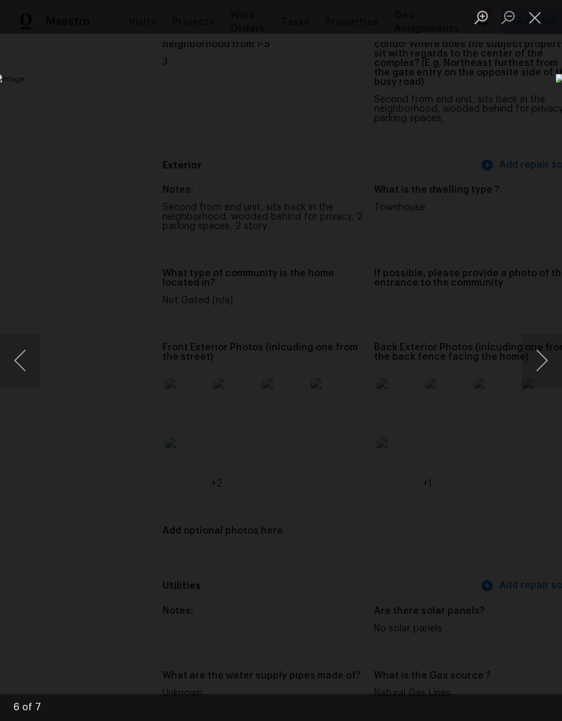
click at [542, 362] on button "Next image" at bounding box center [541, 360] width 40 height 54
click at [544, 354] on button "Next image" at bounding box center [541, 360] width 40 height 54
click at [542, 356] on button "Next image" at bounding box center [541, 360] width 40 height 54
click at [540, 24] on button "Close lightbox" at bounding box center [534, 17] width 27 height 24
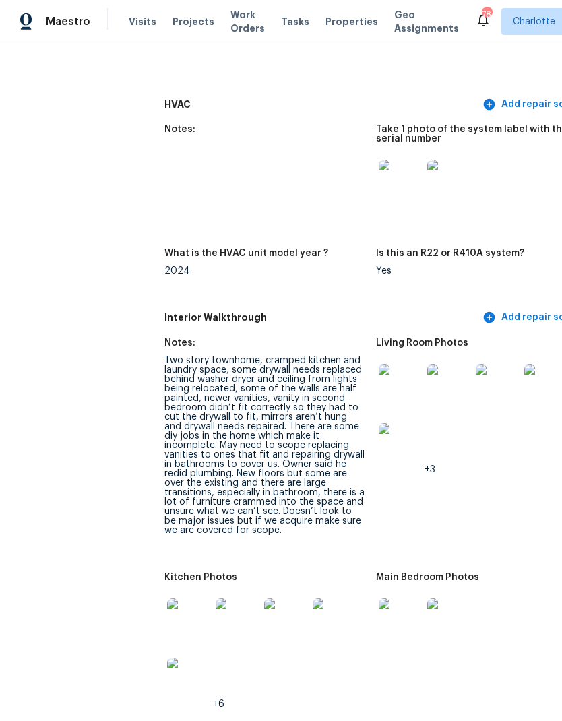
scroll to position [1362, 0]
click at [379, 390] on img at bounding box center [400, 385] width 43 height 43
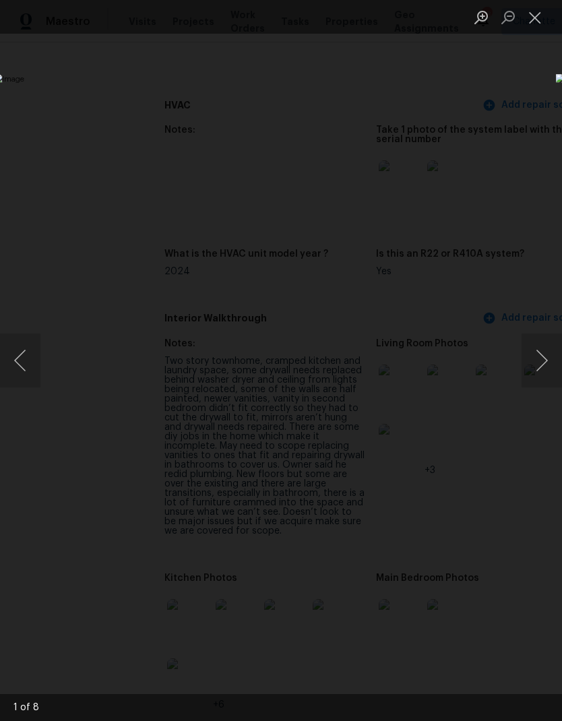
click at [532, 345] on button "Next image" at bounding box center [541, 360] width 40 height 54
click at [530, 356] on button "Next image" at bounding box center [541, 360] width 40 height 54
click at [531, 354] on button "Next image" at bounding box center [541, 360] width 40 height 54
click at [533, 350] on button "Next image" at bounding box center [541, 360] width 40 height 54
click at [532, 348] on button "Next image" at bounding box center [541, 360] width 40 height 54
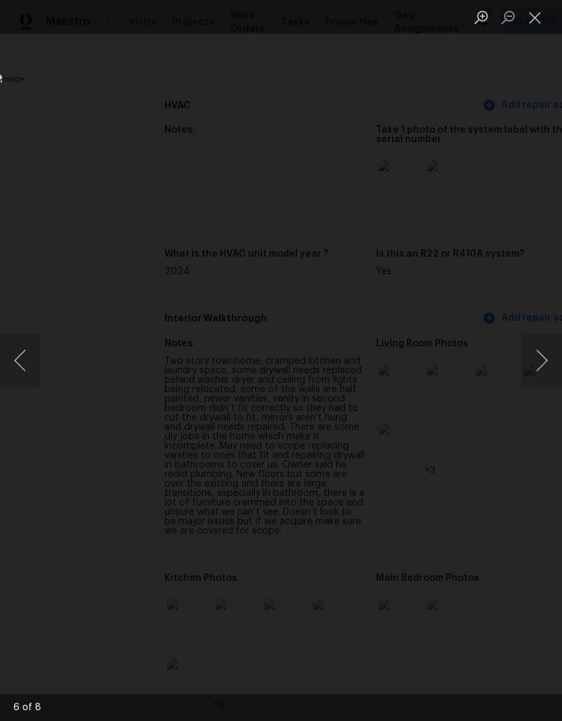
click at [534, 348] on button "Next image" at bounding box center [541, 360] width 40 height 54
click at [534, 354] on button "Next image" at bounding box center [541, 360] width 40 height 54
click at [540, 356] on button "Next image" at bounding box center [541, 360] width 40 height 54
click at [28, 372] on button "Previous image" at bounding box center [20, 360] width 40 height 54
click at [543, 18] on button "Close lightbox" at bounding box center [534, 17] width 27 height 24
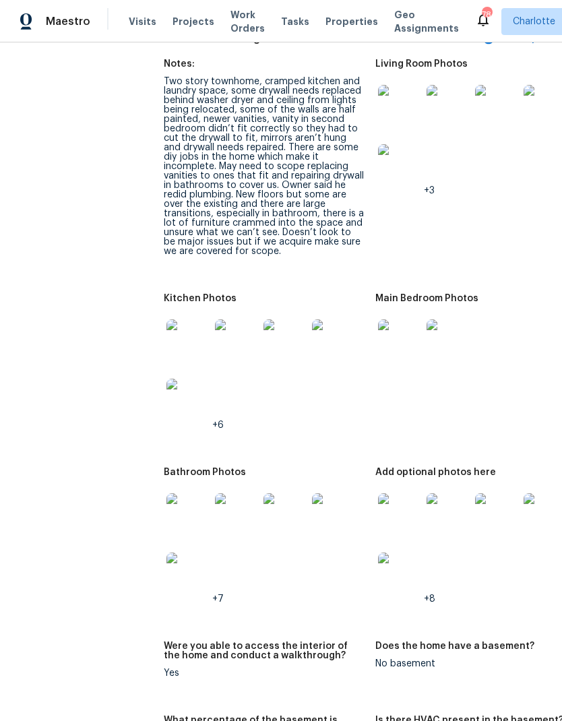
scroll to position [1638, 1]
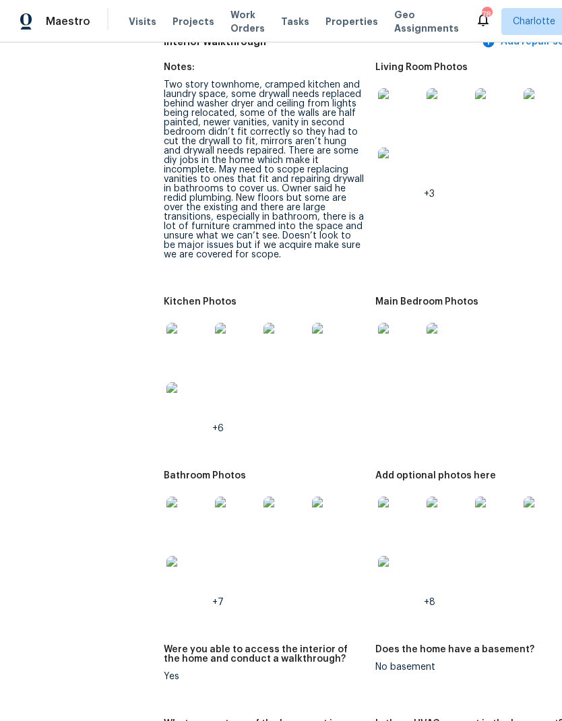
click at [166, 333] on img at bounding box center [187, 344] width 43 height 43
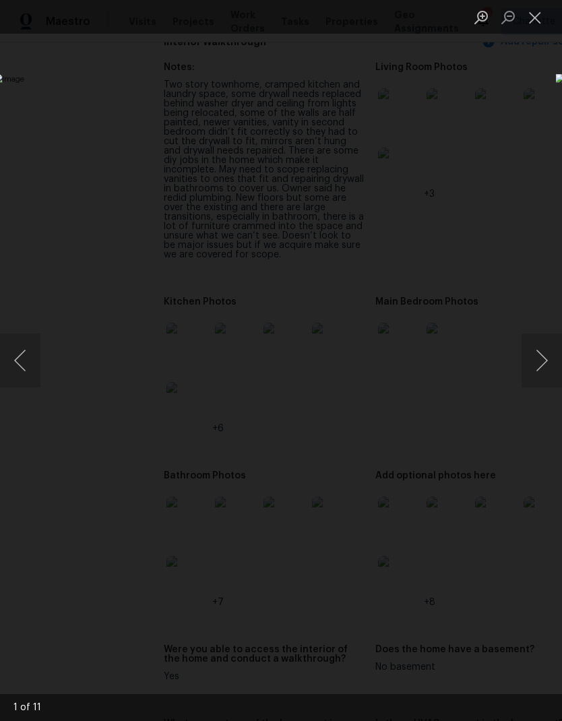
click at [534, 363] on button "Next image" at bounding box center [541, 360] width 40 height 54
click at [539, 366] on button "Next image" at bounding box center [541, 360] width 40 height 54
click at [548, 356] on button "Next image" at bounding box center [541, 360] width 40 height 54
click at [543, 361] on button "Next image" at bounding box center [541, 360] width 40 height 54
click at [542, 359] on button "Next image" at bounding box center [541, 360] width 40 height 54
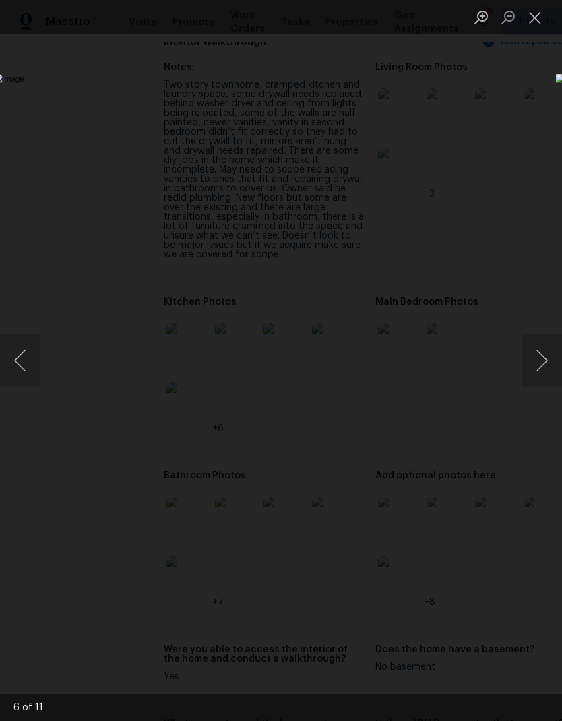
click at [544, 352] on button "Next image" at bounding box center [541, 360] width 40 height 54
click at [536, 360] on button "Next image" at bounding box center [541, 360] width 40 height 54
click at [542, 362] on button "Next image" at bounding box center [541, 360] width 40 height 54
click at [545, 355] on button "Next image" at bounding box center [541, 360] width 40 height 54
click at [545, 353] on button "Next image" at bounding box center [541, 360] width 40 height 54
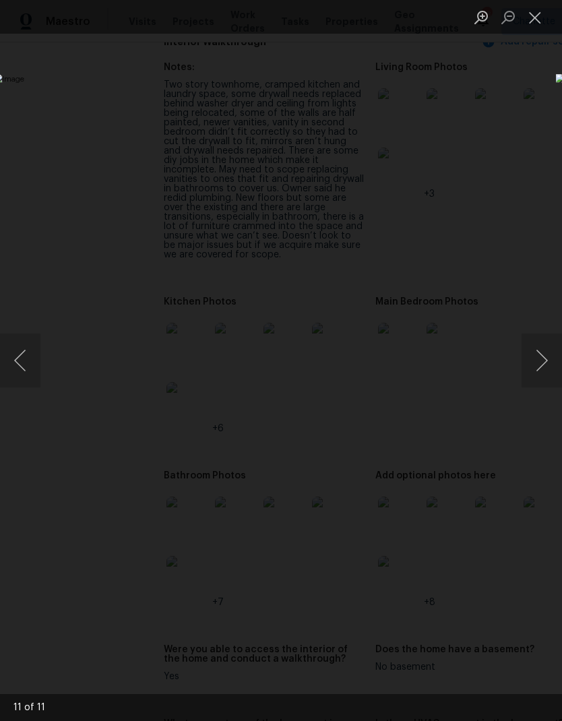
click at [544, 354] on button "Next image" at bounding box center [541, 360] width 40 height 54
click at [541, 356] on button "Next image" at bounding box center [541, 360] width 40 height 54
click at [541, 357] on button "Next image" at bounding box center [541, 360] width 40 height 54
click at [540, 357] on button "Next image" at bounding box center [541, 360] width 40 height 54
click at [525, 32] on li "Lightbox" at bounding box center [534, 17] width 27 height 34
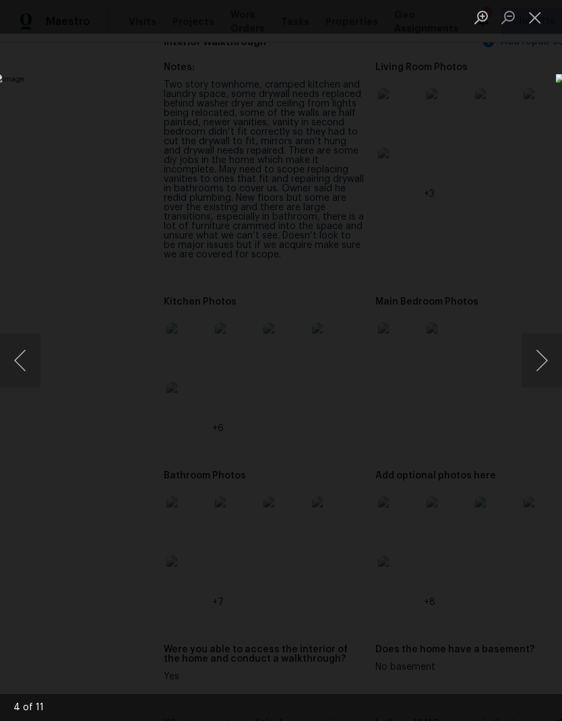
click at [534, 18] on button "Close lightbox" at bounding box center [534, 17] width 27 height 24
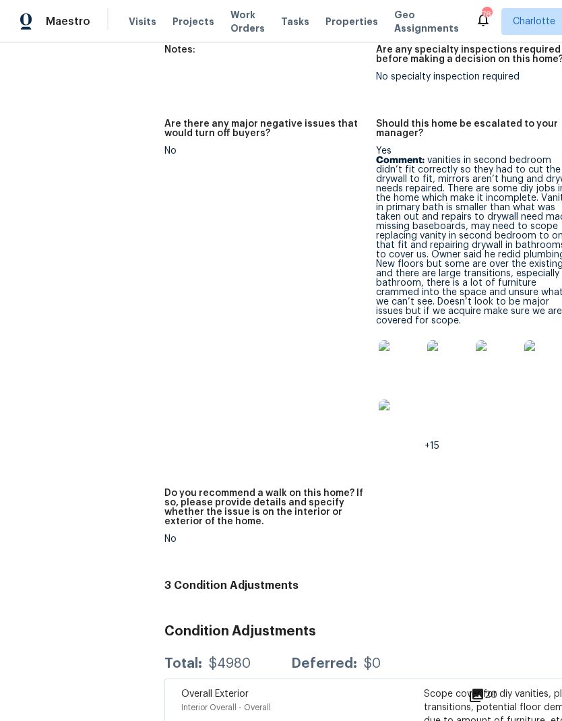
scroll to position [3508, 0]
click at [379, 340] on img at bounding box center [400, 361] width 43 height 43
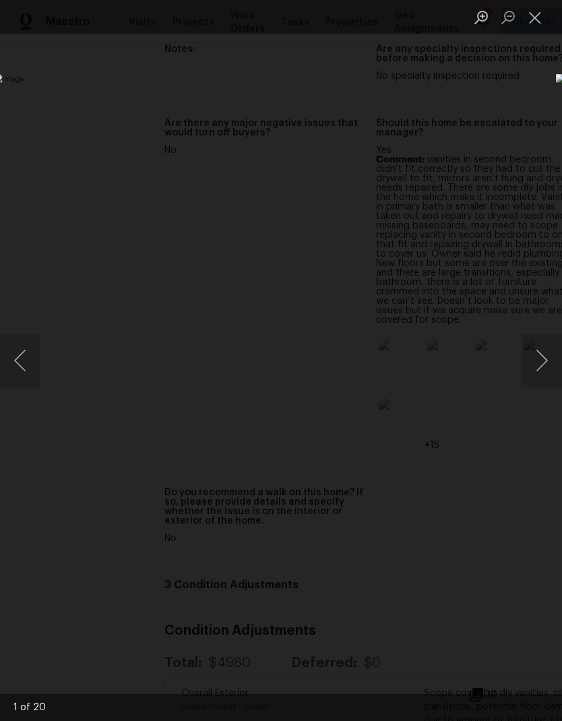
click at [547, 360] on button "Next image" at bounding box center [541, 360] width 40 height 54
click at [547, 366] on button "Next image" at bounding box center [541, 360] width 40 height 54
click at [30, 349] on button "Previous image" at bounding box center [20, 360] width 40 height 54
click at [542, 373] on button "Next image" at bounding box center [541, 360] width 40 height 54
click at [546, 369] on button "Next image" at bounding box center [541, 360] width 40 height 54
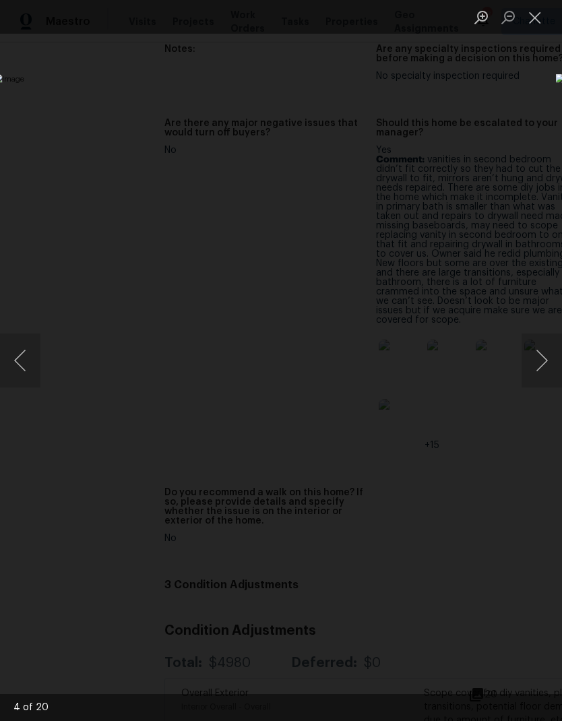
click at [541, 370] on button "Next image" at bounding box center [541, 360] width 40 height 54
click at [542, 366] on button "Next image" at bounding box center [541, 360] width 40 height 54
click at [30, 368] on button "Previous image" at bounding box center [20, 360] width 40 height 54
click at [540, 362] on button "Next image" at bounding box center [541, 360] width 40 height 54
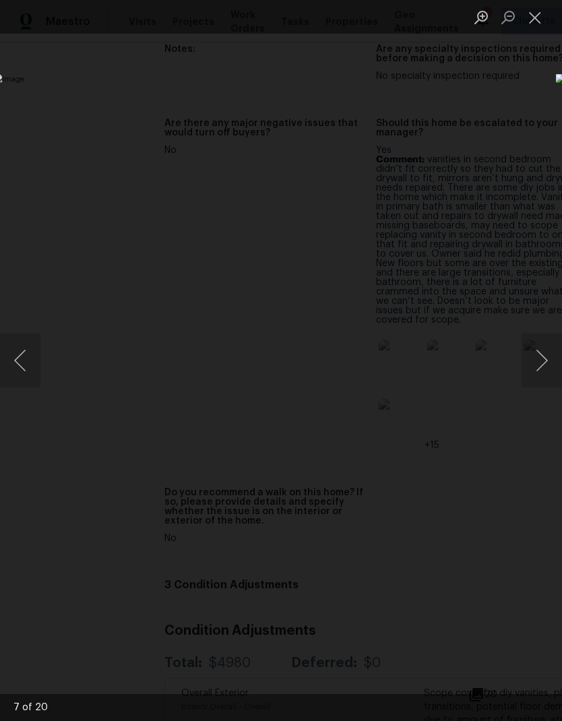
click at [540, 363] on button "Next image" at bounding box center [541, 360] width 40 height 54
click at [540, 361] on button "Next image" at bounding box center [541, 360] width 40 height 54
click at [536, 23] on button "Close lightbox" at bounding box center [534, 17] width 27 height 24
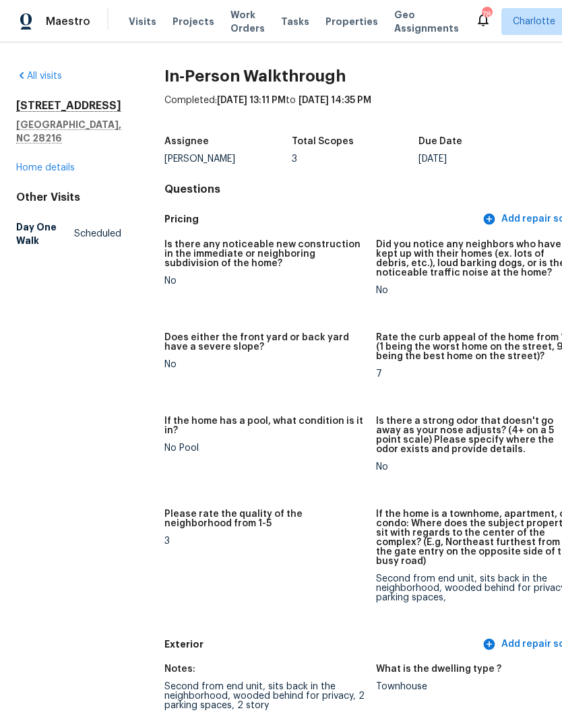
scroll to position [0, 0]
click at [54, 22] on span "Maestro" at bounding box center [68, 21] width 44 height 13
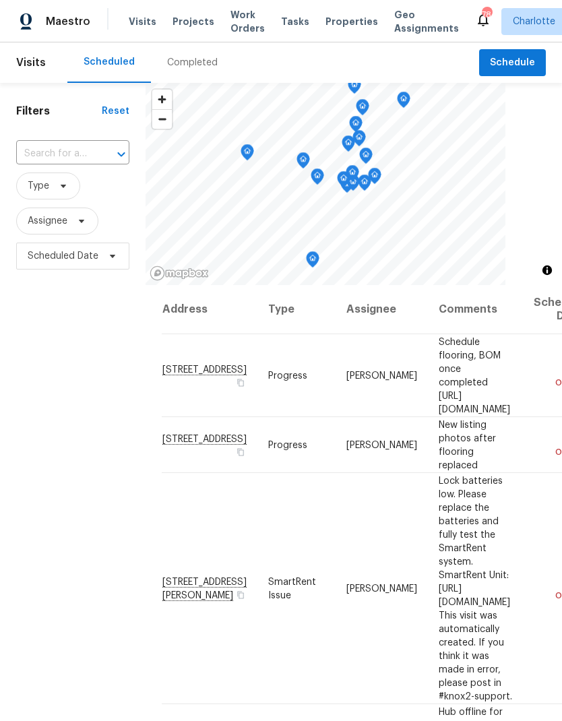
click at [237, 23] on span "Work Orders" at bounding box center [247, 21] width 34 height 27
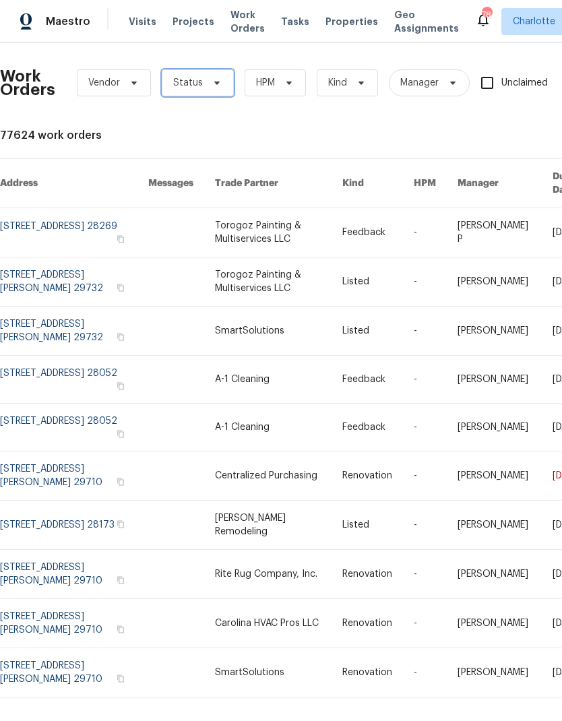
click at [202, 82] on span "Status" at bounding box center [198, 82] width 72 height 27
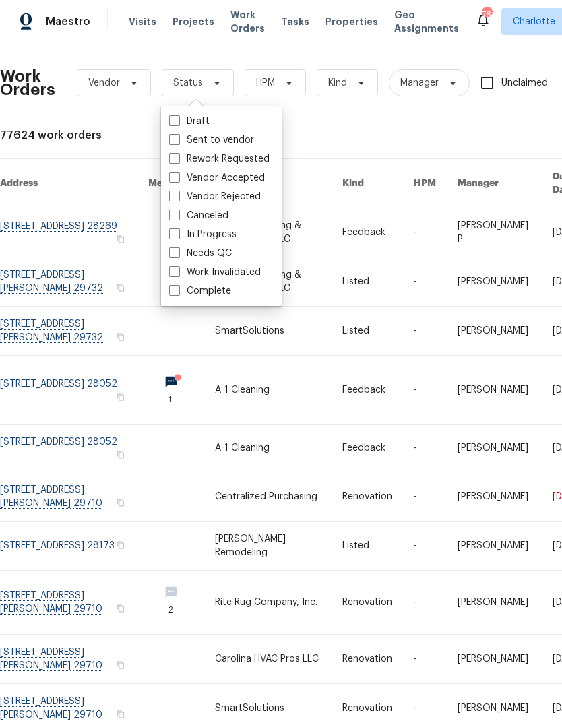
click at [218, 258] on label "Needs QC" at bounding box center [200, 253] width 63 height 13
click at [178, 255] on input "Needs QC" at bounding box center [173, 251] width 9 height 9
checkbox input "true"
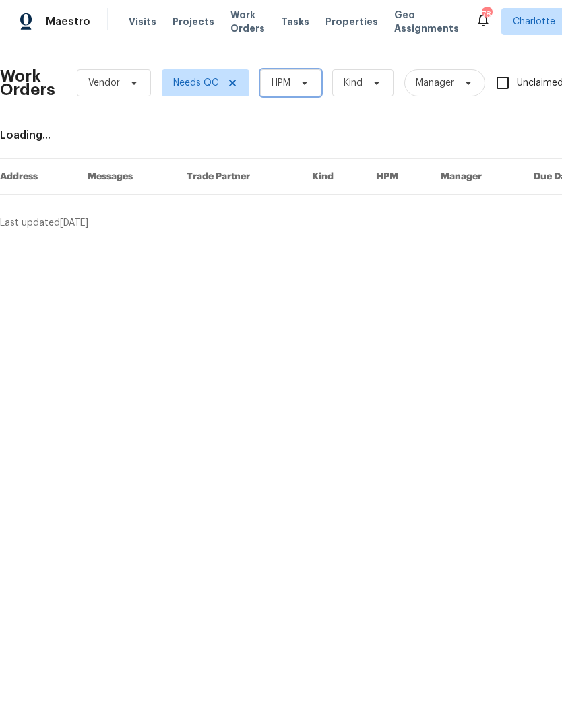
click at [318, 89] on span "HPM" at bounding box center [290, 82] width 61 height 27
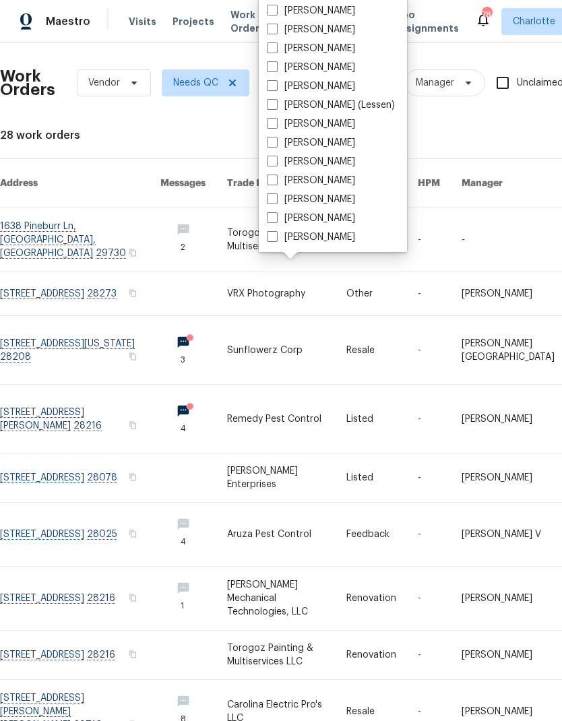
scroll to position [167, 0]
click at [313, 242] on label "[PERSON_NAME]" at bounding box center [311, 236] width 88 height 13
click at [276, 239] on input "[PERSON_NAME]" at bounding box center [271, 234] width 9 height 9
checkbox input "true"
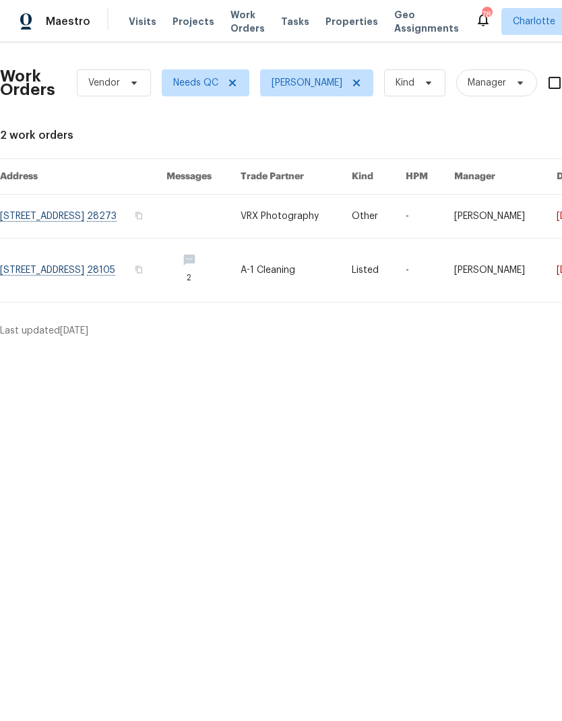
click at [162, 274] on link at bounding box center [83, 269] width 166 height 63
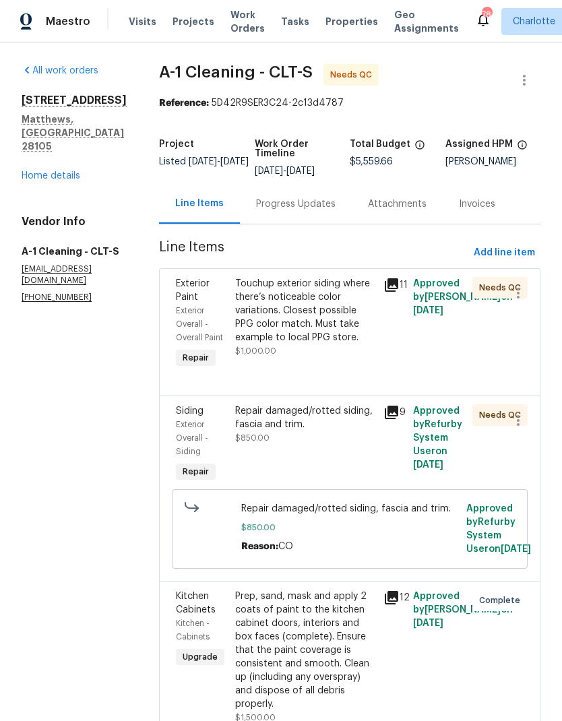
click at [303, 307] on div "Touchup exterior siding where there’s noticeable color variations. Closest poss…" at bounding box center [305, 310] width 140 height 67
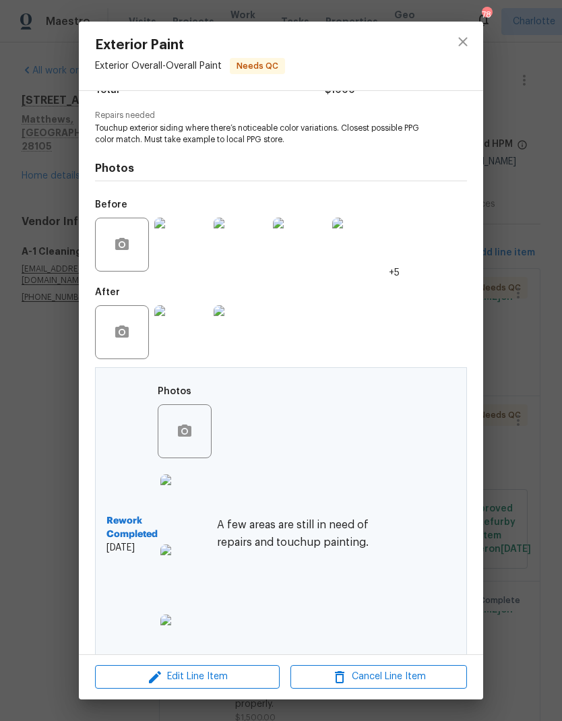
scroll to position [125, 0]
click at [191, 503] on img at bounding box center [187, 502] width 54 height 54
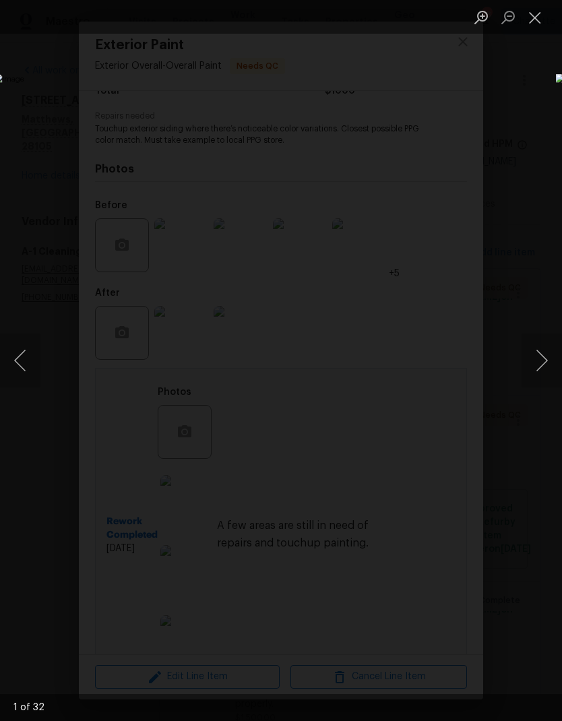
click at [532, 366] on button "Next image" at bounding box center [541, 360] width 40 height 54
click at [537, 362] on button "Next image" at bounding box center [541, 360] width 40 height 54
click at [536, 377] on button "Next image" at bounding box center [541, 360] width 40 height 54
click at [28, 360] on button "Previous image" at bounding box center [20, 360] width 40 height 54
click at [545, 366] on button "Next image" at bounding box center [541, 360] width 40 height 54
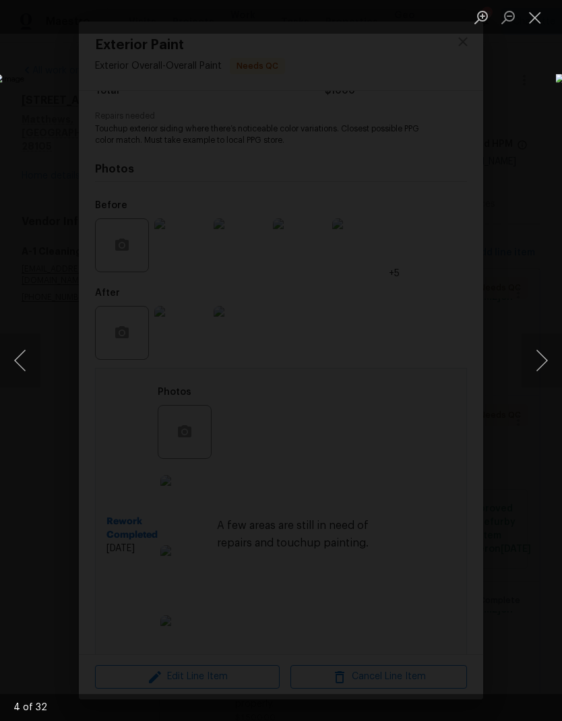
click at [544, 366] on button "Next image" at bounding box center [541, 360] width 40 height 54
click at [543, 363] on button "Next image" at bounding box center [541, 360] width 40 height 54
click at [547, 369] on button "Next image" at bounding box center [541, 360] width 40 height 54
click at [26, 362] on button "Previous image" at bounding box center [20, 360] width 40 height 54
click at [553, 355] on button "Next image" at bounding box center [541, 360] width 40 height 54
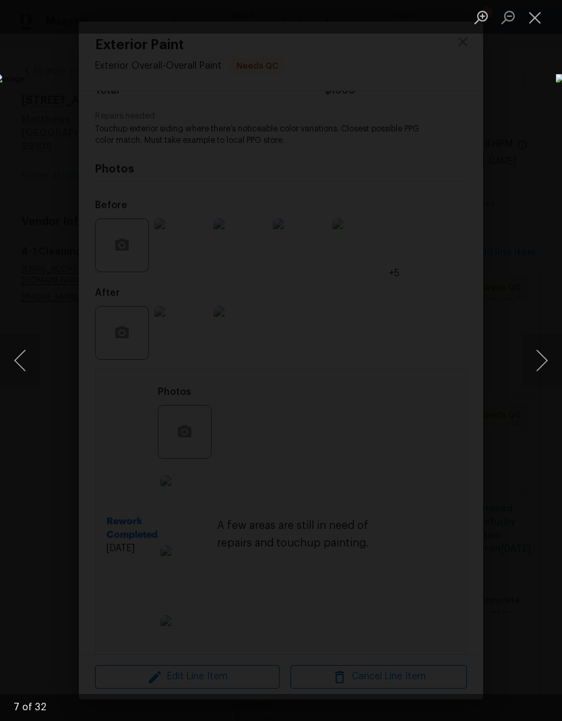
click at [546, 356] on button "Next image" at bounding box center [541, 360] width 40 height 54
click at [24, 364] on button "Previous image" at bounding box center [20, 360] width 40 height 54
click at [546, 365] on button "Next image" at bounding box center [541, 360] width 40 height 54
click at [546, 364] on button "Next image" at bounding box center [541, 360] width 40 height 54
click at [544, 356] on button "Next image" at bounding box center [541, 360] width 40 height 54
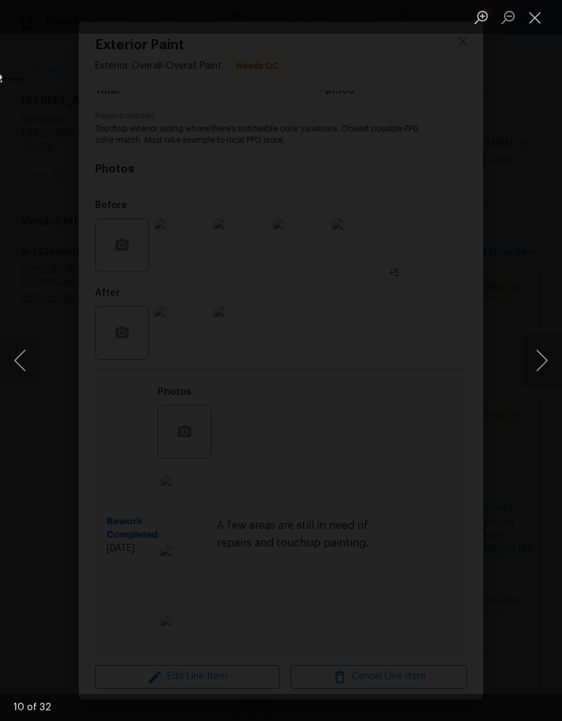
click at [546, 360] on button "Next image" at bounding box center [541, 360] width 40 height 54
click at [542, 363] on button "Next image" at bounding box center [541, 360] width 40 height 54
click at [544, 356] on button "Next image" at bounding box center [541, 360] width 40 height 54
click at [544, 355] on button "Next image" at bounding box center [541, 360] width 40 height 54
click at [528, 22] on button "Close lightbox" at bounding box center [534, 17] width 27 height 24
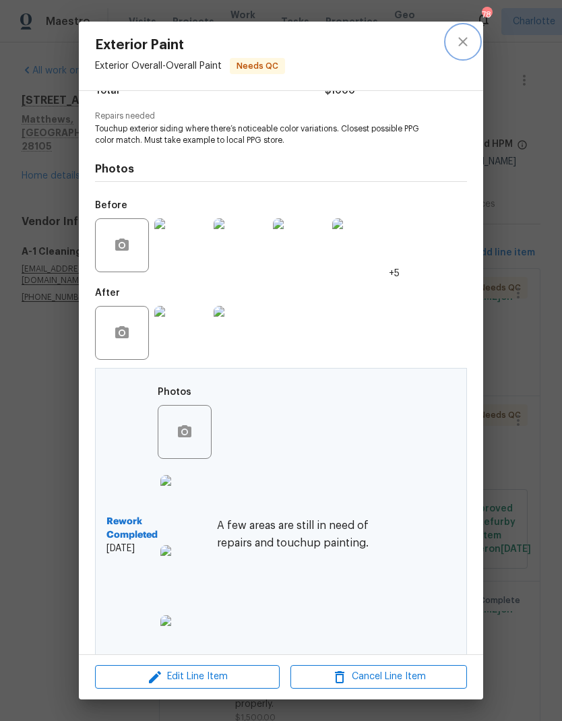
click at [460, 37] on icon "close" at bounding box center [463, 42] width 16 height 16
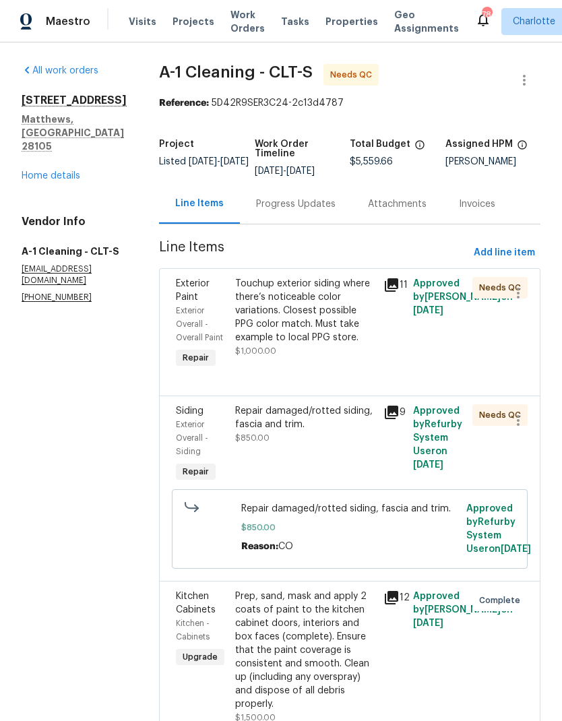
scroll to position [0, 0]
click at [74, 34] on div "Maestro" at bounding box center [45, 21] width 90 height 27
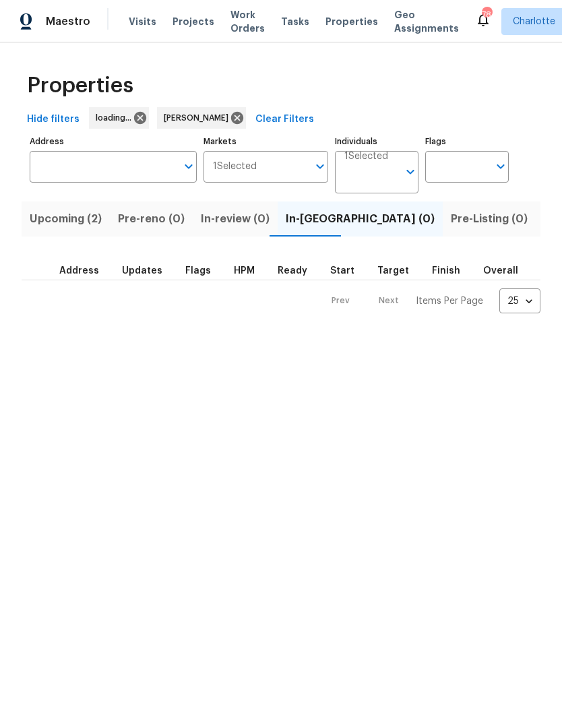
click at [52, 223] on span "Upcoming (2)" at bounding box center [66, 219] width 72 height 19
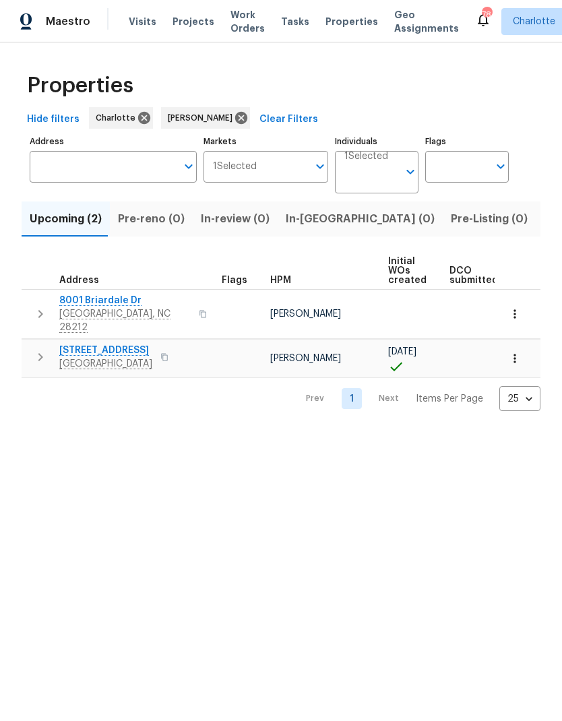
click at [23, 304] on td "[STREET_ADDRESS][PERSON_NAME]" at bounding box center [119, 314] width 195 height 49
click at [32, 300] on button "button" at bounding box center [40, 314] width 27 height 40
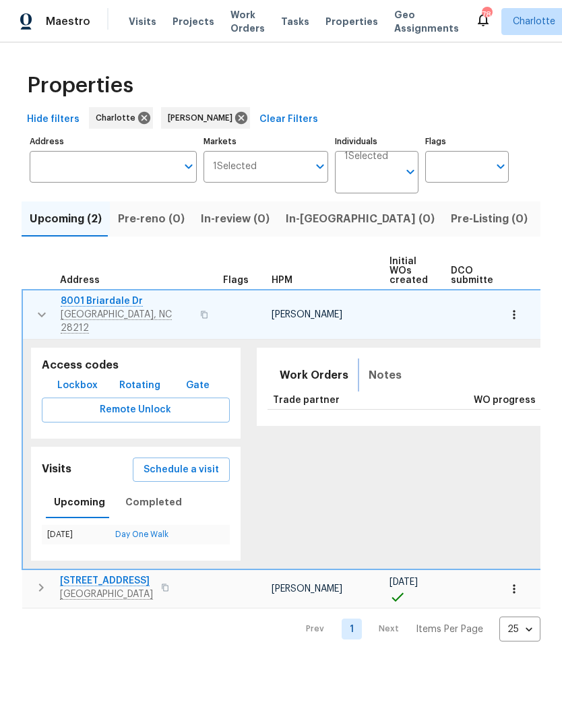
click at [379, 366] on span "Notes" at bounding box center [385, 375] width 33 height 19
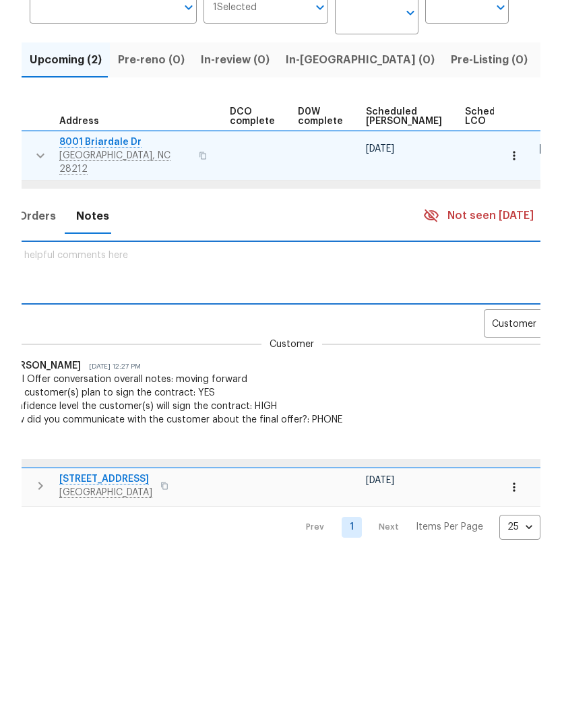
scroll to position [0, 321]
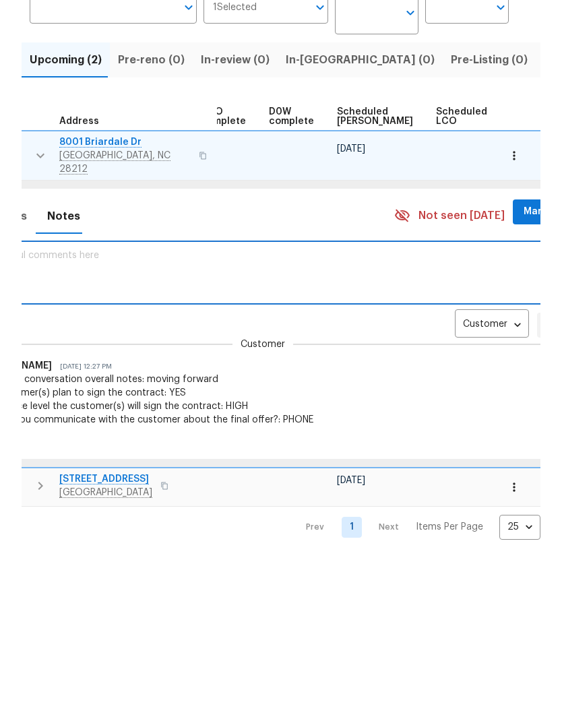
click at [472, 316] on body "Maestro Visits Projects Work Orders Tasks Properties Geo Assignments 78 Charlot…" at bounding box center [281, 360] width 562 height 720
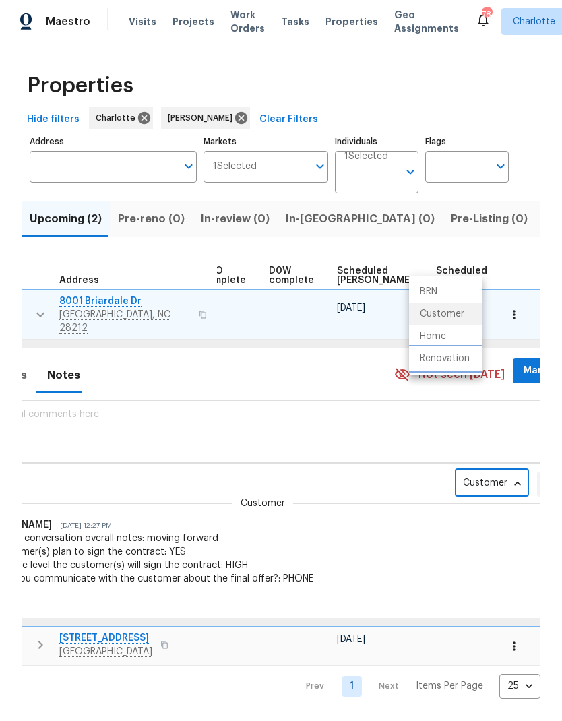
click at [463, 358] on li "Renovation" at bounding box center [445, 359] width 73 height 22
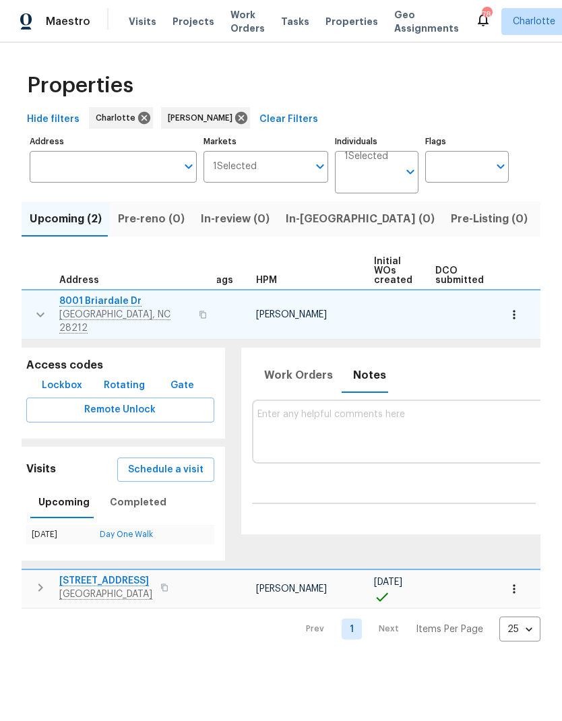
scroll to position [0, 0]
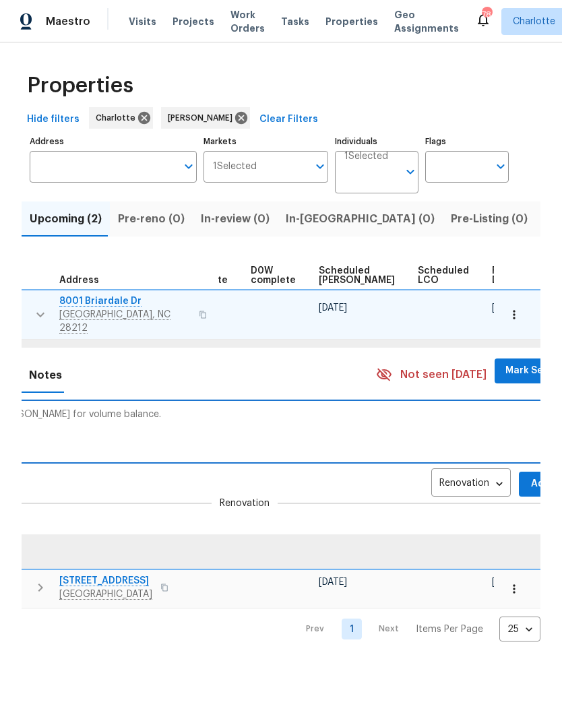
scroll to position [0, 339]
type textarea "Reassigned to Ryan C for volume balance."
click at [530, 480] on span "Add" at bounding box center [541, 484] width 22 height 17
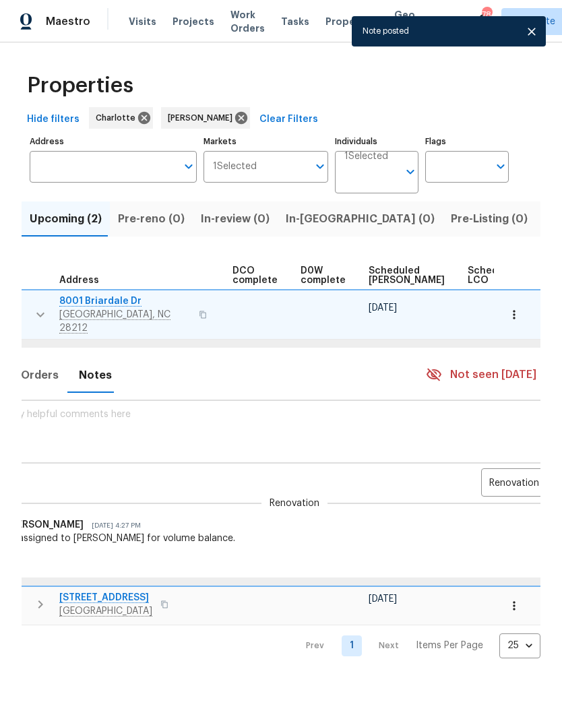
scroll to position [0, 311]
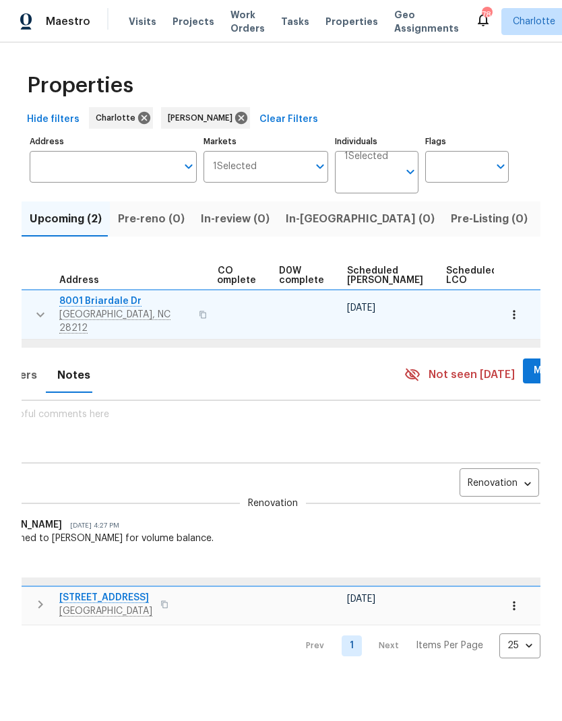
click at [534, 362] on span "Mark Seen" at bounding box center [559, 370] width 50 height 17
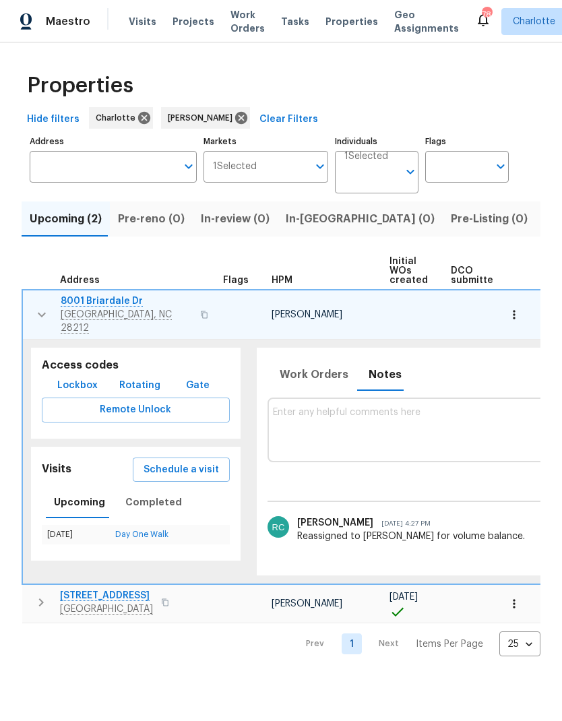
scroll to position [0, 0]
click at [38, 307] on icon "button" at bounding box center [42, 315] width 16 height 16
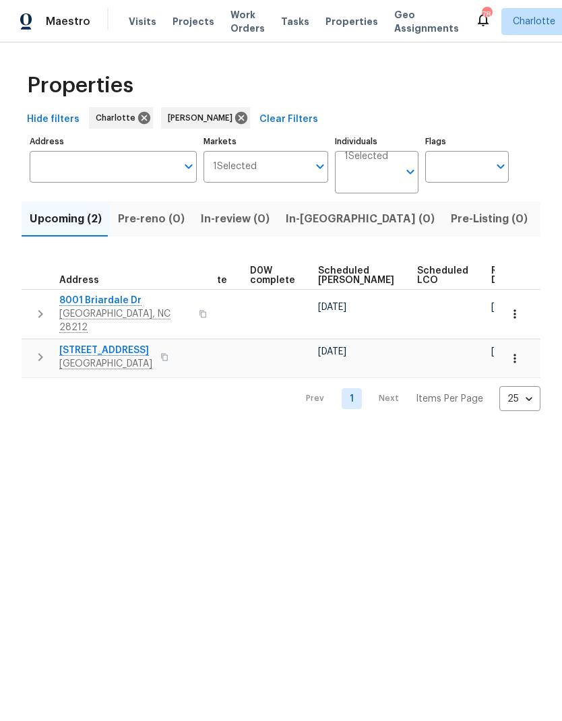
scroll to position [0, 338]
click at [492, 279] on span "Ready Date" at bounding box center [507, 275] width 30 height 19
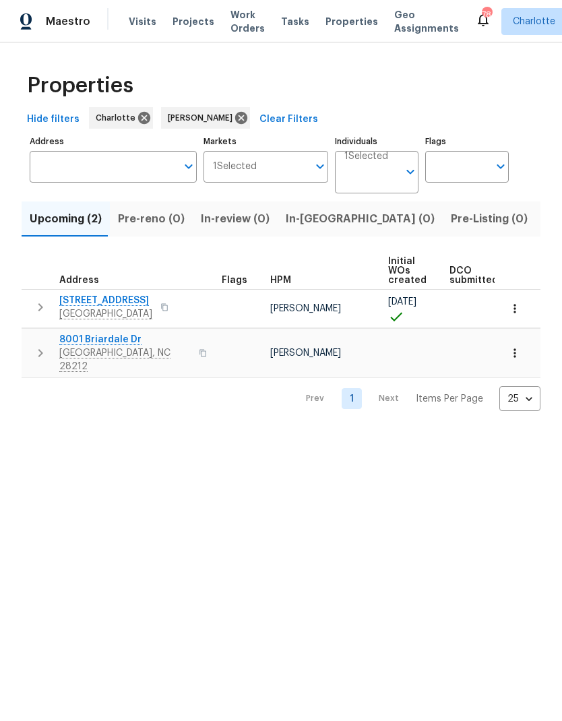
click at [55, 393] on div "Prev 1 Next Items Per Page 25 25 ​" at bounding box center [281, 394] width 519 height 33
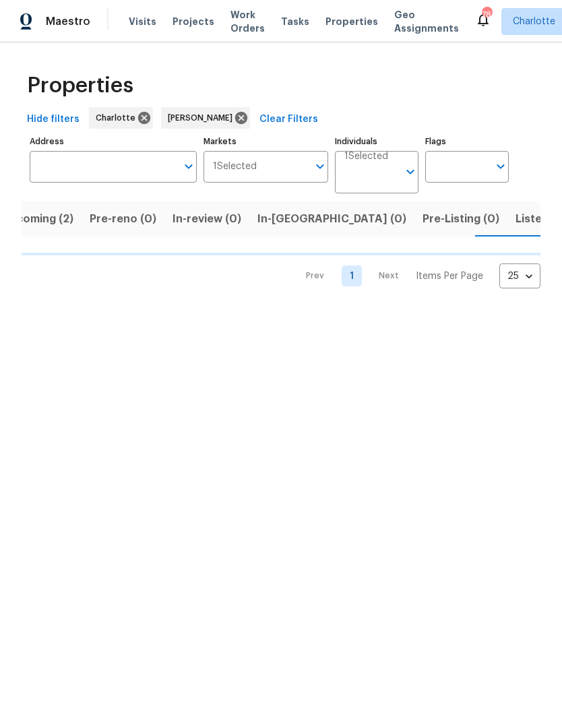
scroll to position [0, 30]
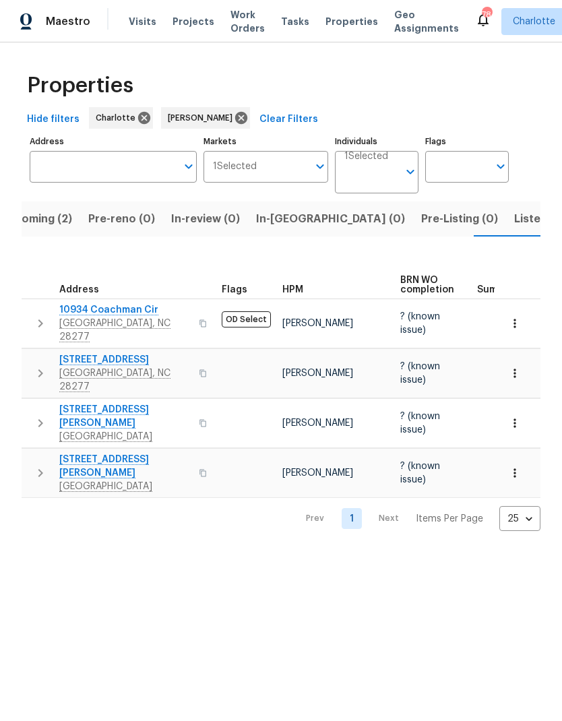
click at [286, 234] on button "In-reno (0)" at bounding box center [330, 218] width 165 height 35
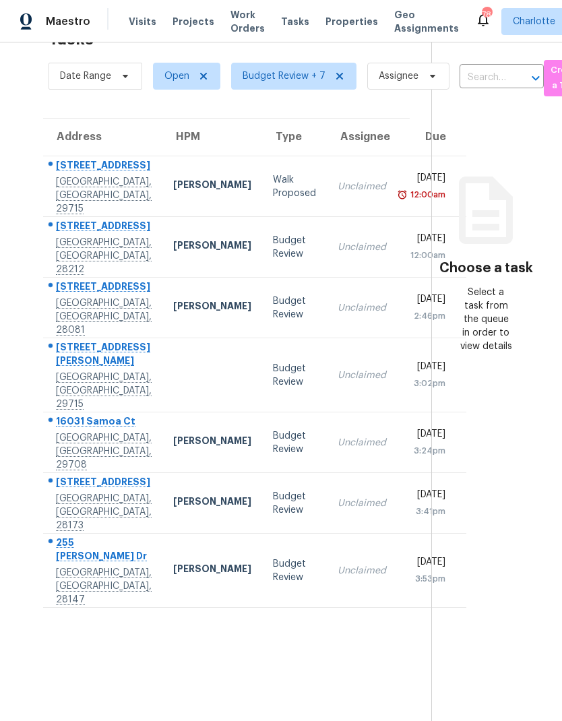
scroll to position [42, 0]
click at [393, 667] on section "Tasks 7 Results Date Range Open Budget Review + 7 Assignee ​ Create a Task Addr…" at bounding box center [227, 371] width 410 height 699
click at [382, 651] on section "Tasks 7 Results Date Range Open Budget Review + 7 Assignee ​ Create a Task Addr…" at bounding box center [227, 371] width 410 height 699
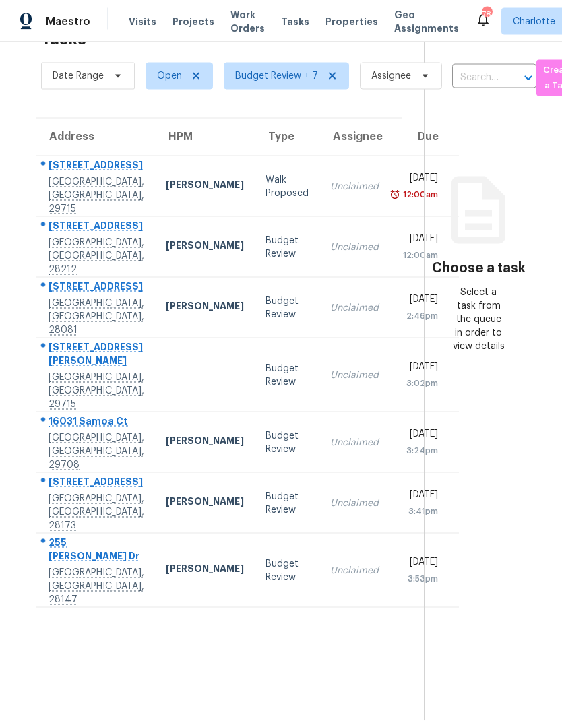
scroll to position [54, 0]
click at [63, 219] on div "[STREET_ADDRESS]" at bounding box center [97, 227] width 96 height 17
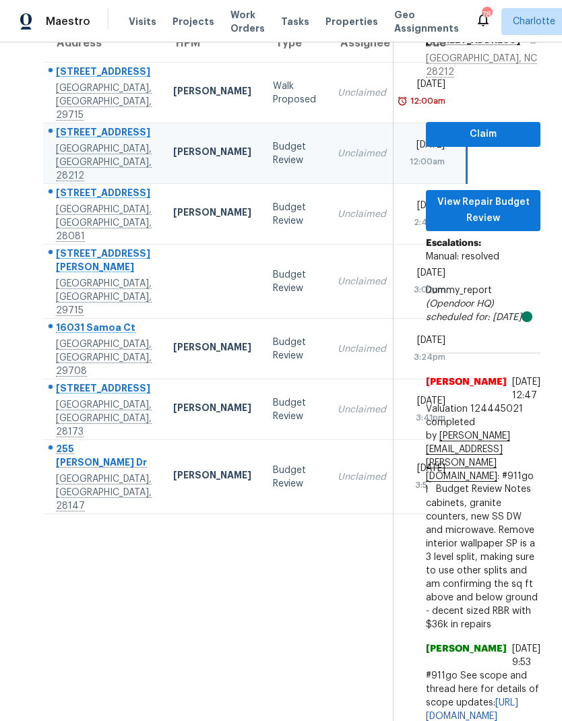
scroll to position [137, 0]
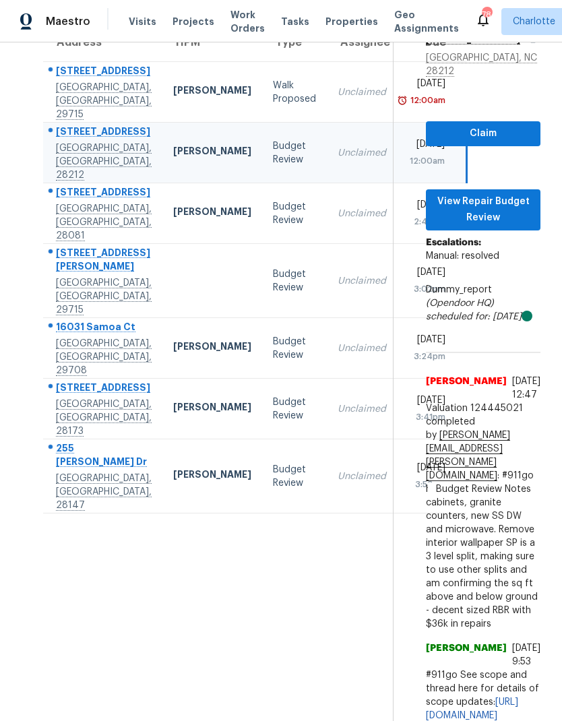
click at [327, 183] on td "Unclaimed" at bounding box center [362, 213] width 70 height 61
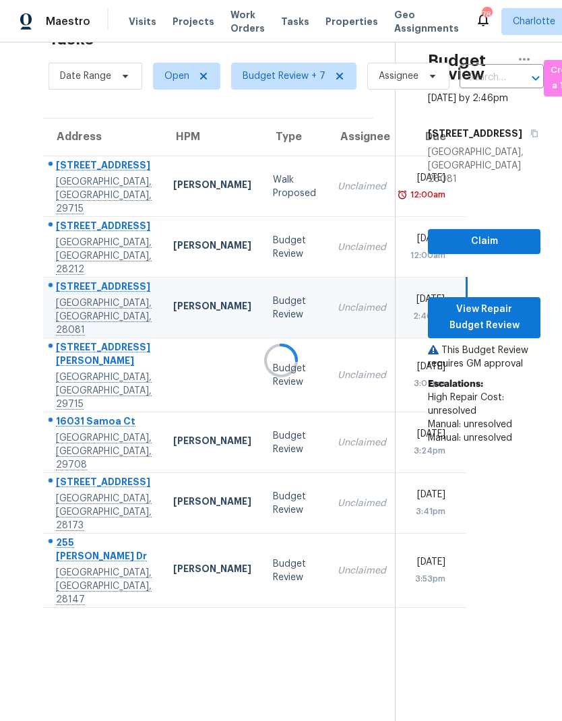
click at [327, 541] on td "Unclaimed" at bounding box center [362, 571] width 70 height 74
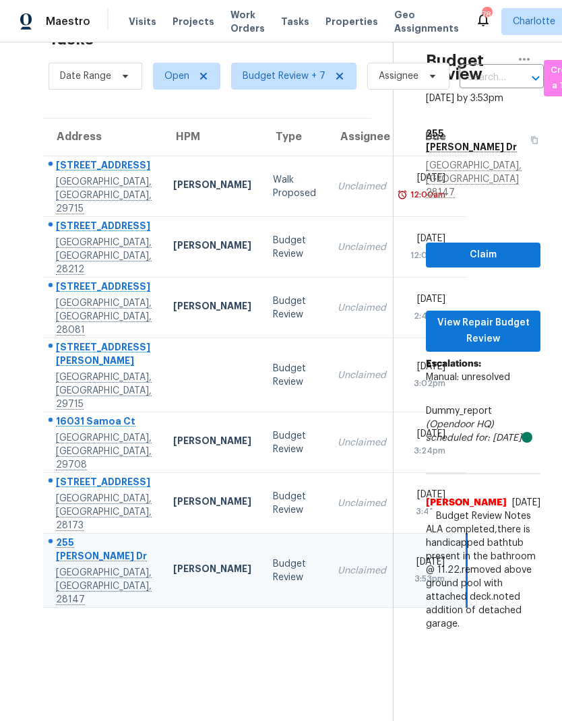
click at [303, 664] on section "Tasks 7 Results Date Range Open Budget Review + 7 Assignee ​ Create a Task Addr…" at bounding box center [207, 371] width 371 height 699
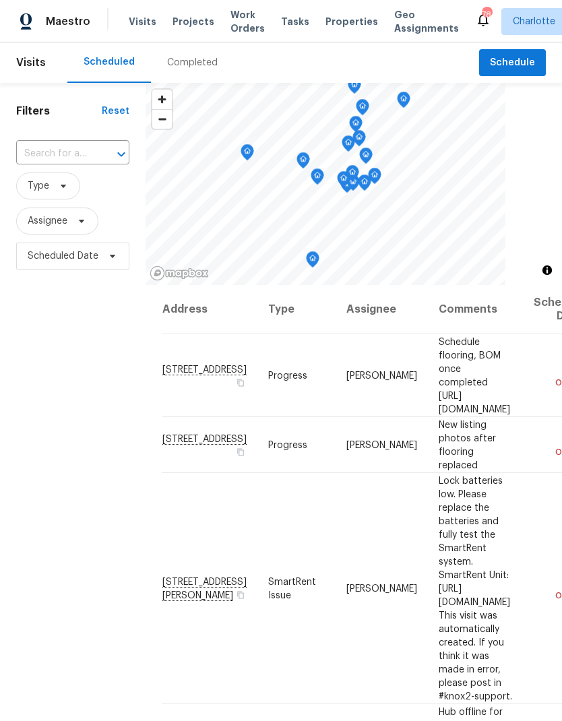
click at [245, 30] on span "Work Orders" at bounding box center [247, 21] width 34 height 27
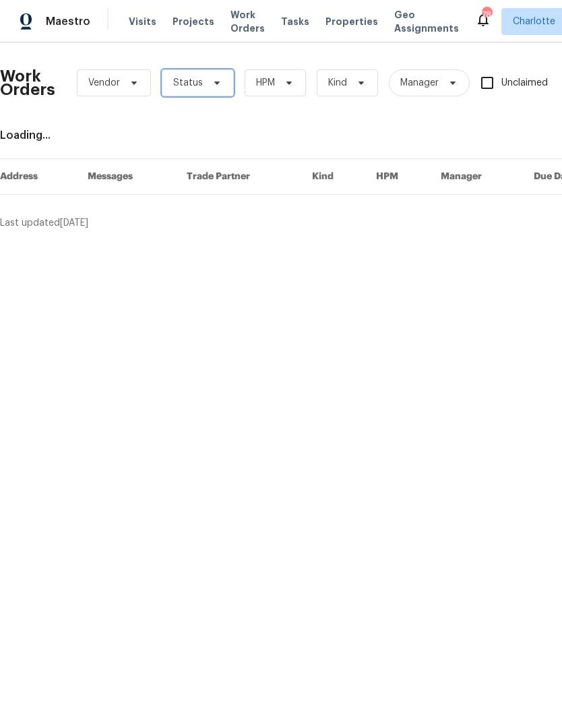
click at [217, 90] on span "Status" at bounding box center [198, 82] width 72 height 27
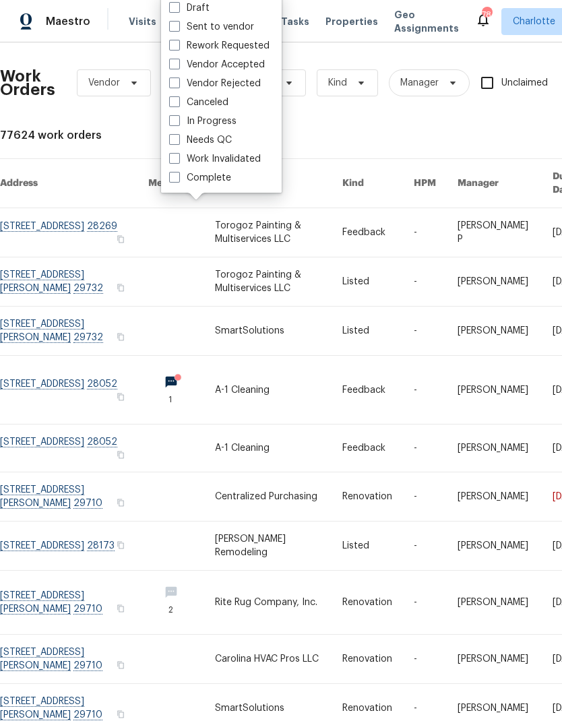
click at [230, 140] on label "Needs QC" at bounding box center [200, 139] width 63 height 13
click at [178, 140] on input "Needs QC" at bounding box center [173, 137] width 9 height 9
checkbox input "true"
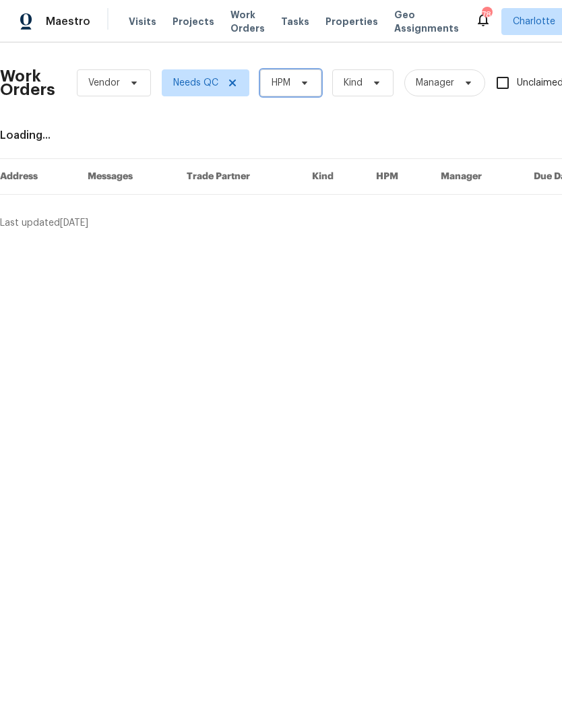
click at [319, 82] on span "HPM" at bounding box center [290, 82] width 61 height 27
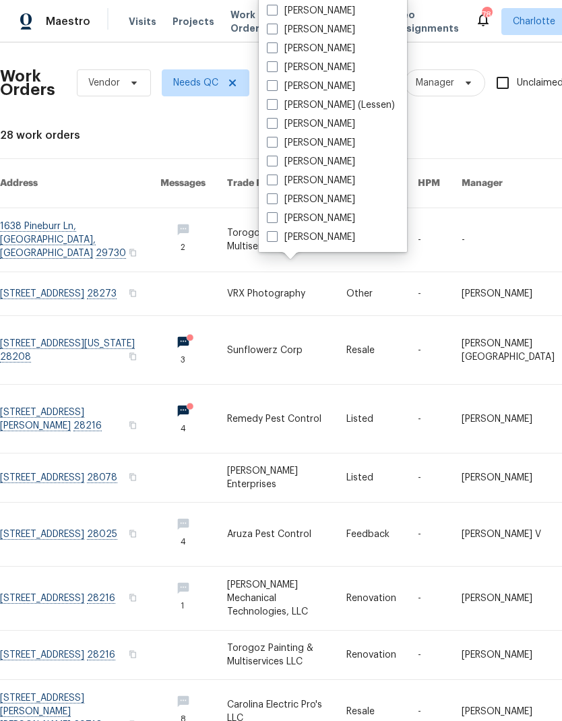
scroll to position [167, 0]
click at [332, 241] on label "[PERSON_NAME]" at bounding box center [311, 236] width 88 height 13
click at [276, 239] on input "[PERSON_NAME]" at bounding box center [271, 234] width 9 height 9
checkbox input "true"
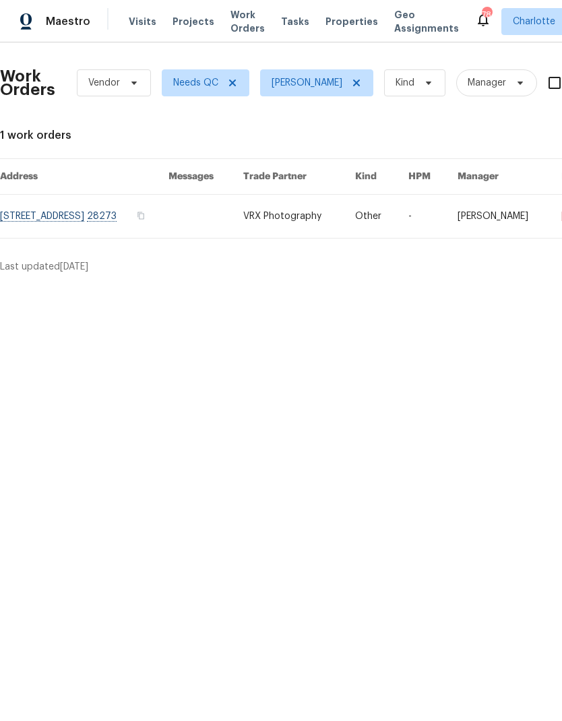
click at [74, 33] on div "Maestro" at bounding box center [45, 21] width 90 height 27
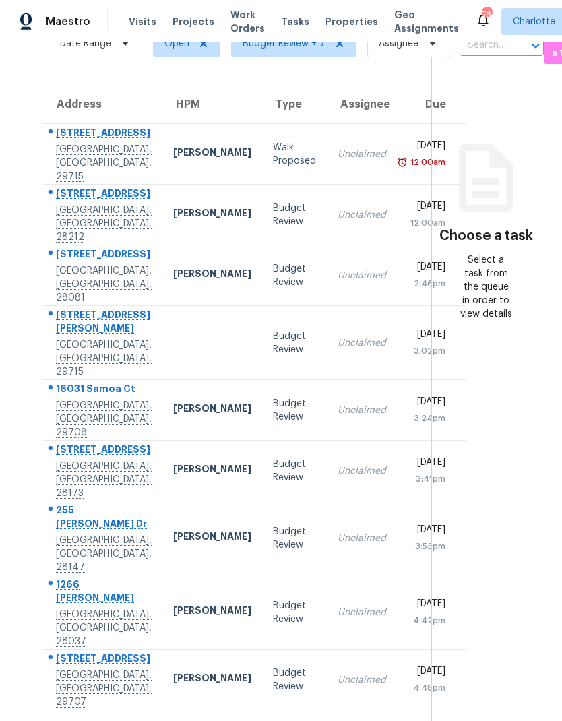
scroll to position [82, 0]
click at [488, 481] on section "Choose a task Select a task from the queue in order to view details" at bounding box center [485, 344] width 109 height 753
